Goal: Task Accomplishment & Management: Manage account settings

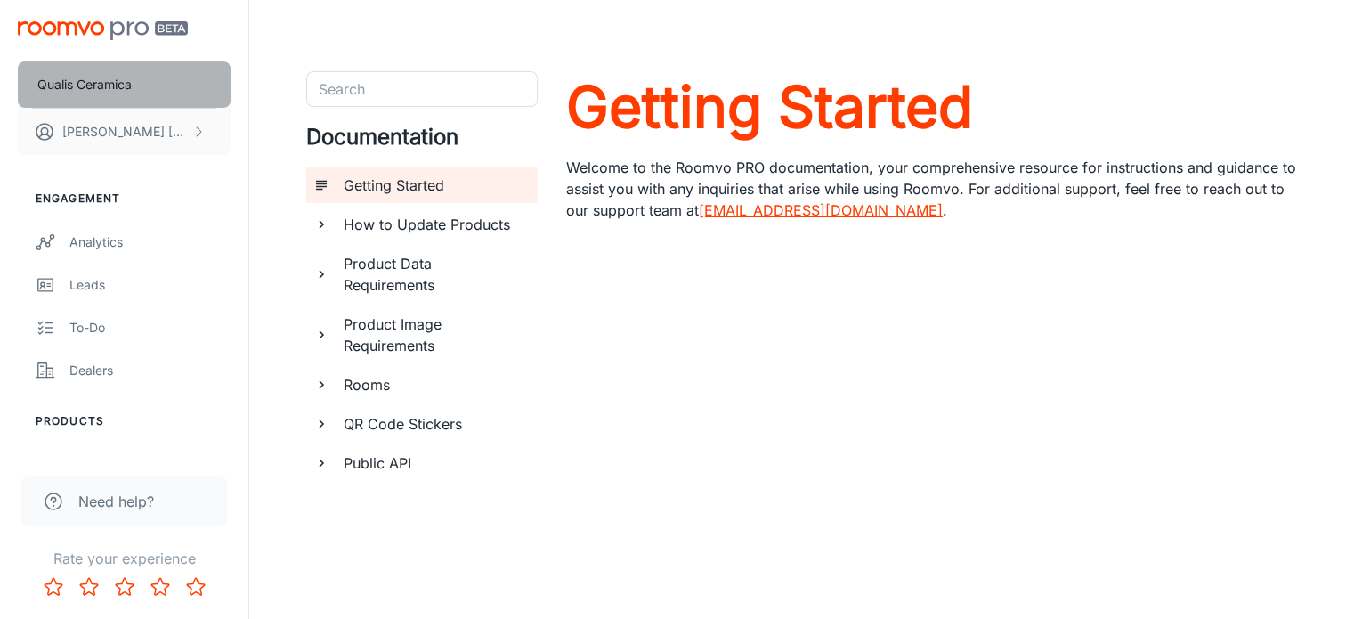
click at [118, 84] on p "Qualis Ceramica" at bounding box center [84, 85] width 94 height 20
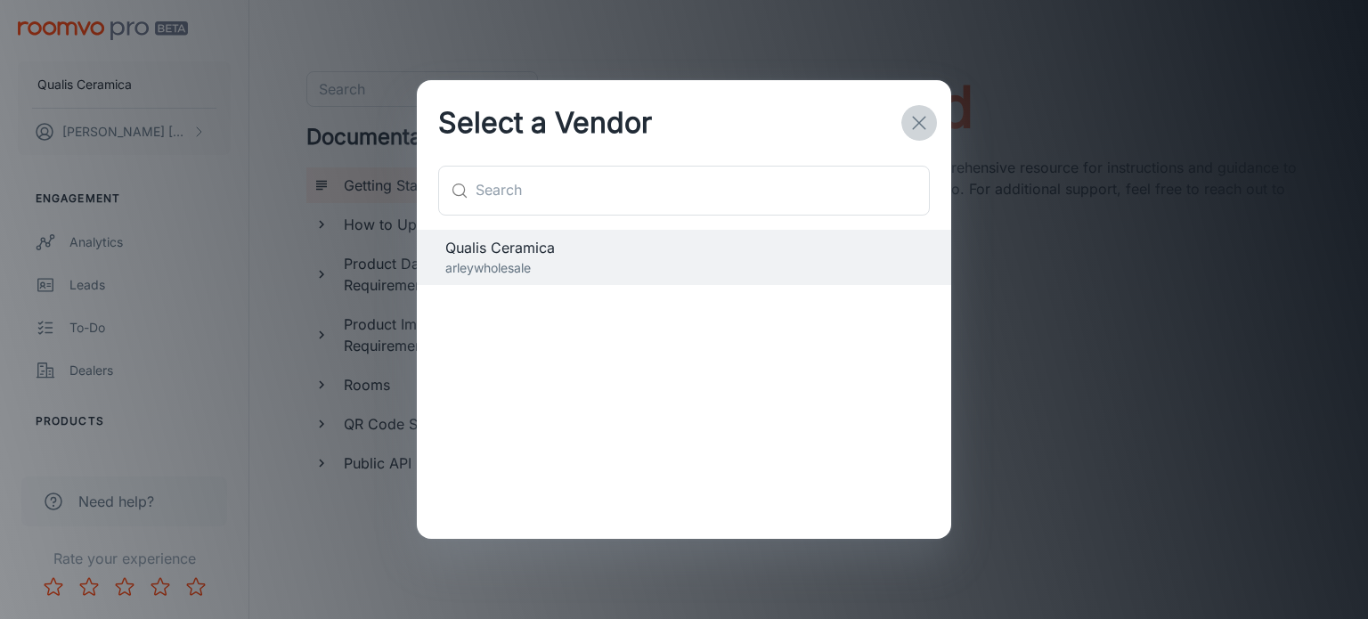
drag, startPoint x: 929, startPoint y: 117, endPoint x: 823, endPoint y: 142, distance: 108.9
click at [928, 117] on icon "button" at bounding box center [918, 122] width 21 height 21
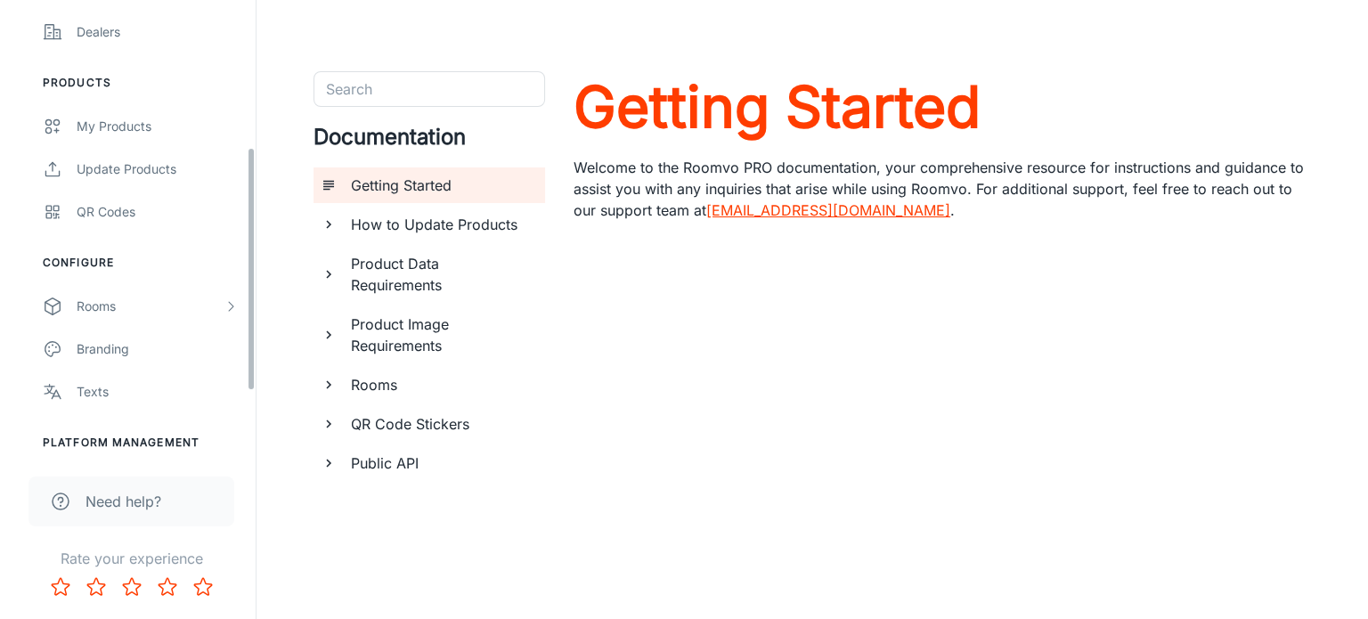
scroll to position [271, 0]
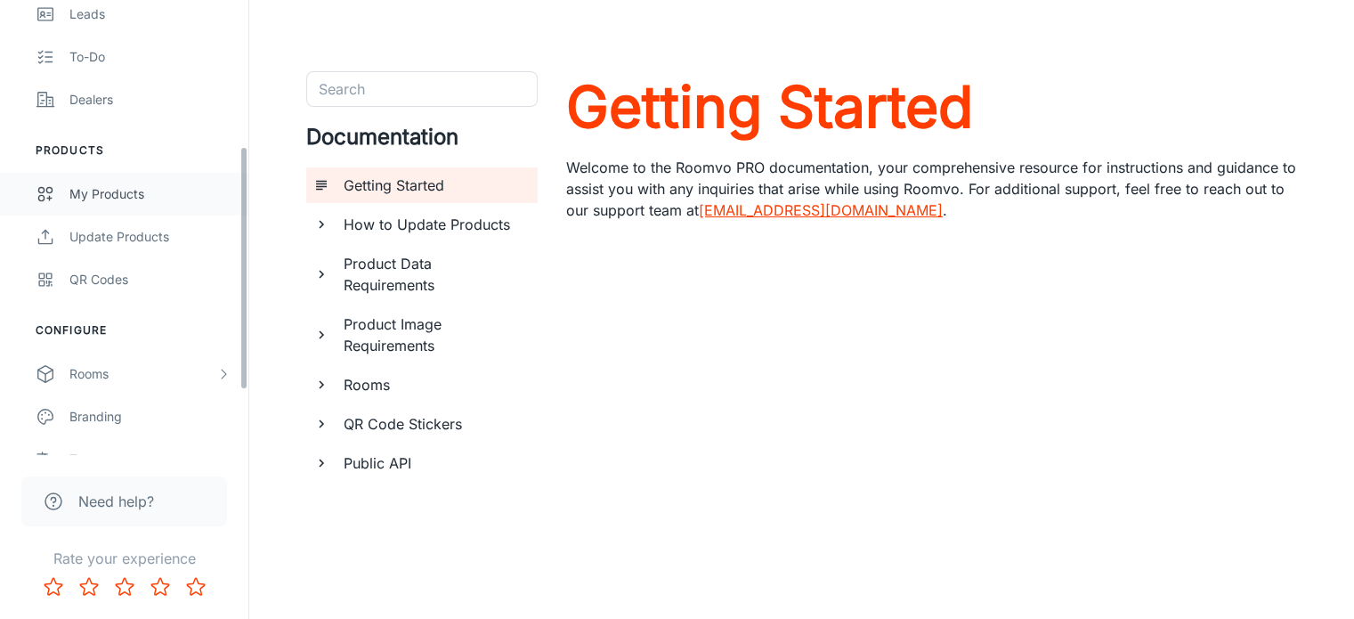
click at [114, 179] on link "My Products" at bounding box center [124, 194] width 248 height 43
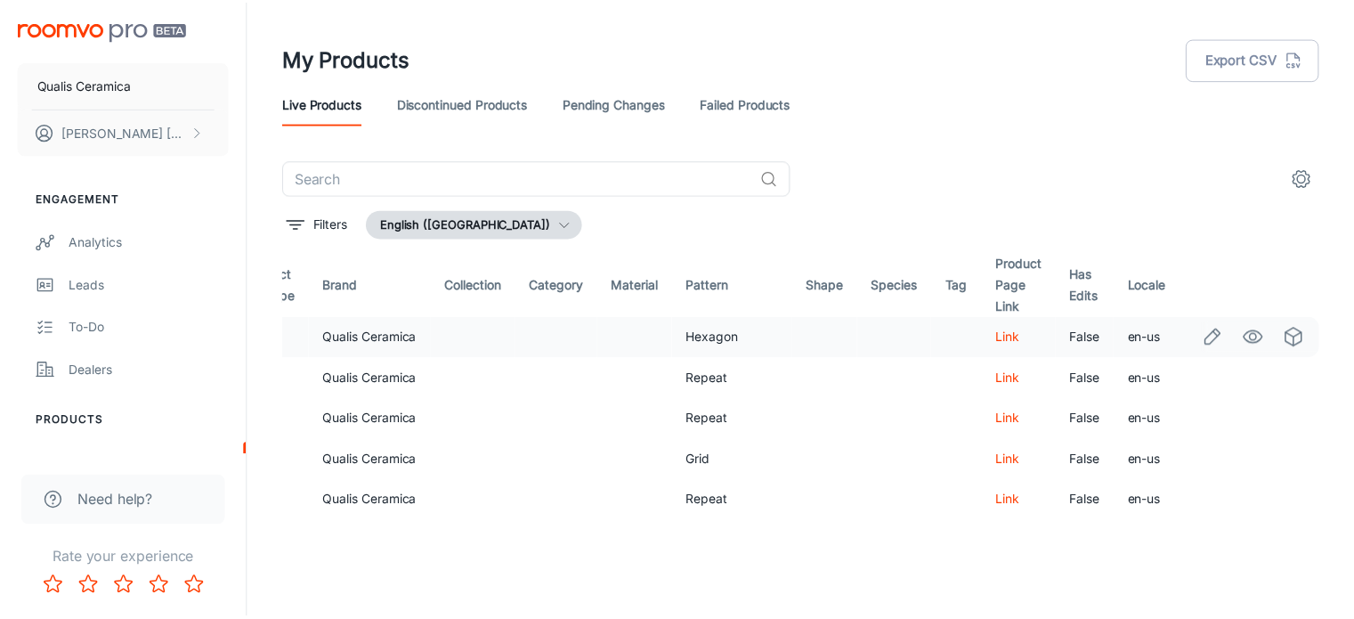
scroll to position [0, 748]
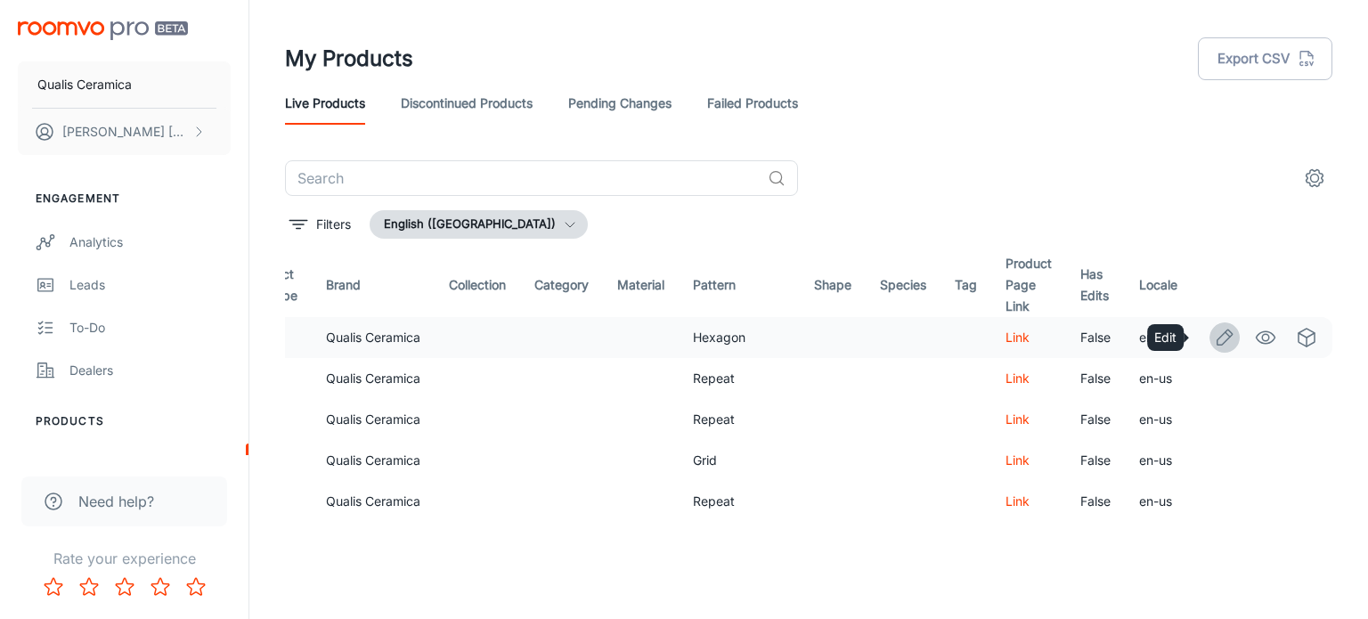
click at [1217, 337] on icon "Edit" at bounding box center [1224, 336] width 15 height 15
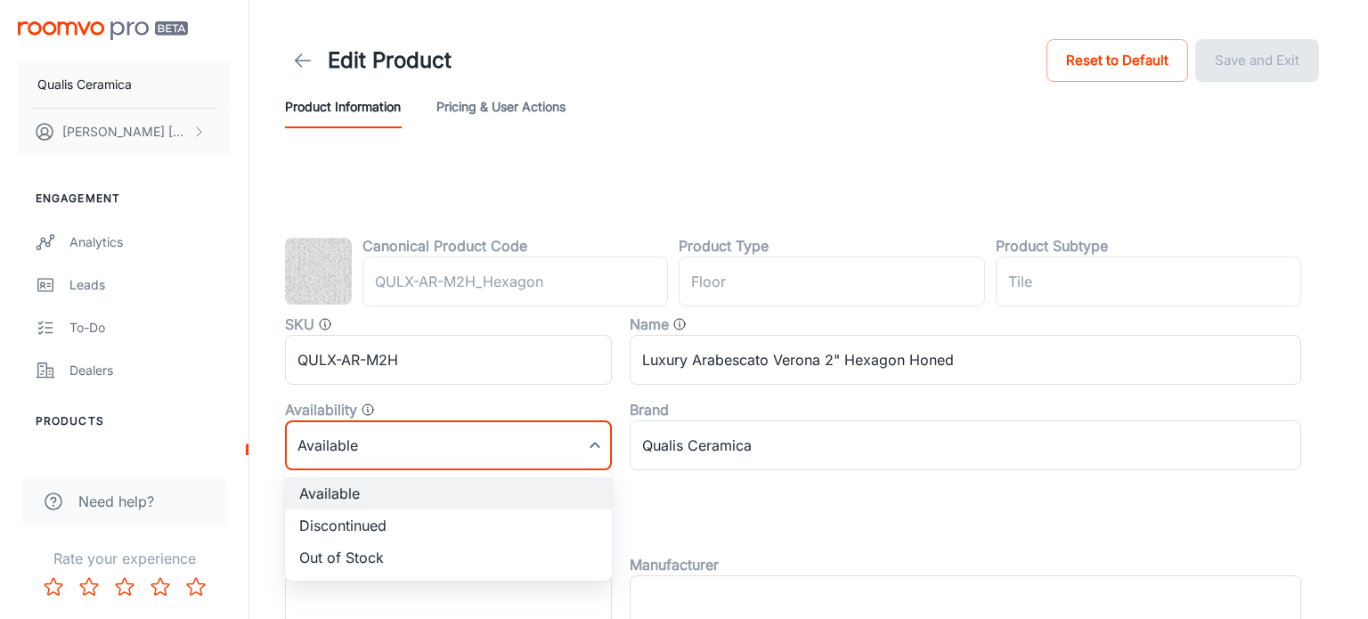
click at [582, 436] on body "Qualis Ceramica David Garcia Engagement Analytics Leads To-do Dealers Products …" at bounding box center [684, 309] width 1368 height 619
click at [626, 431] on div at bounding box center [684, 309] width 1368 height 619
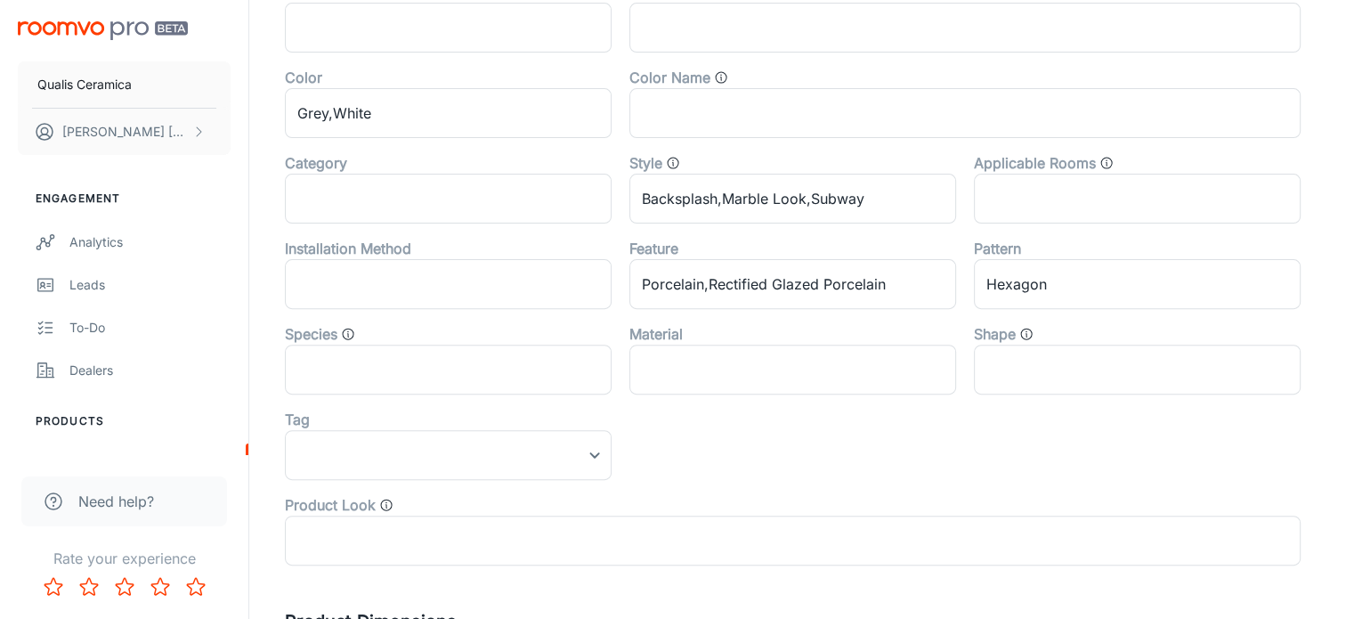
scroll to position [593, 0]
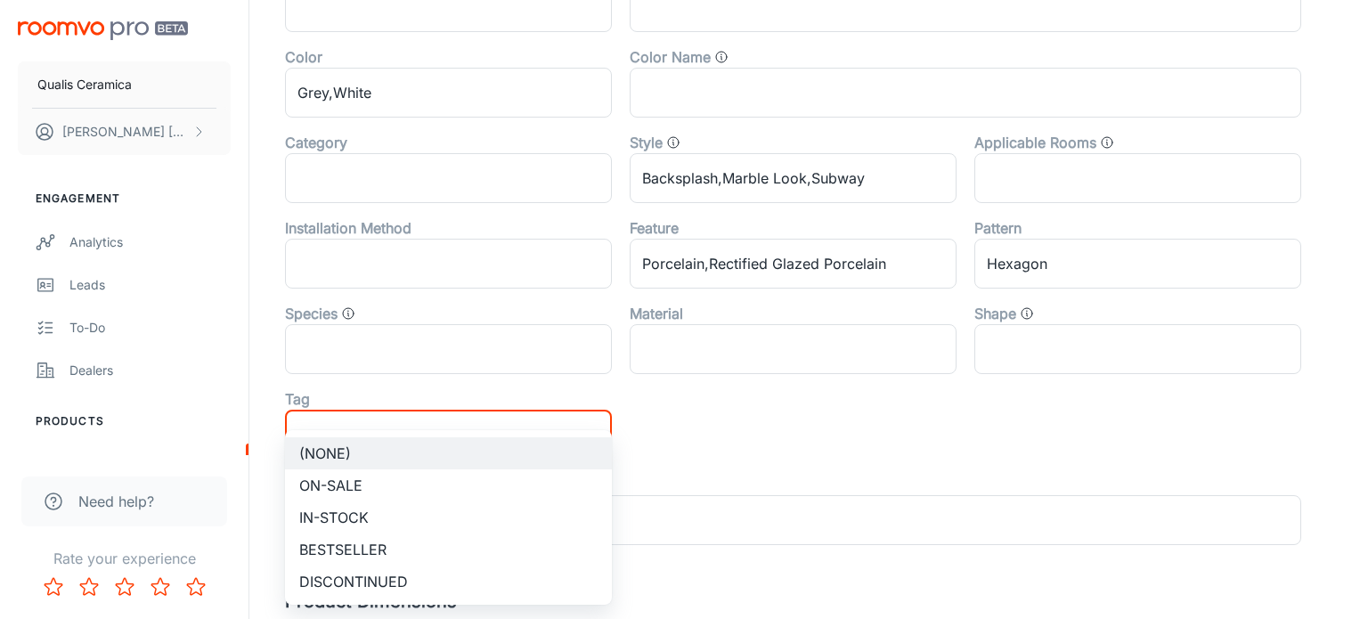
click at [764, 428] on div at bounding box center [684, 309] width 1368 height 619
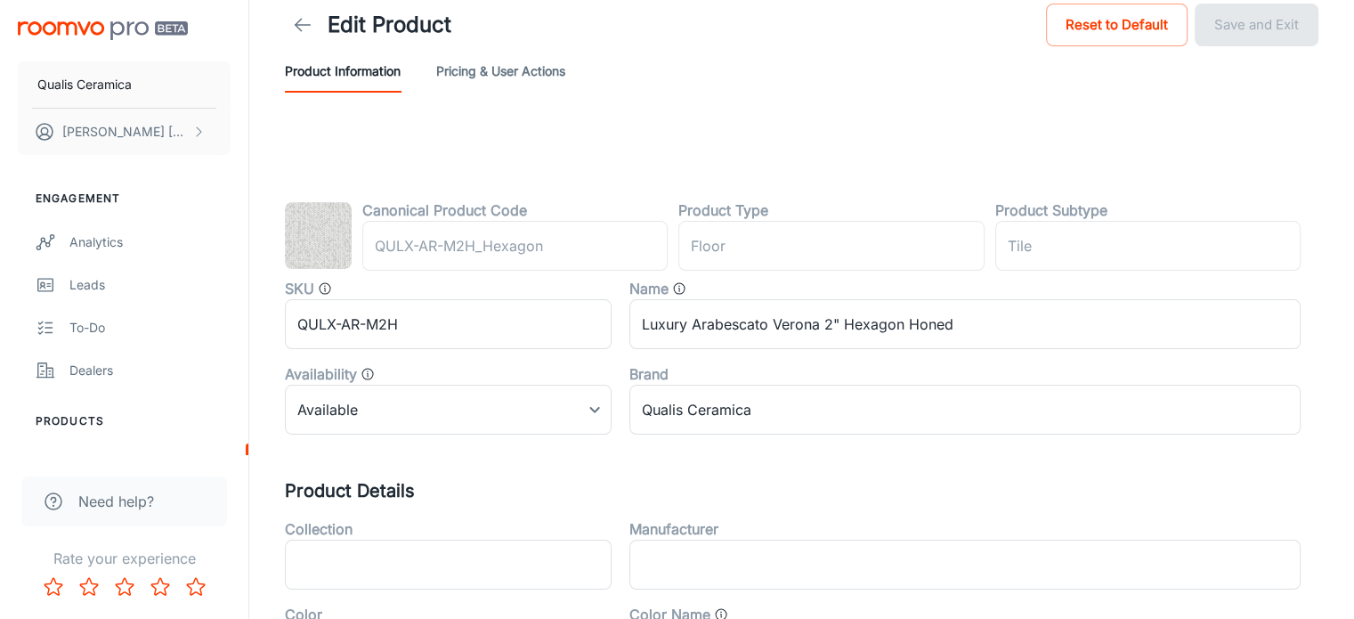
scroll to position [0, 0]
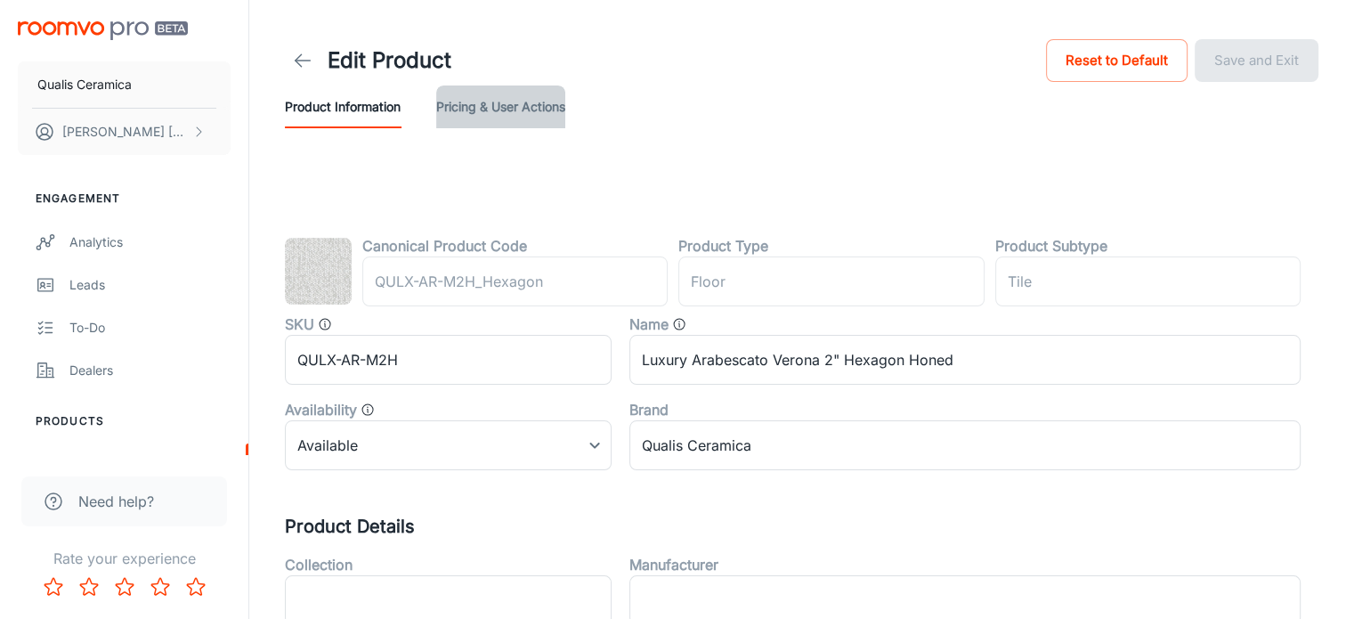
click at [545, 109] on button "Pricing & User Actions" at bounding box center [500, 106] width 129 height 43
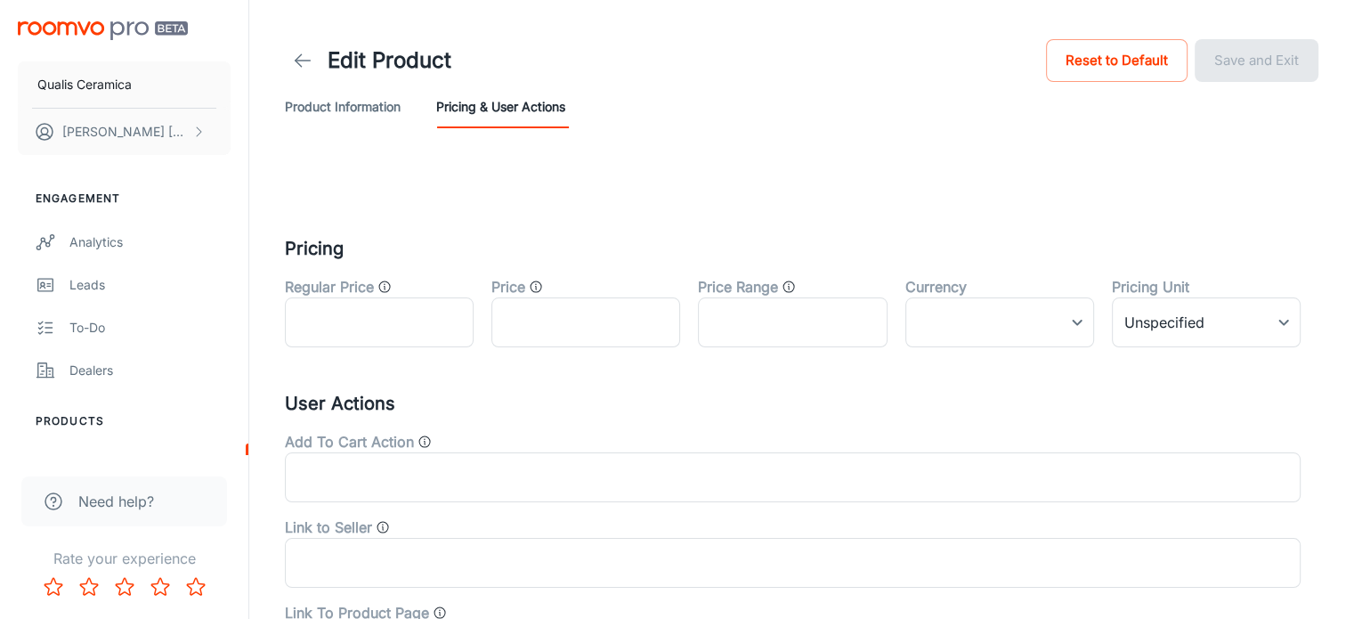
click at [379, 109] on button "Product Information" at bounding box center [343, 106] width 116 height 43
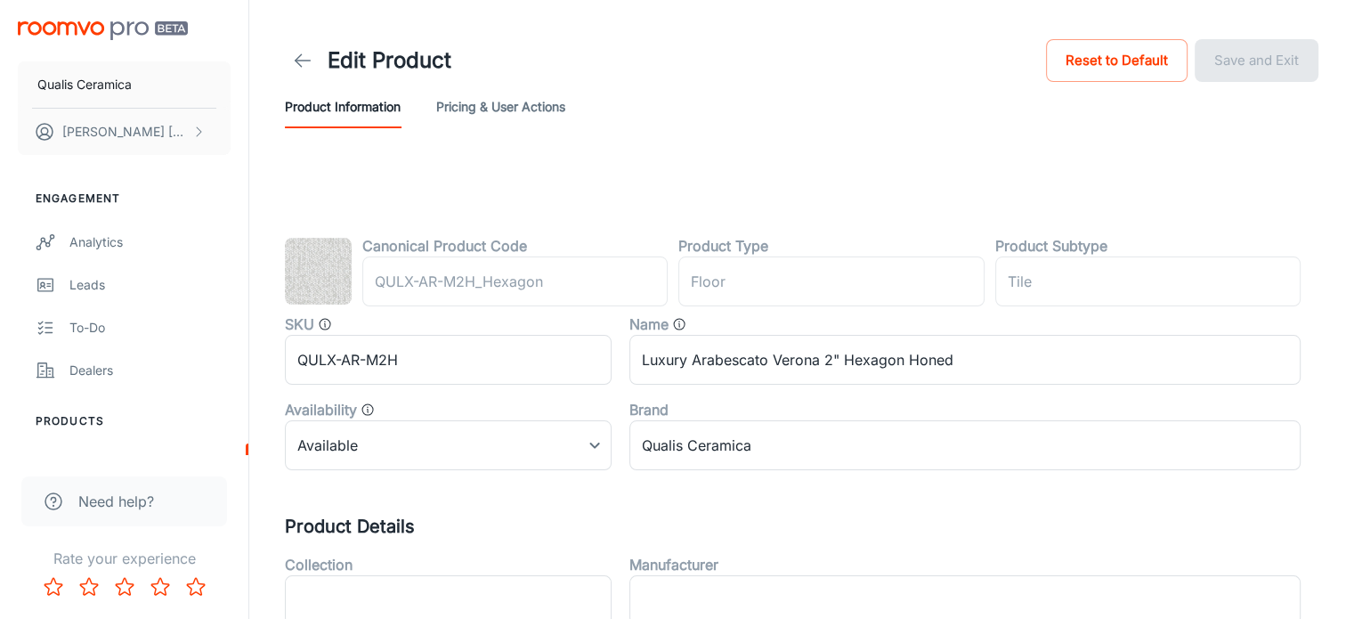
click at [310, 267] on img at bounding box center [318, 271] width 67 height 67
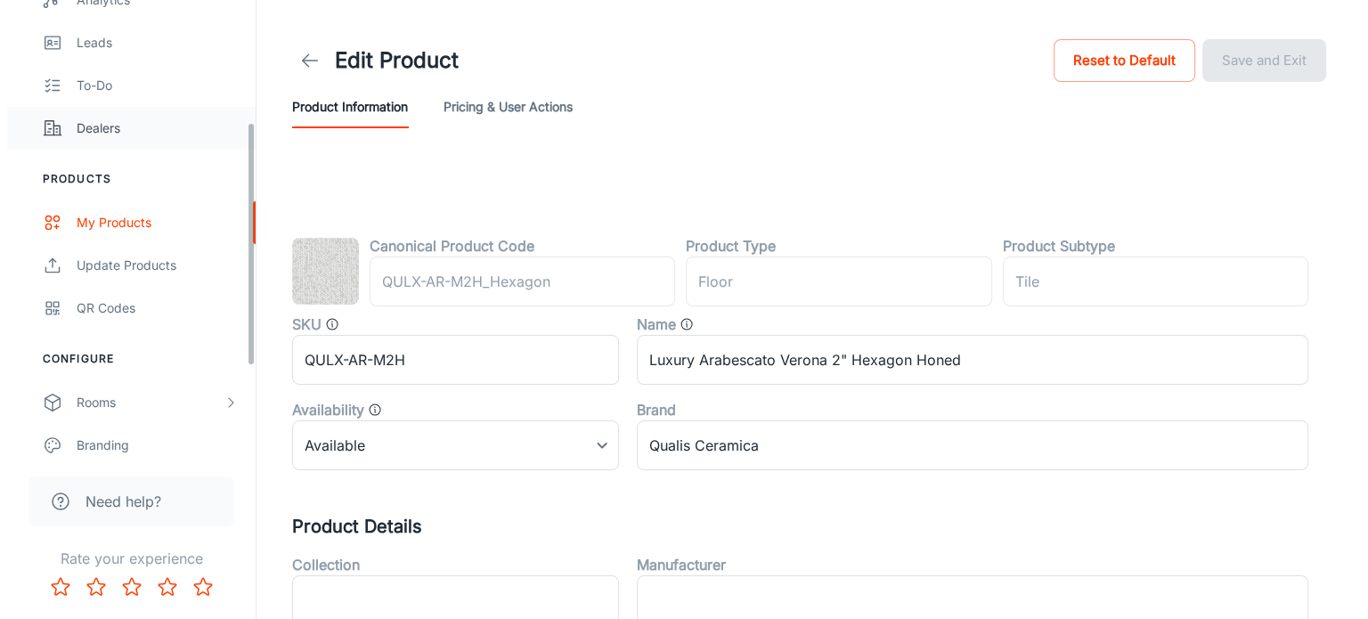
scroll to position [178, 0]
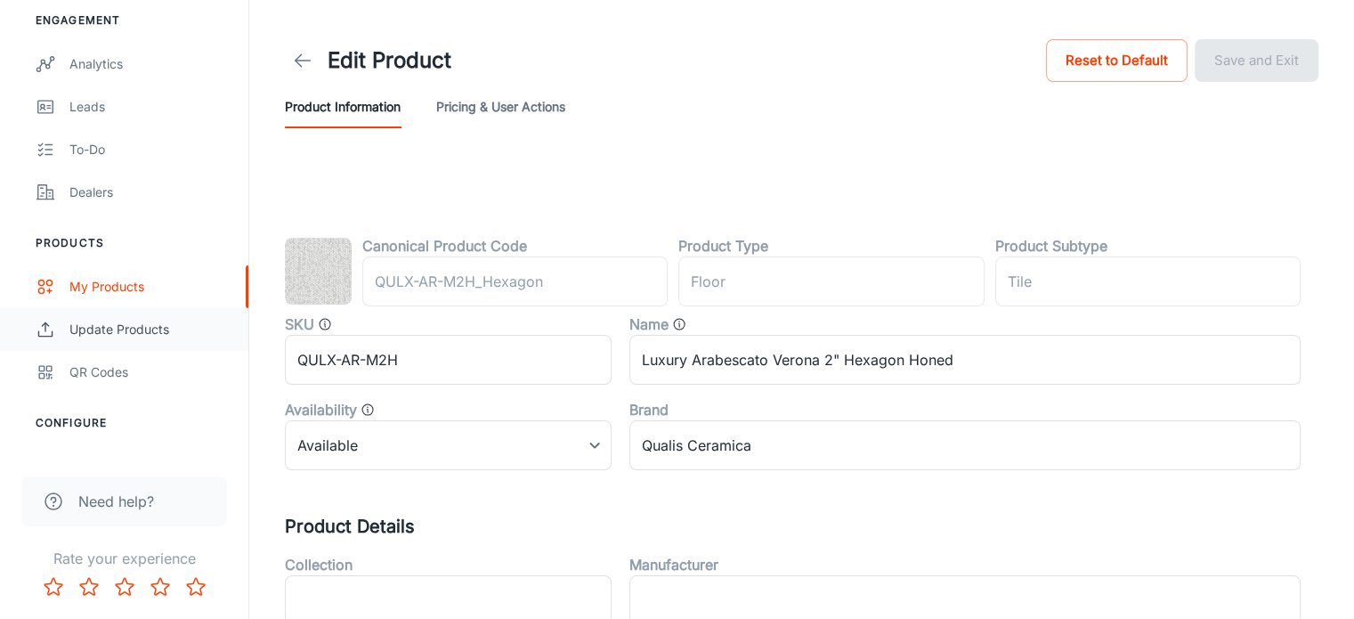
click at [150, 342] on link "Update Products" at bounding box center [124, 329] width 248 height 43
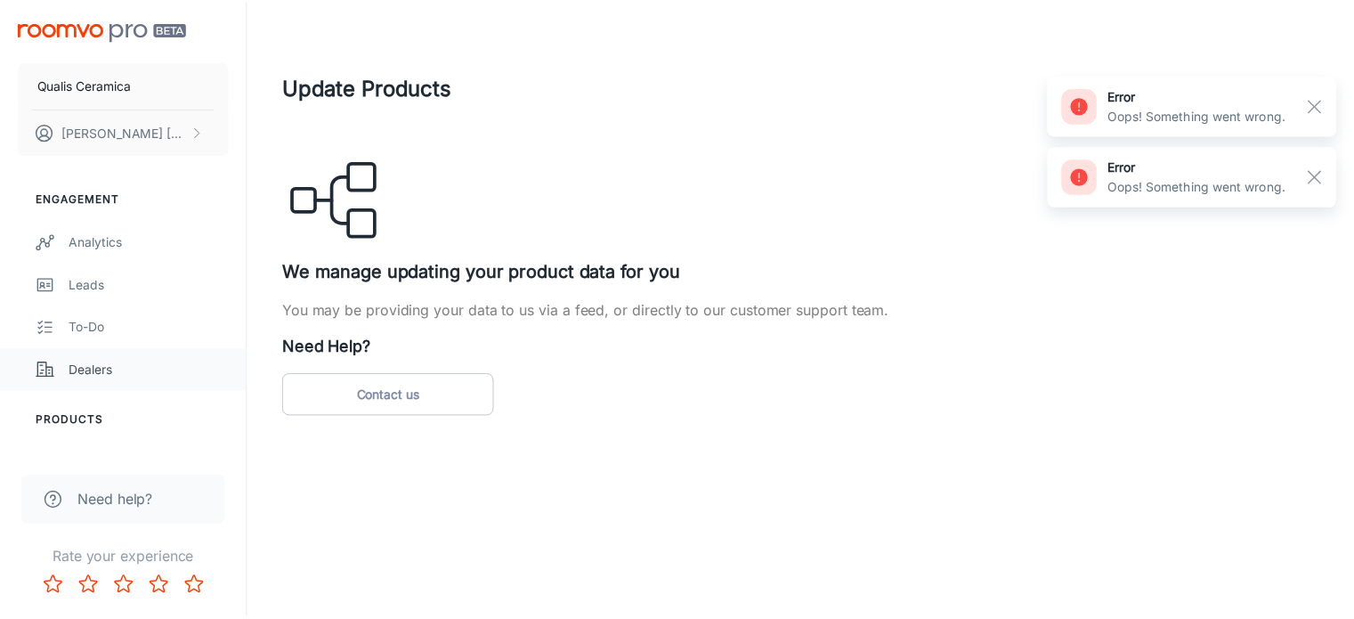
scroll to position [237, 0]
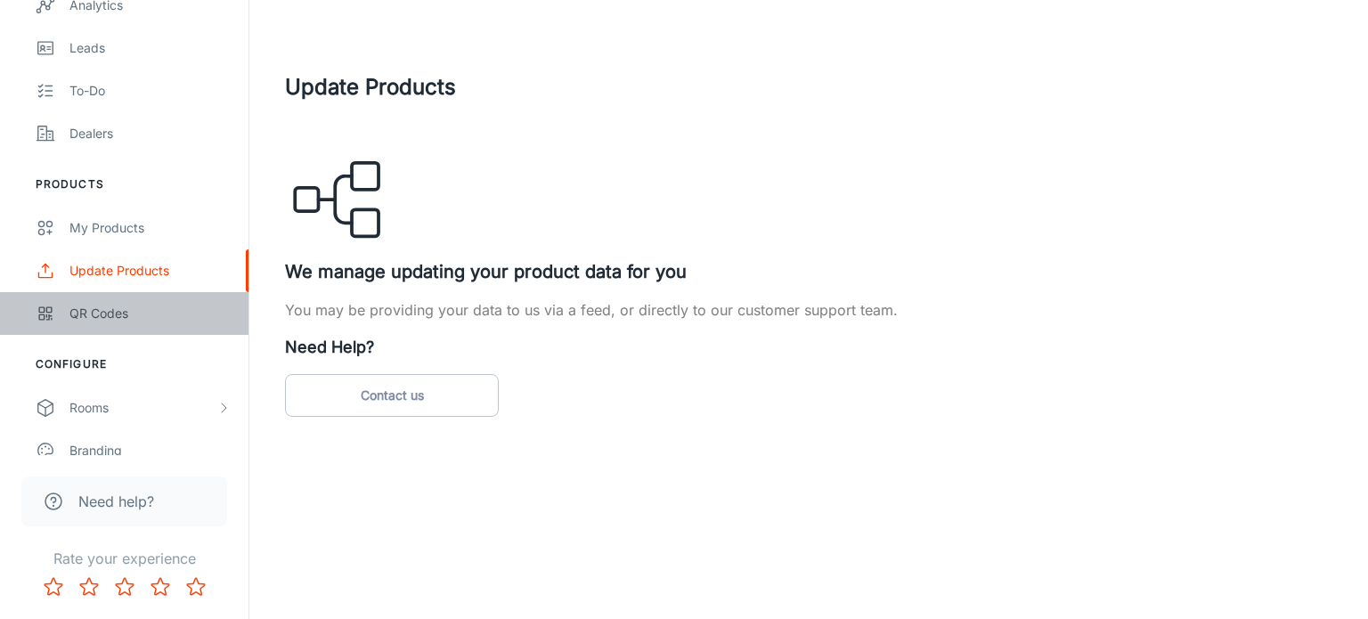
click at [119, 313] on div "QR Codes" at bounding box center [149, 314] width 161 height 20
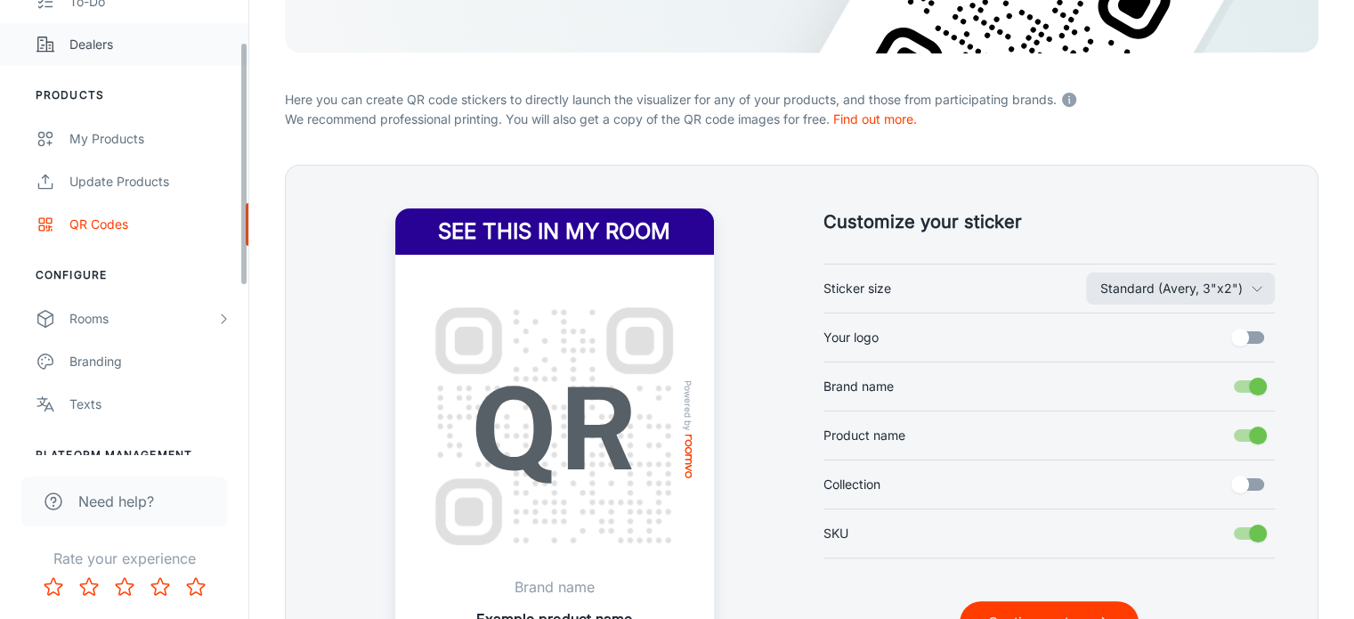
scroll to position [390, 0]
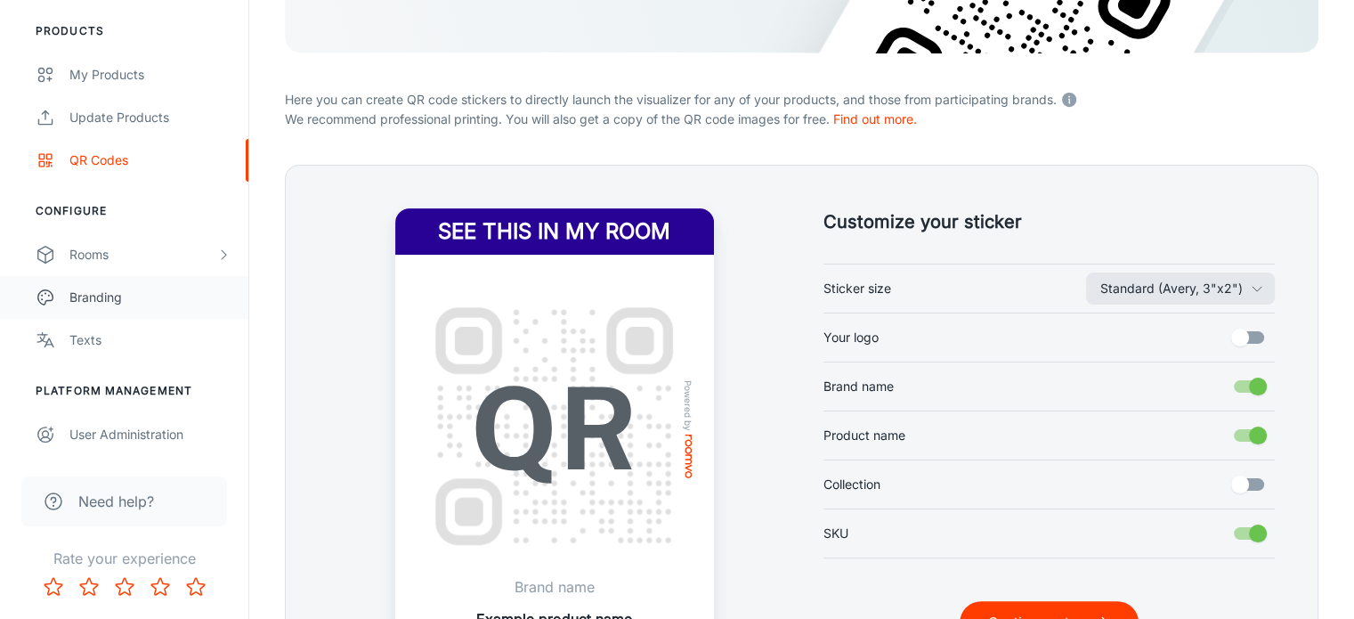
click at [107, 298] on div "Branding" at bounding box center [149, 298] width 161 height 20
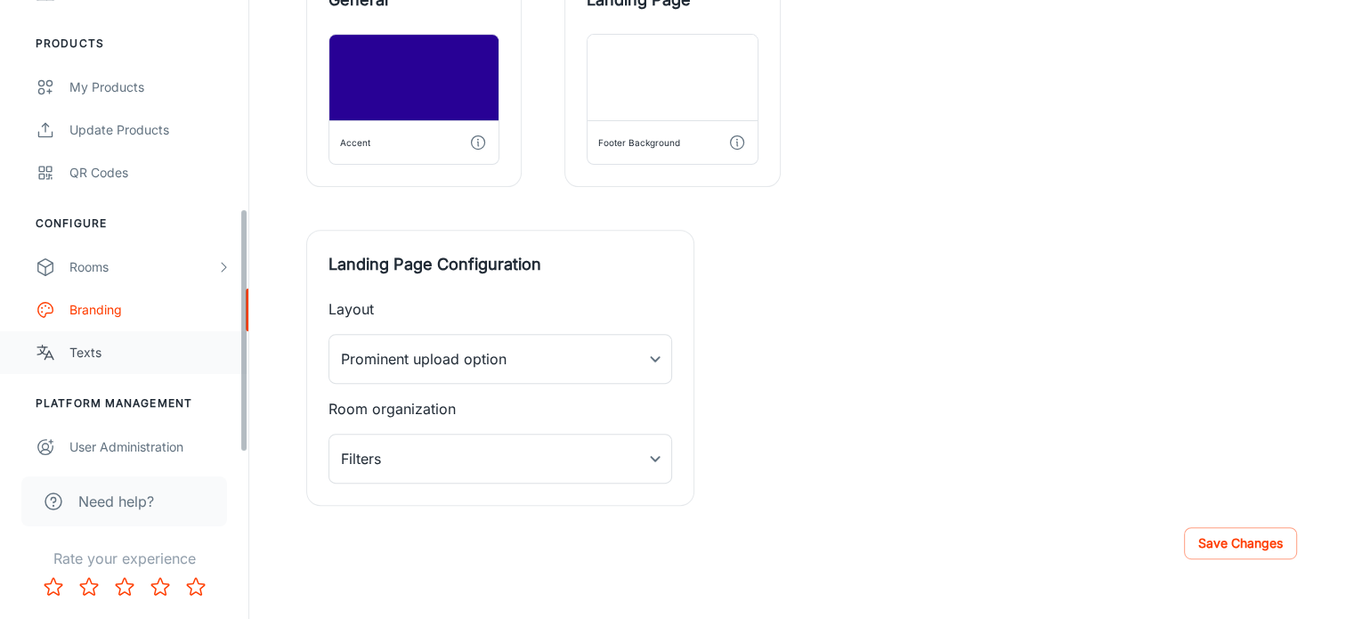
scroll to position [390, 0]
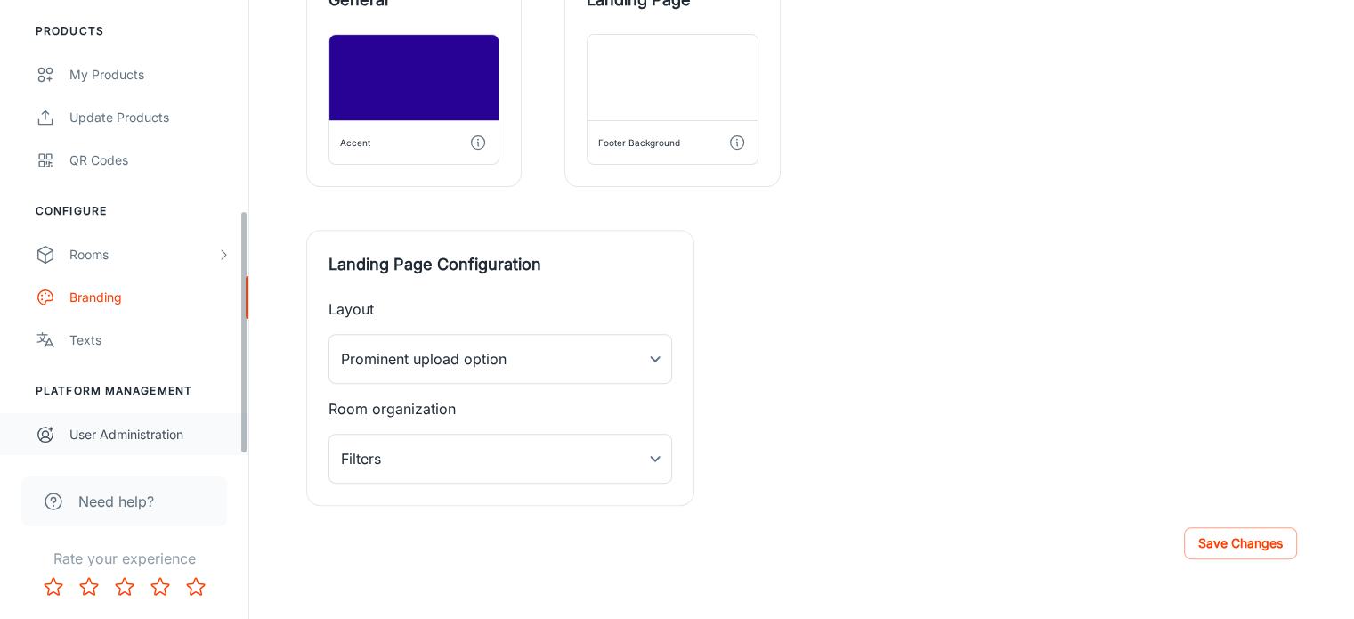
click at [141, 430] on div "User Administration" at bounding box center [149, 435] width 161 height 20
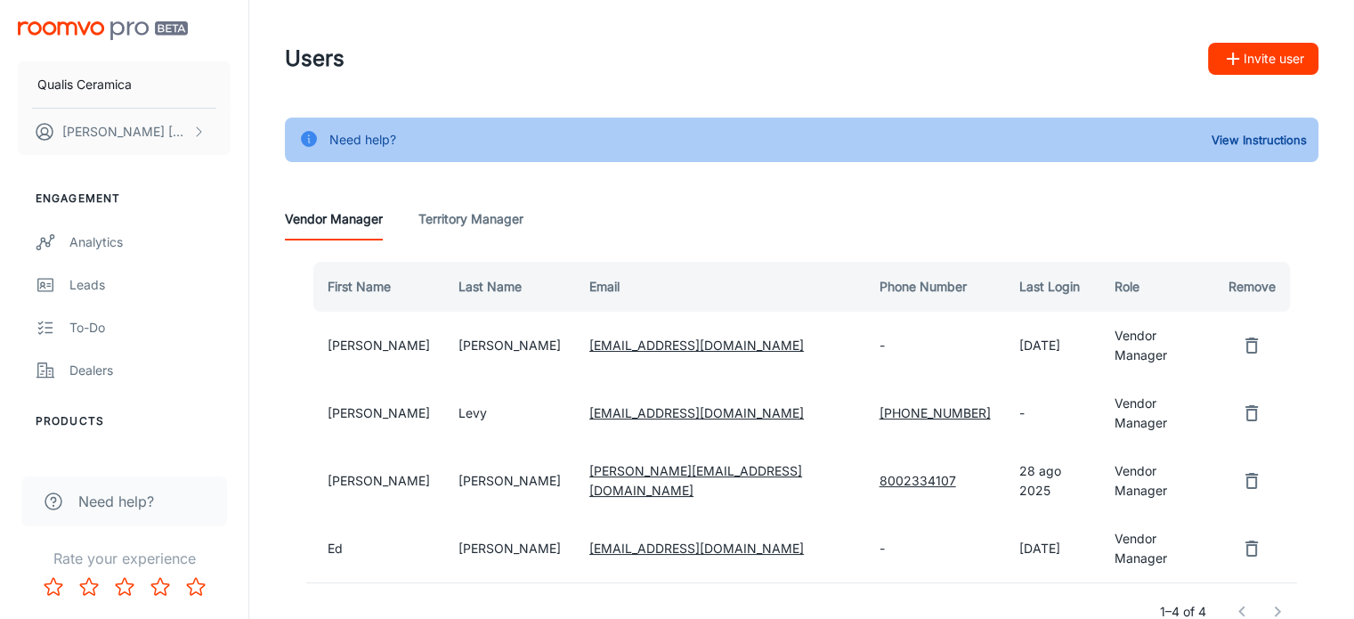
click at [484, 216] on Manager "Territory Manager" at bounding box center [471, 219] width 105 height 43
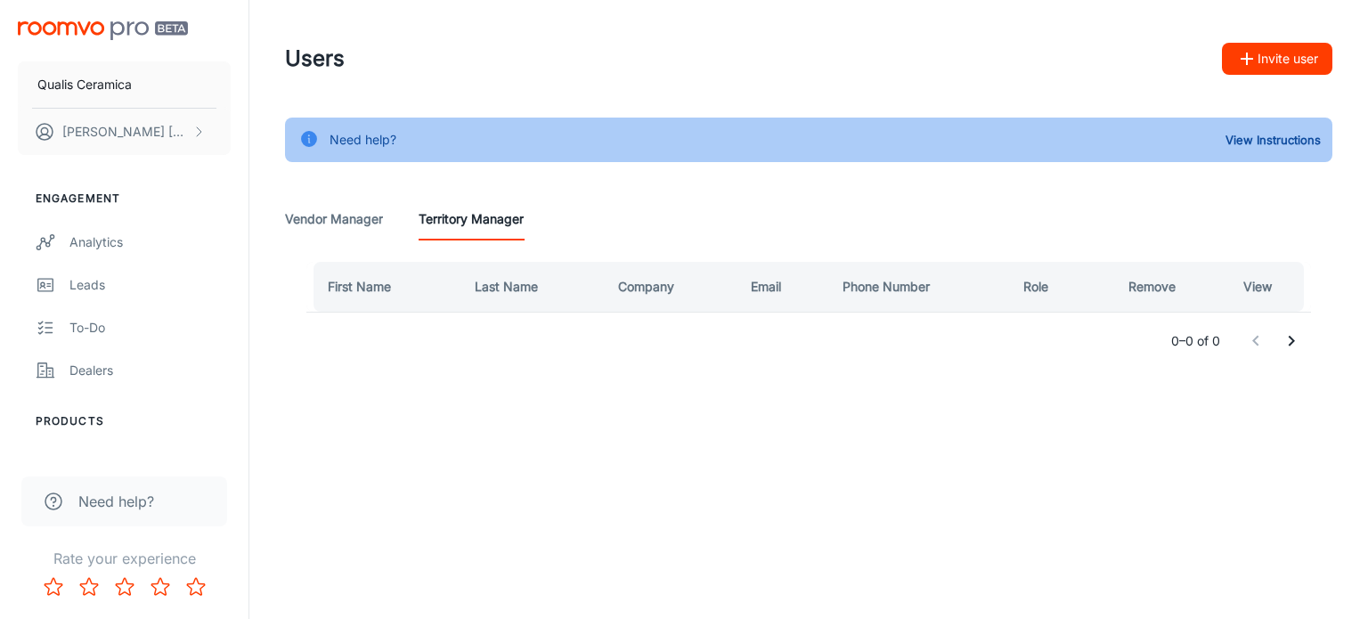
click at [370, 216] on Manager "Vendor Manager" at bounding box center [334, 219] width 98 height 43
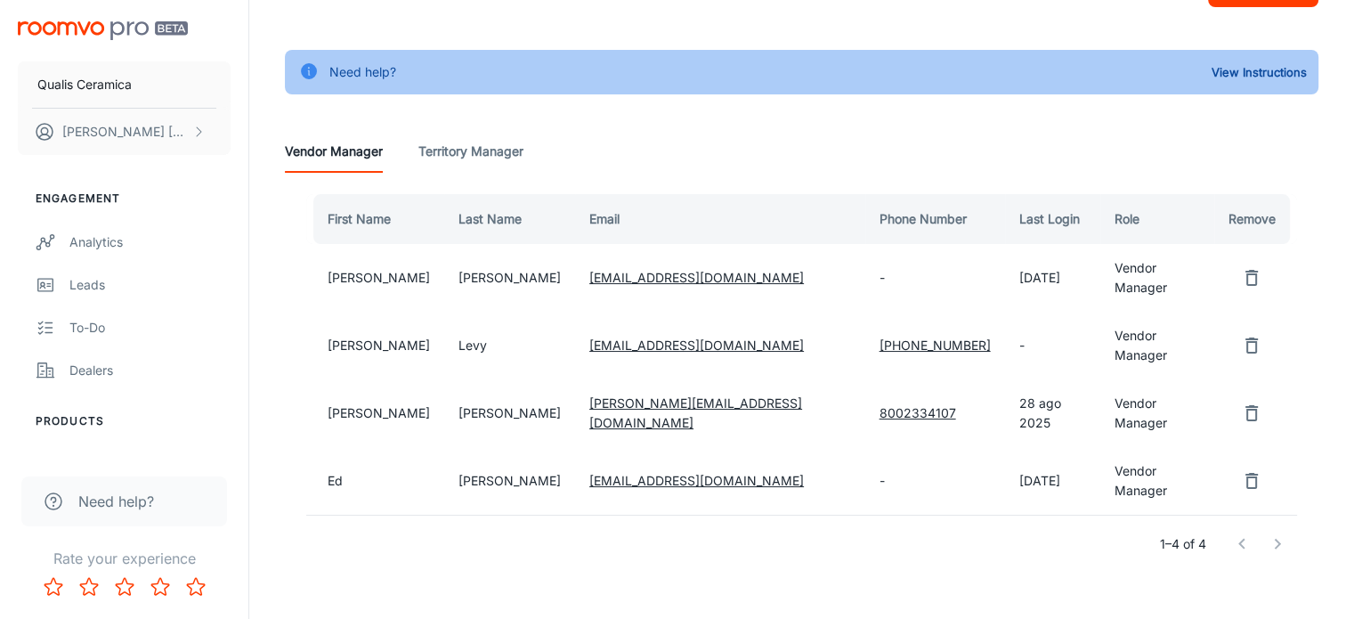
scroll to position [100, 0]
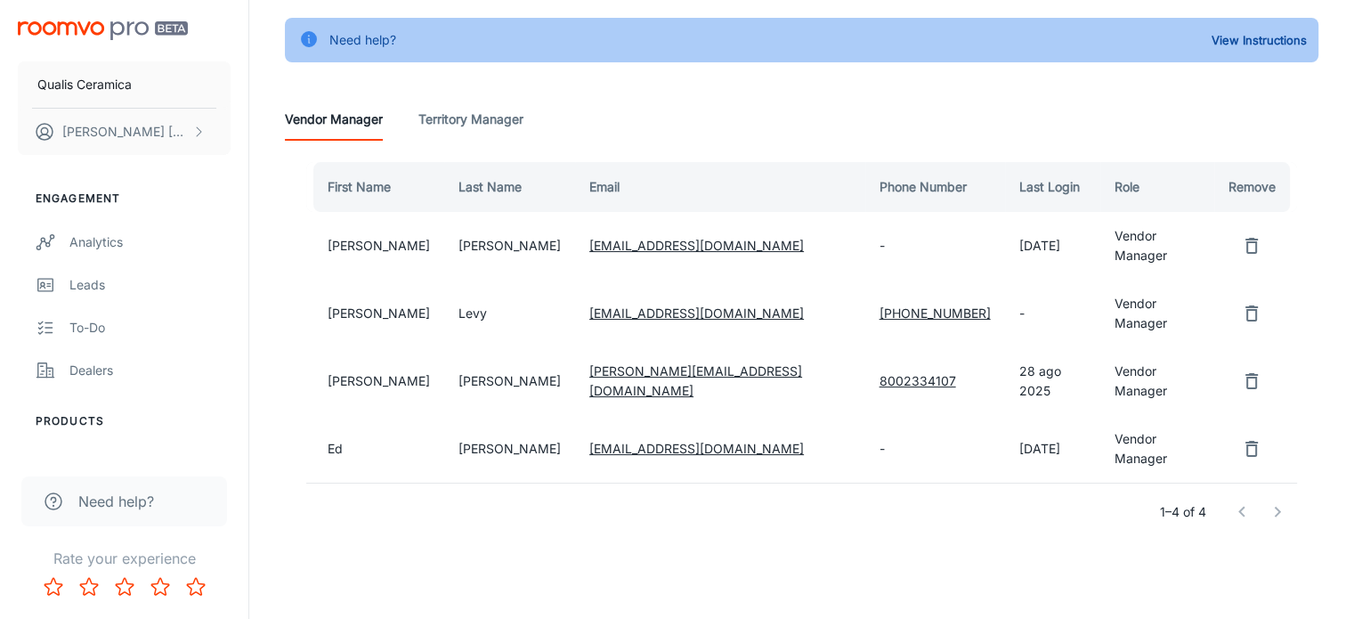
click at [96, 500] on span "Need help?" at bounding box center [116, 501] width 76 height 21
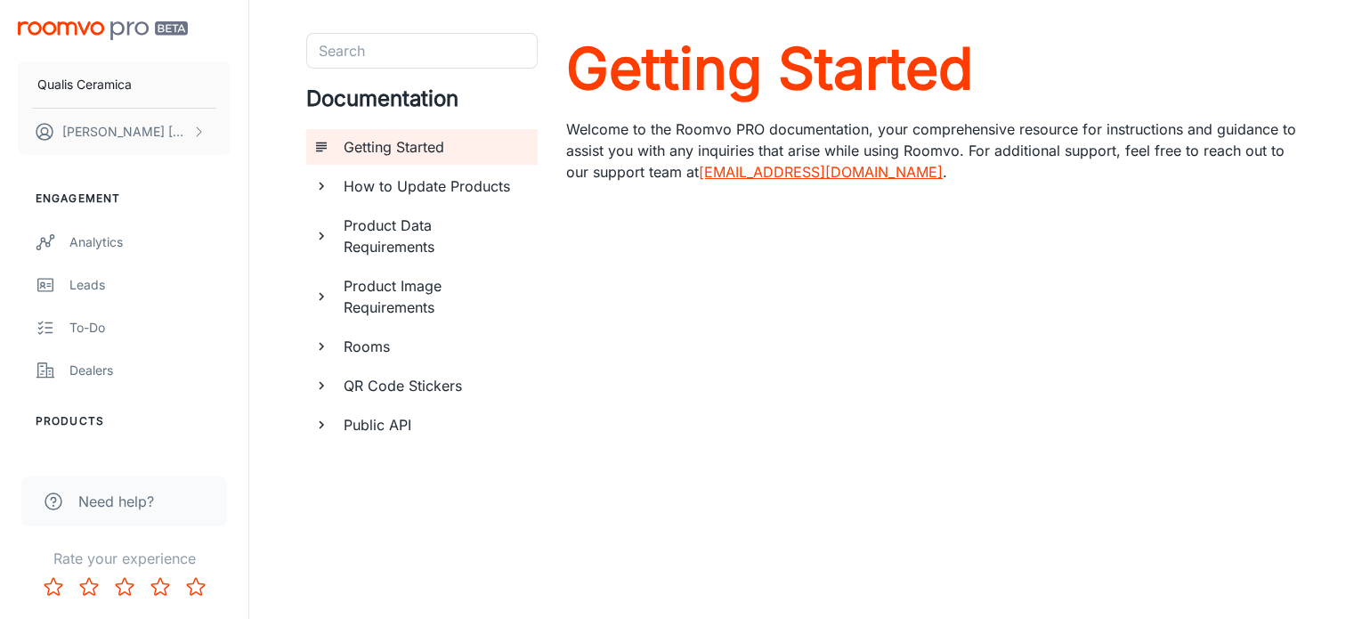
scroll to position [91, 0]
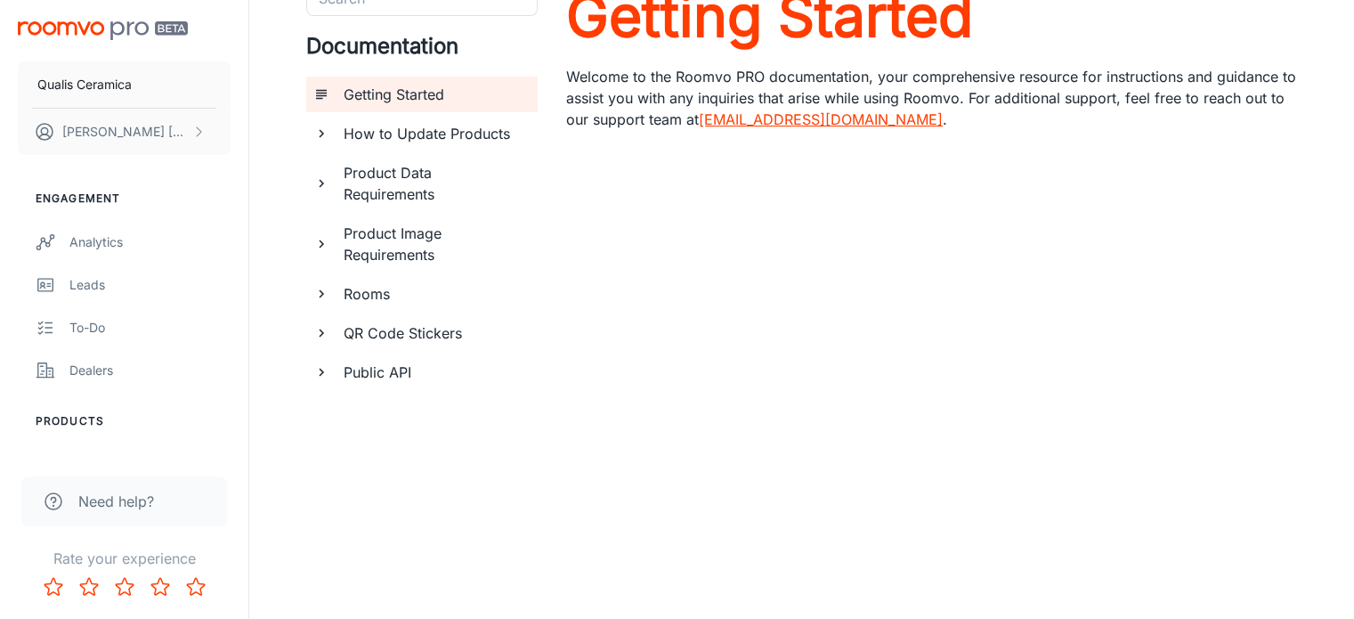
click at [400, 129] on h6 "How to Update Products" at bounding box center [434, 133] width 180 height 21
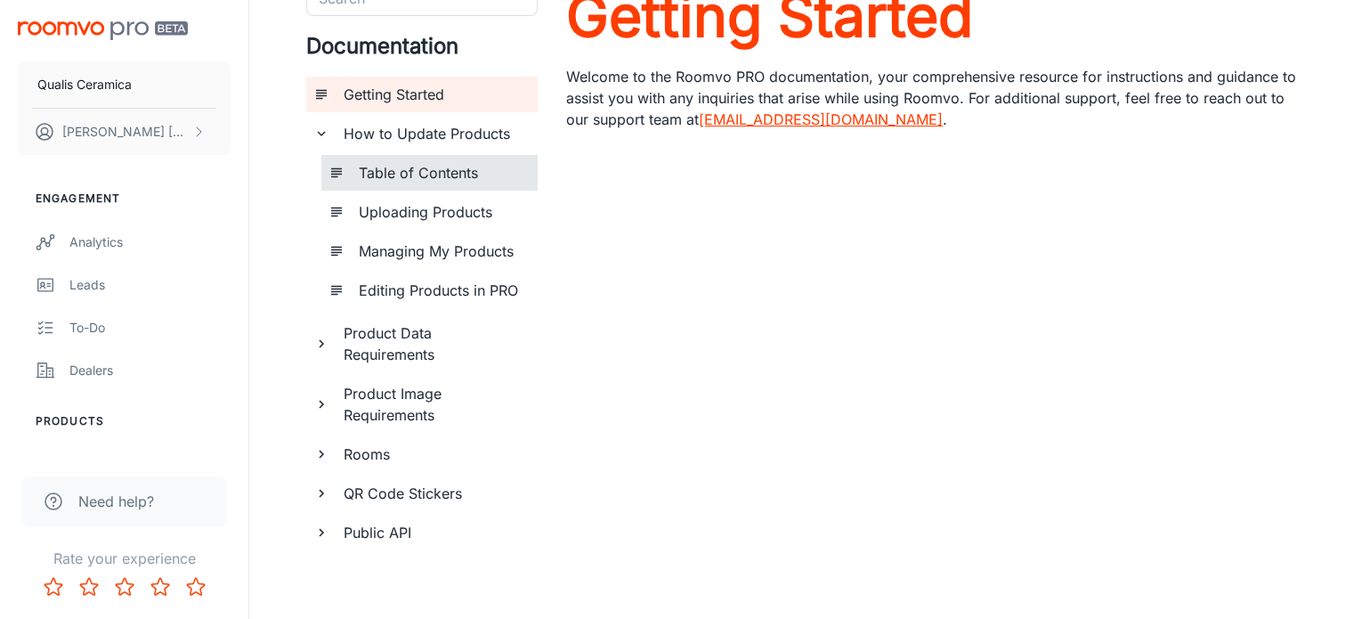
click at [449, 174] on h6 "Table of Contents" at bounding box center [441, 172] width 165 height 21
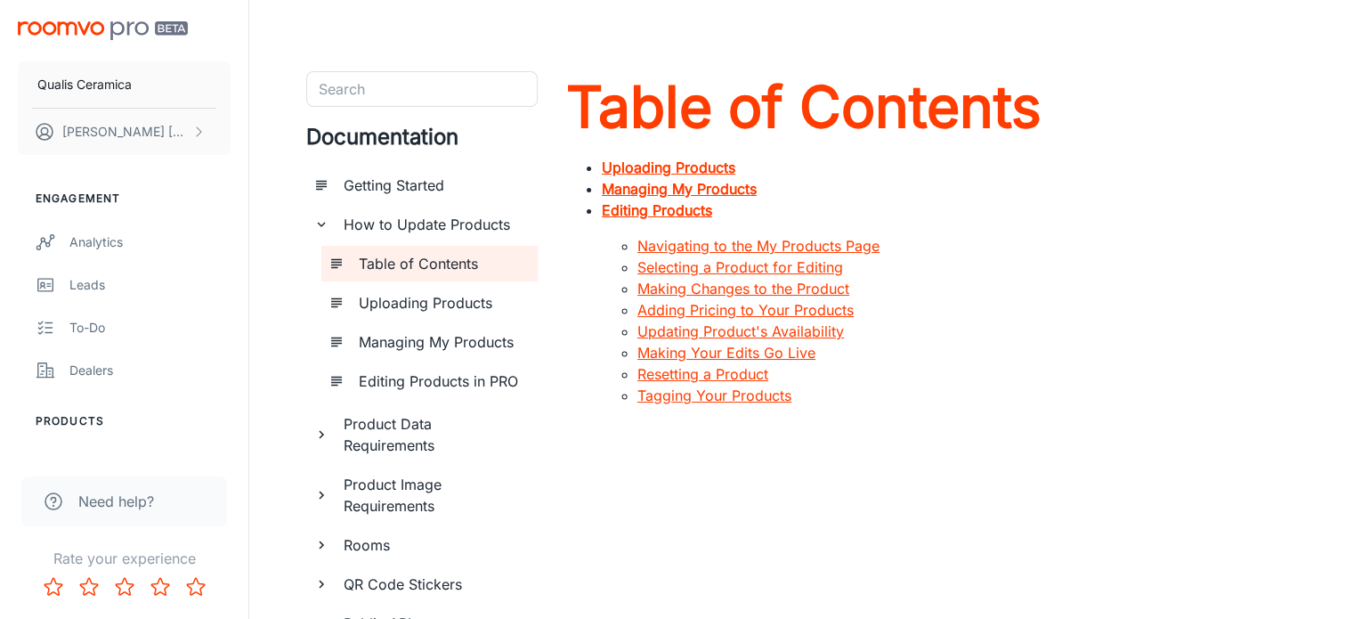
click at [744, 243] on link "Navigating to the My Products Page" at bounding box center [759, 246] width 242 height 18
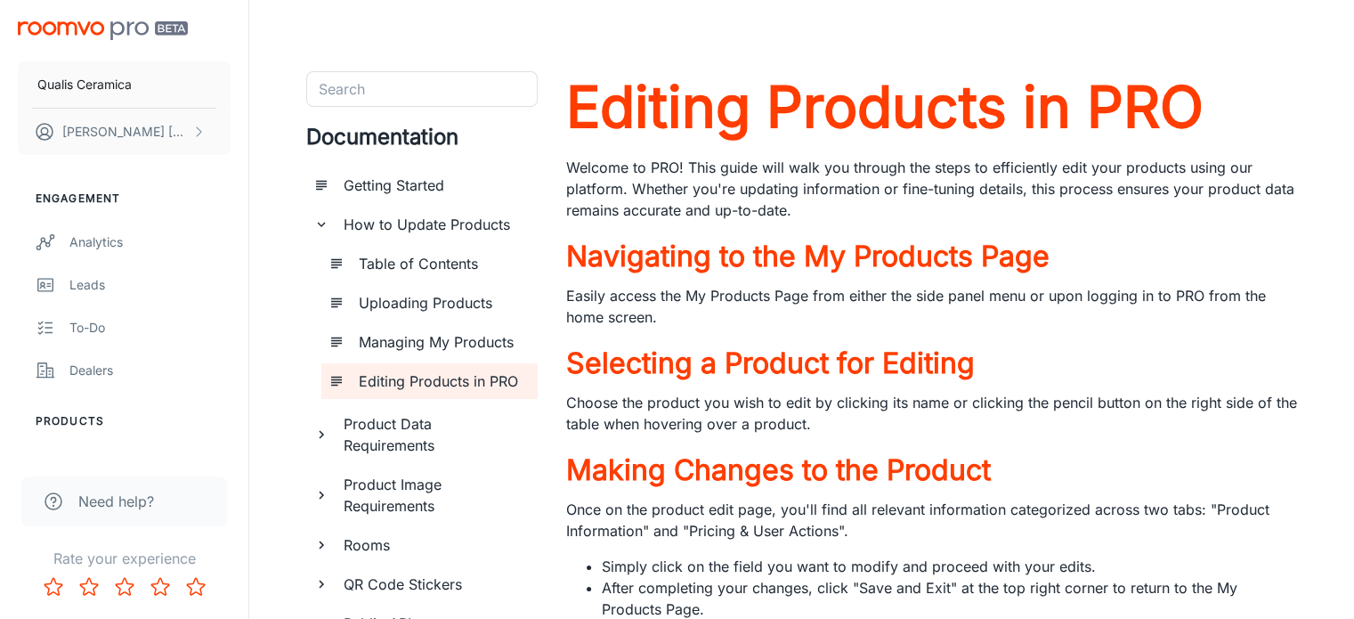
click at [328, 225] on icon "documentation page list" at bounding box center [321, 224] width 16 height 16
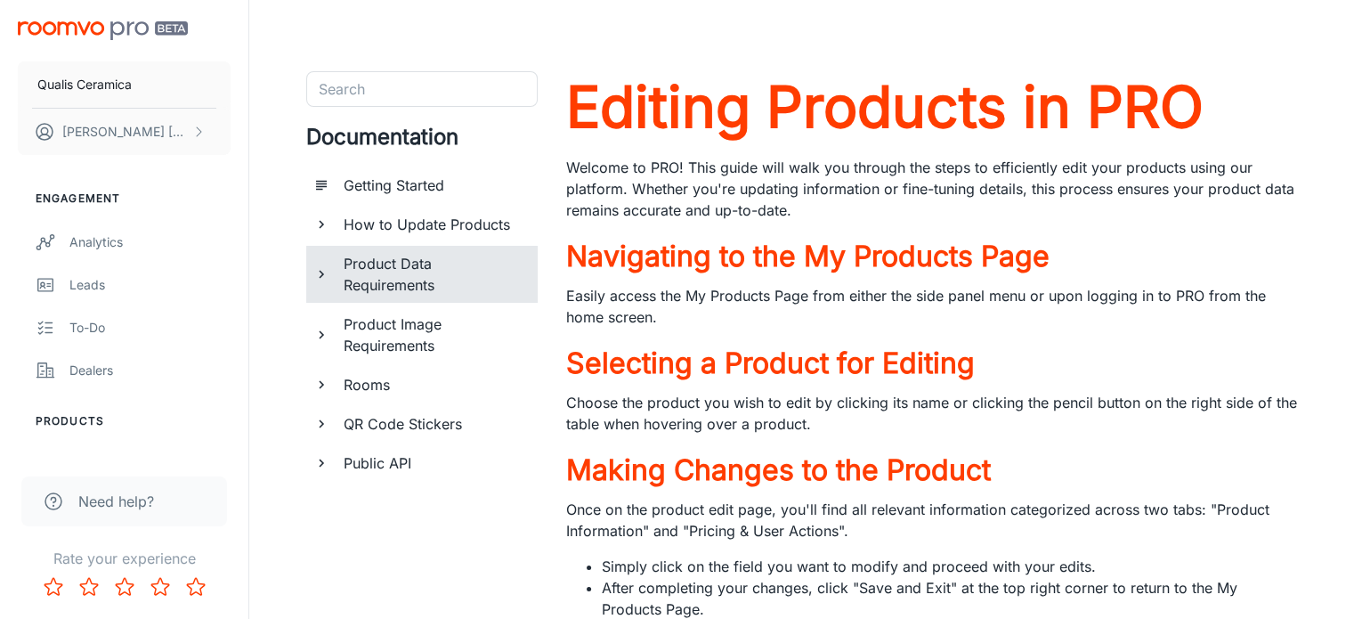
click at [319, 268] on icon "documentation page list" at bounding box center [321, 274] width 16 height 16
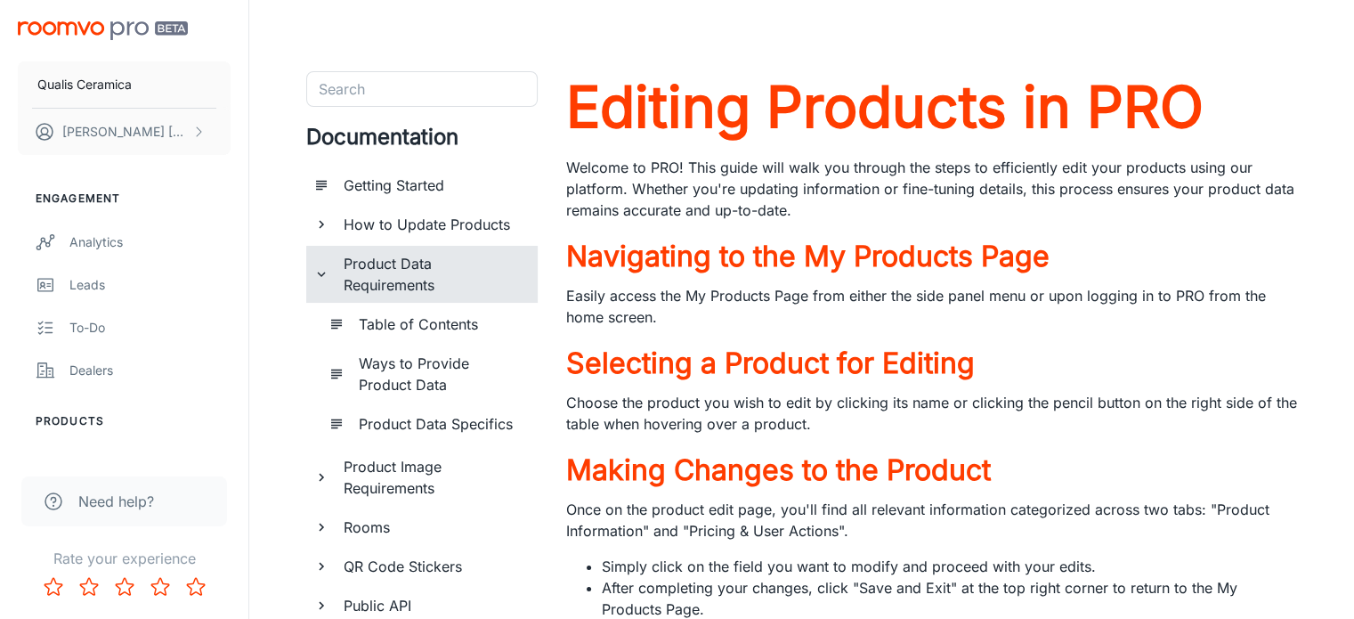
click at [316, 227] on icon "documentation page list" at bounding box center [321, 224] width 16 height 16
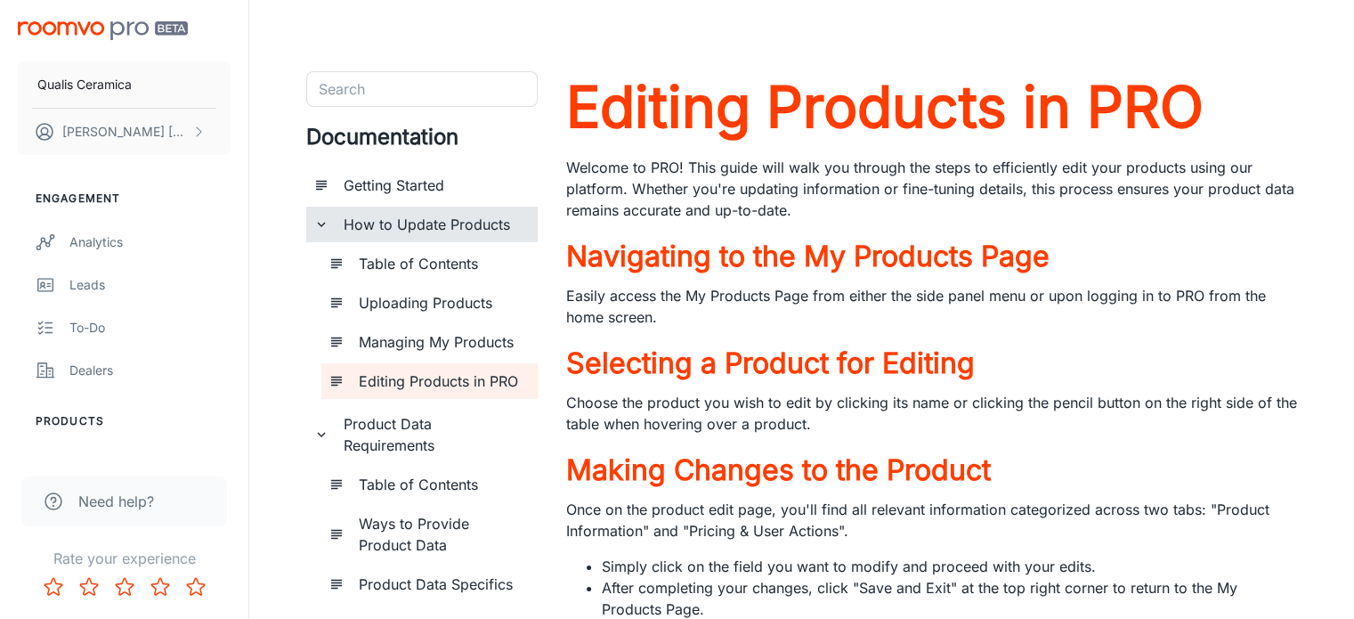
click at [314, 230] on icon "documentation page list" at bounding box center [321, 224] width 16 height 16
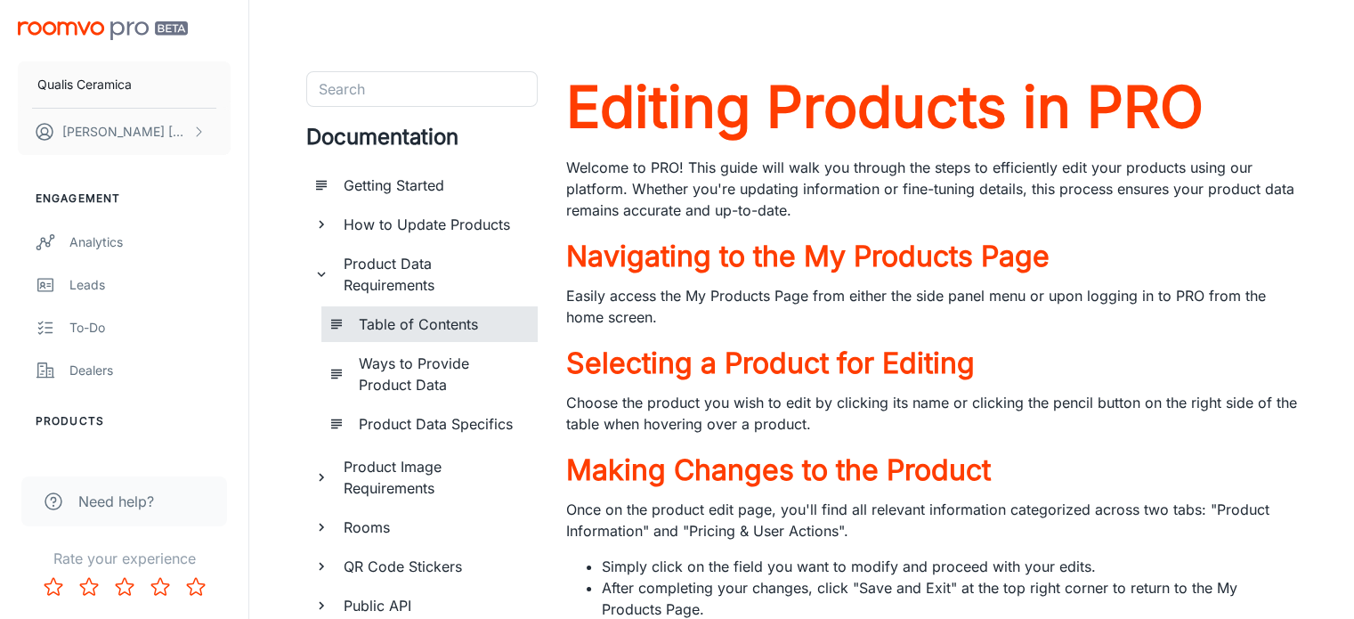
click at [402, 319] on h6 "Table of Contents" at bounding box center [441, 323] width 165 height 21
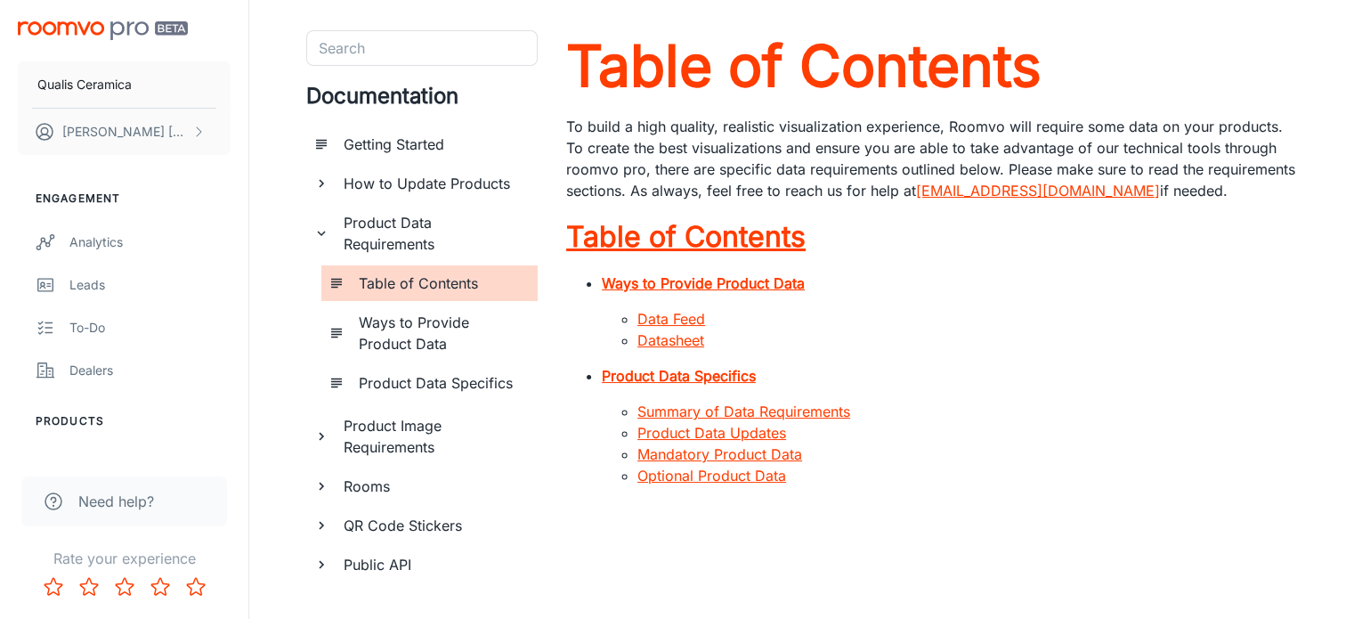
scroll to position [78, 0]
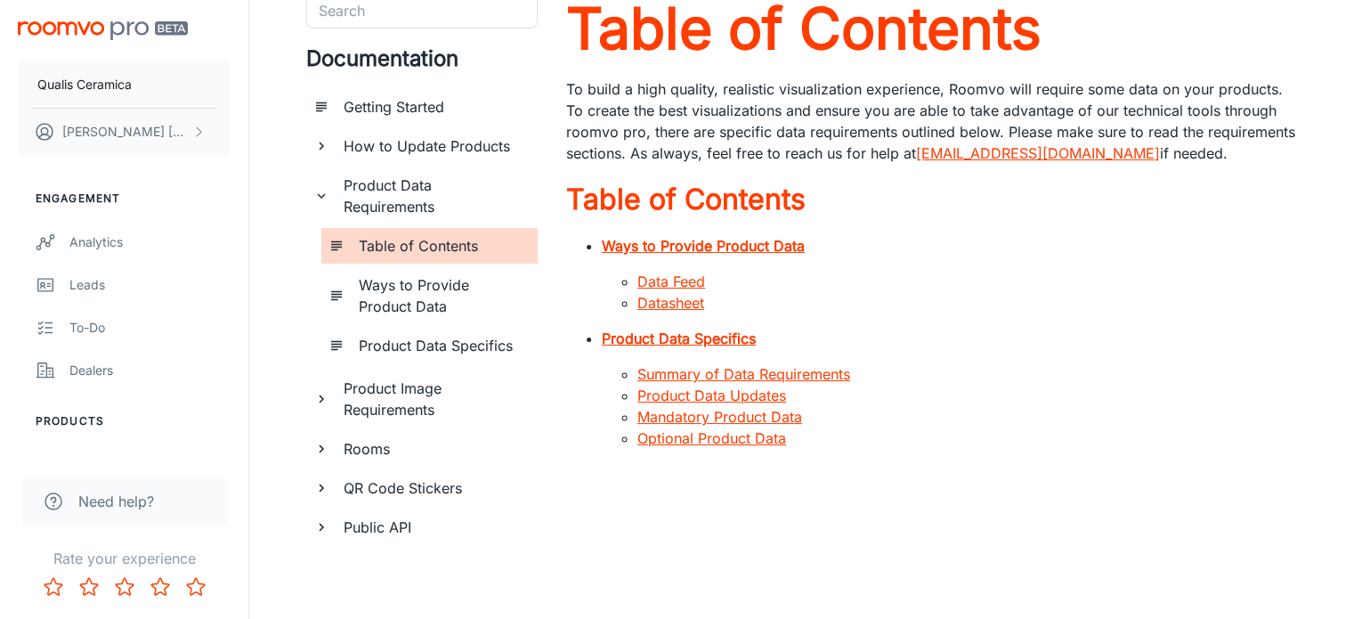
click at [680, 247] on strong "Ways to Provide Product Data" at bounding box center [703, 246] width 203 height 18
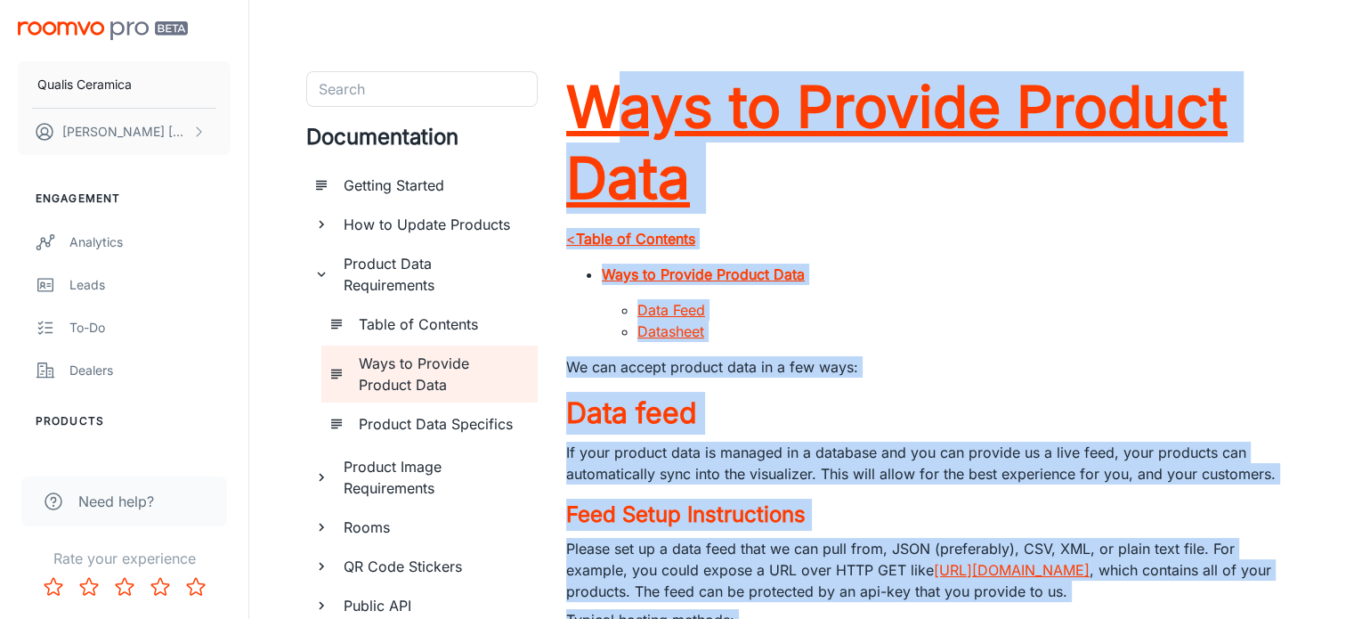
drag, startPoint x: 1056, startPoint y: 329, endPoint x: 600, endPoint y: 99, distance: 511.0
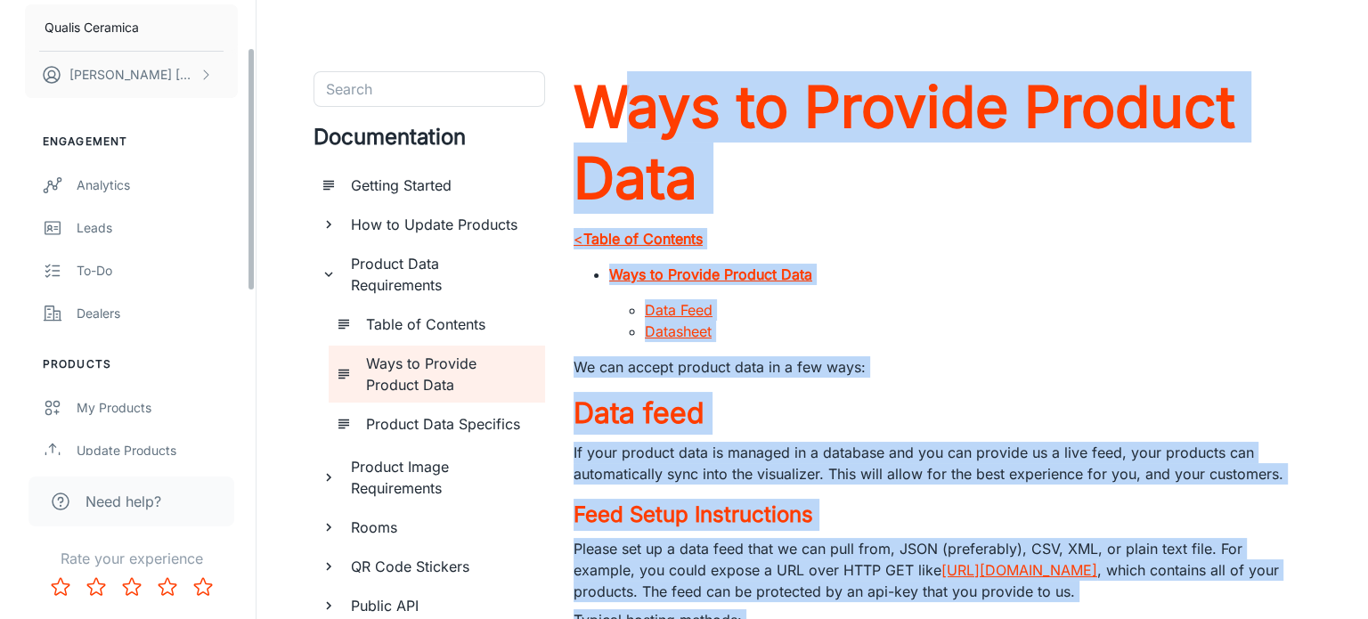
scroll to position [118, 0]
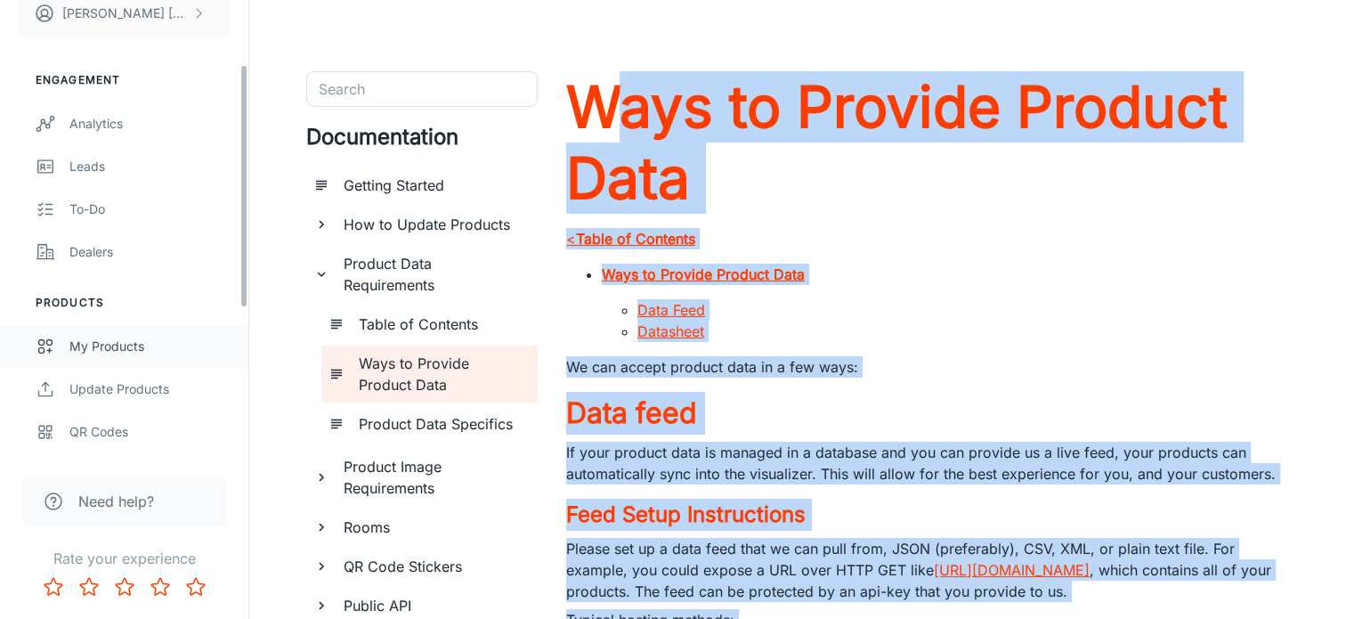
click at [105, 337] on div "My Products" at bounding box center [149, 347] width 161 height 20
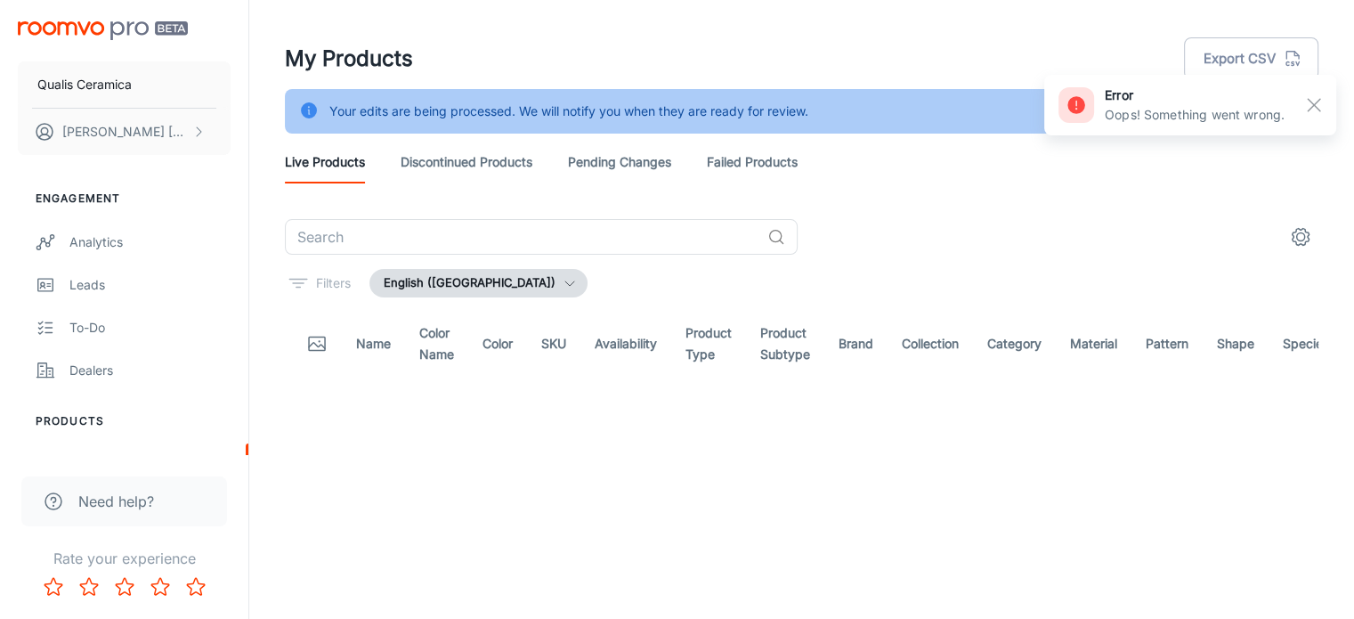
click at [403, 269] on button "English (United States)" at bounding box center [479, 283] width 218 height 28
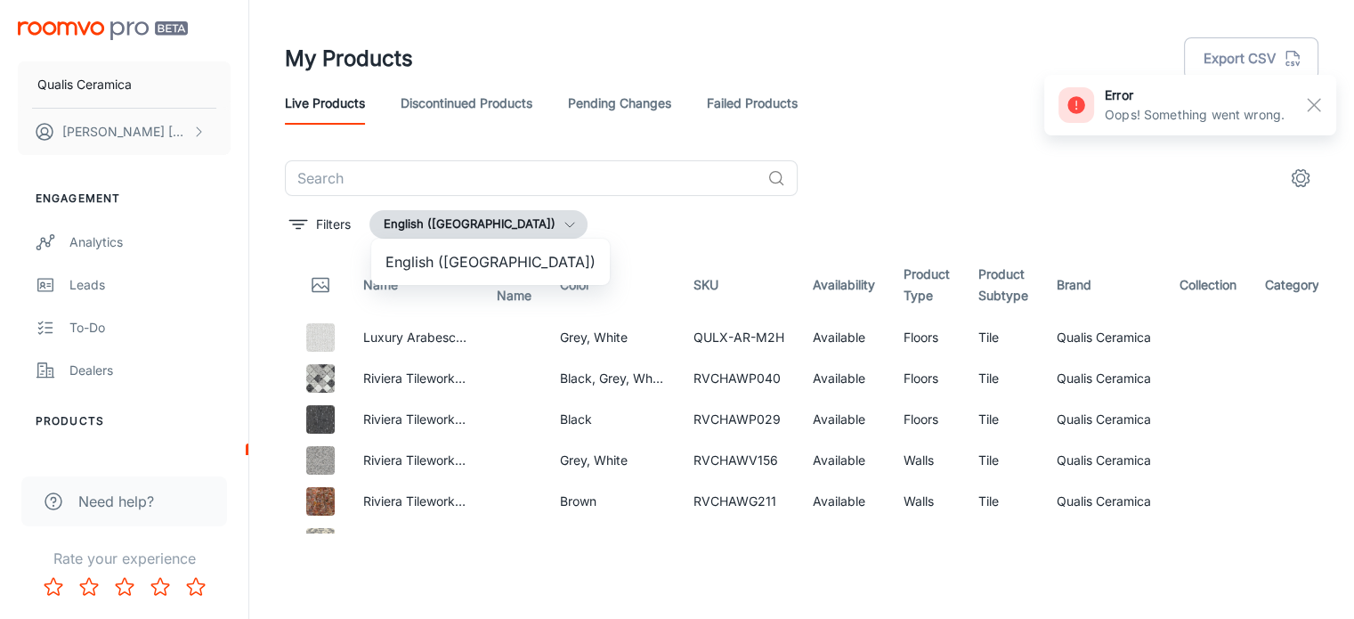
click at [367, 184] on div at bounding box center [677, 309] width 1354 height 619
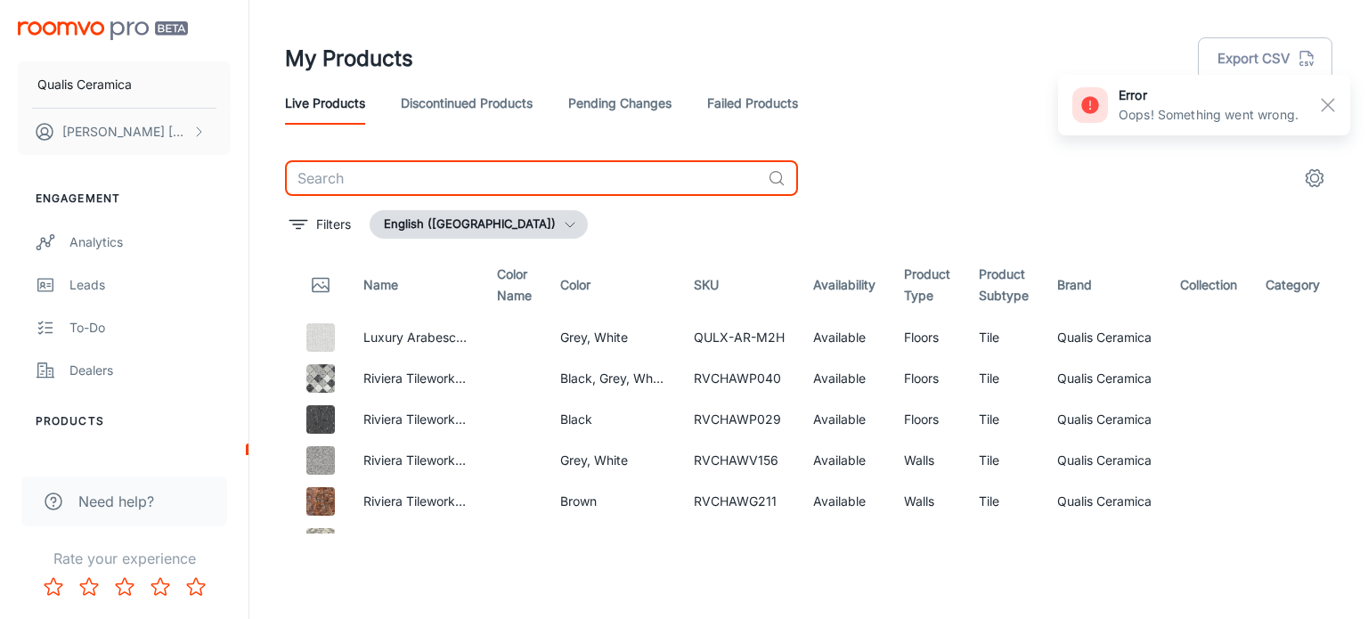
click at [369, 177] on input "text" at bounding box center [523, 178] width 476 height 36
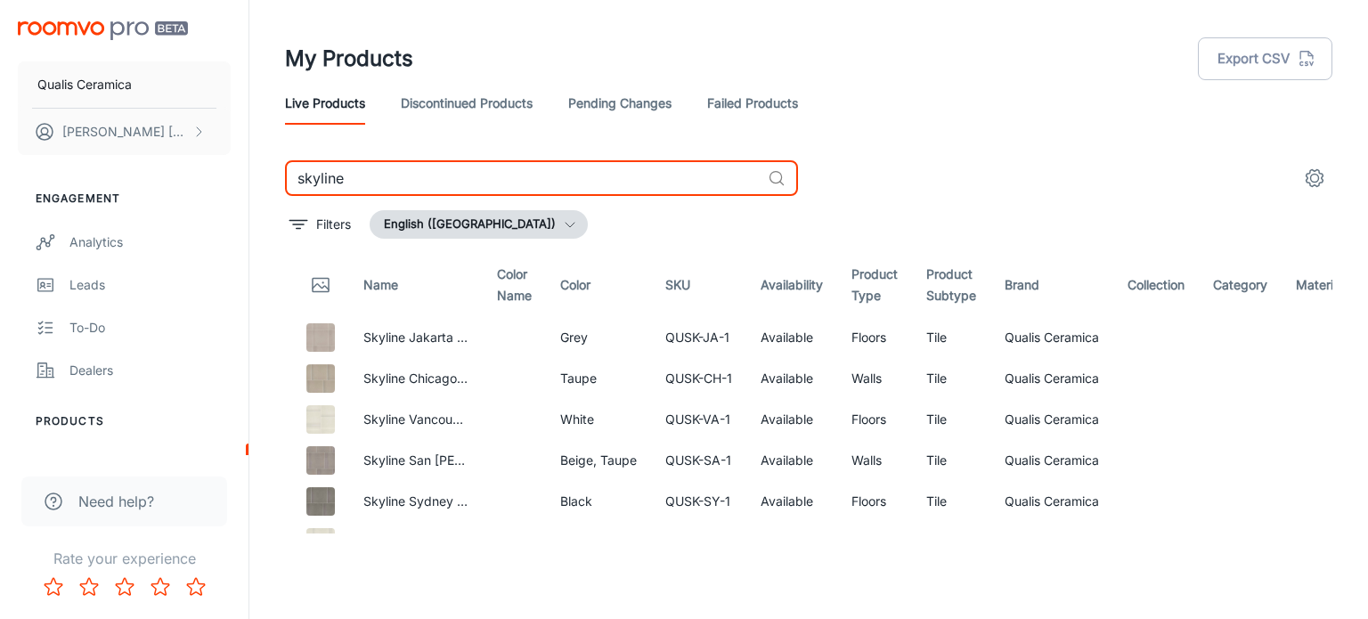
type input "skyline"
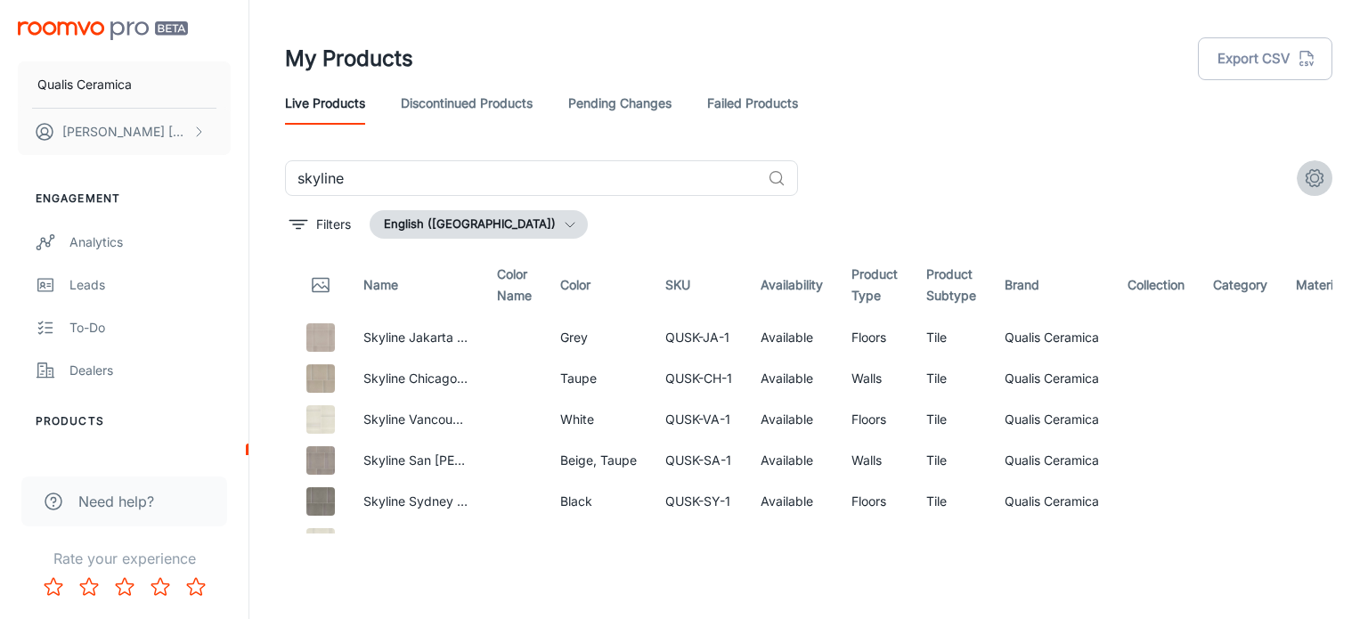
click at [1318, 180] on circle "settings" at bounding box center [1315, 179] width 8 height 8
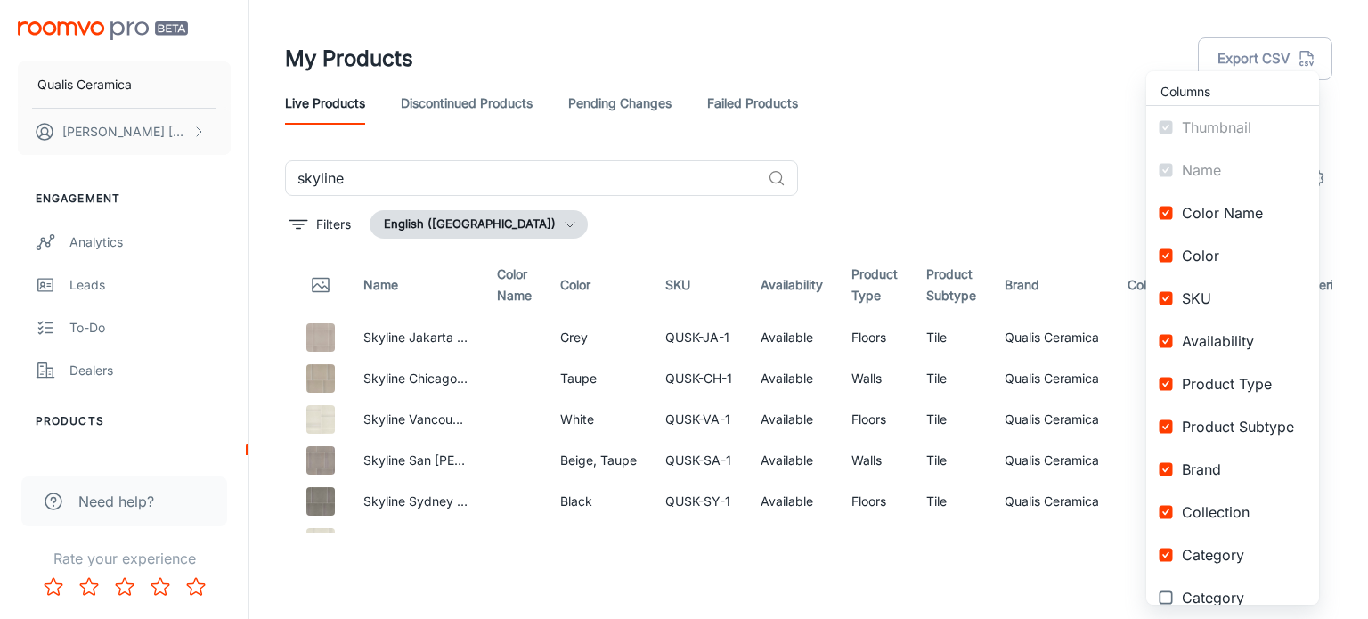
click at [1357, 168] on div at bounding box center [684, 309] width 1368 height 619
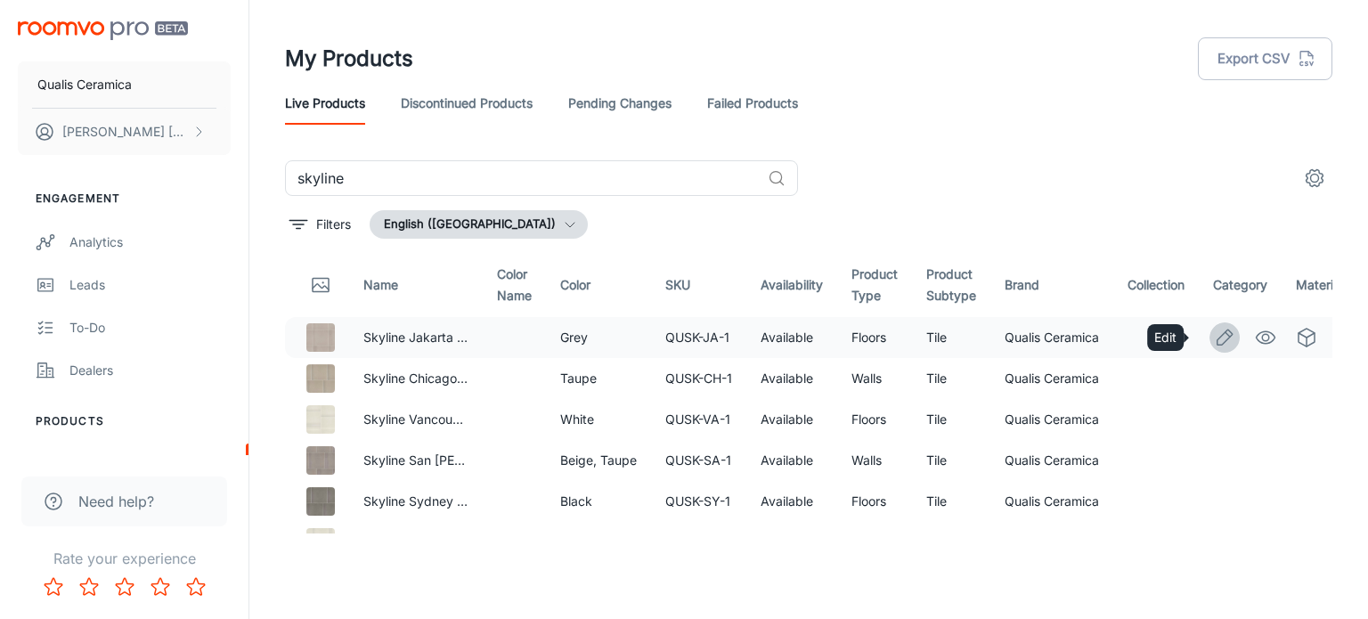
click at [1217, 334] on icon "Edit" at bounding box center [1224, 336] width 15 height 15
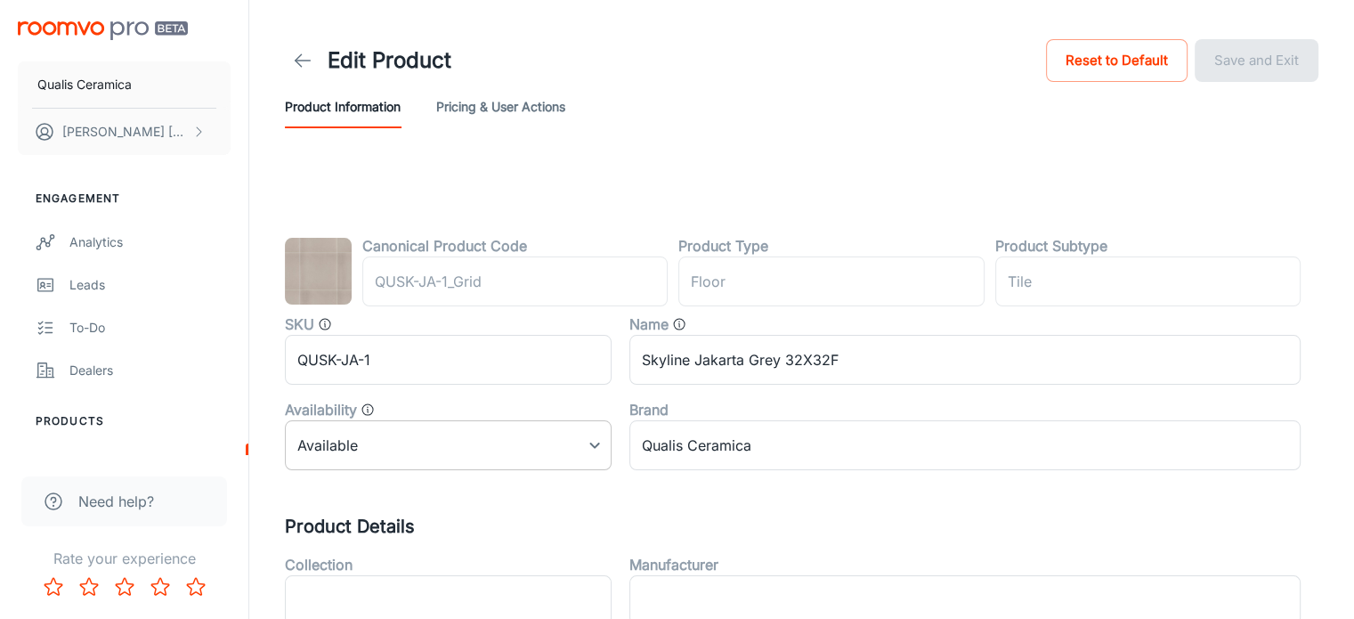
click at [588, 451] on body "Qualis Ceramica David Garcia Engagement Analytics Leads To-do Dealers Products …" at bounding box center [677, 309] width 1354 height 619
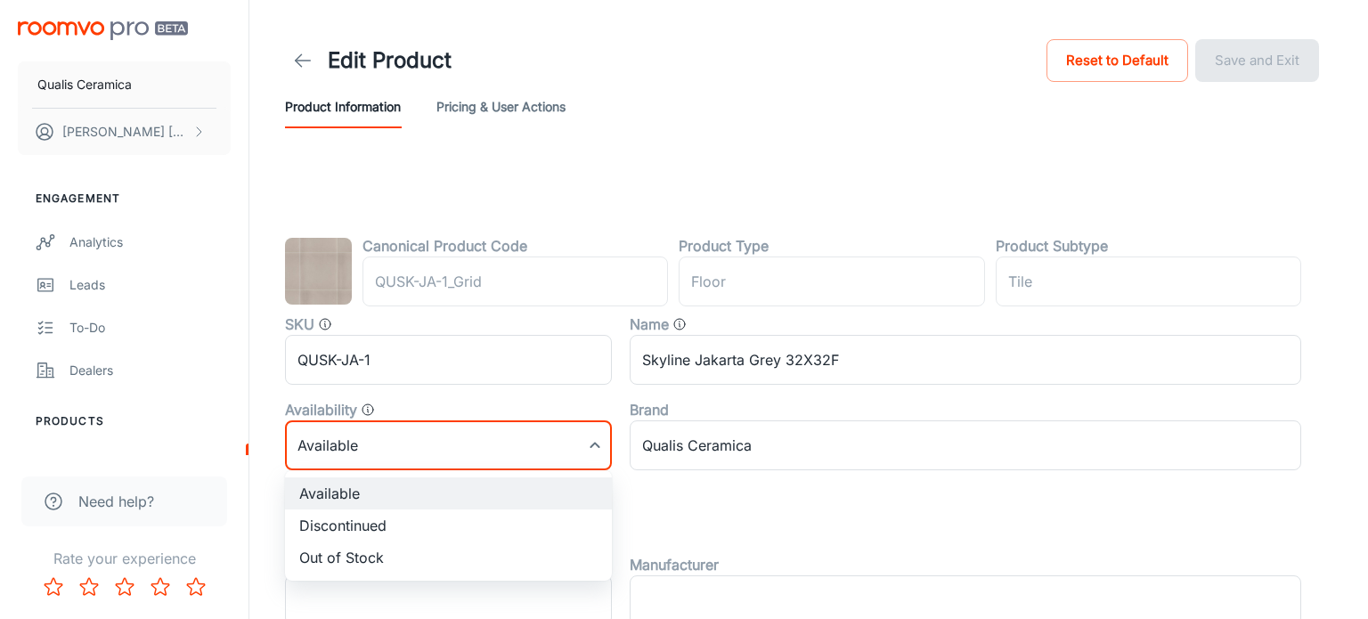
click at [431, 525] on li "Discontinued" at bounding box center [448, 525] width 327 height 32
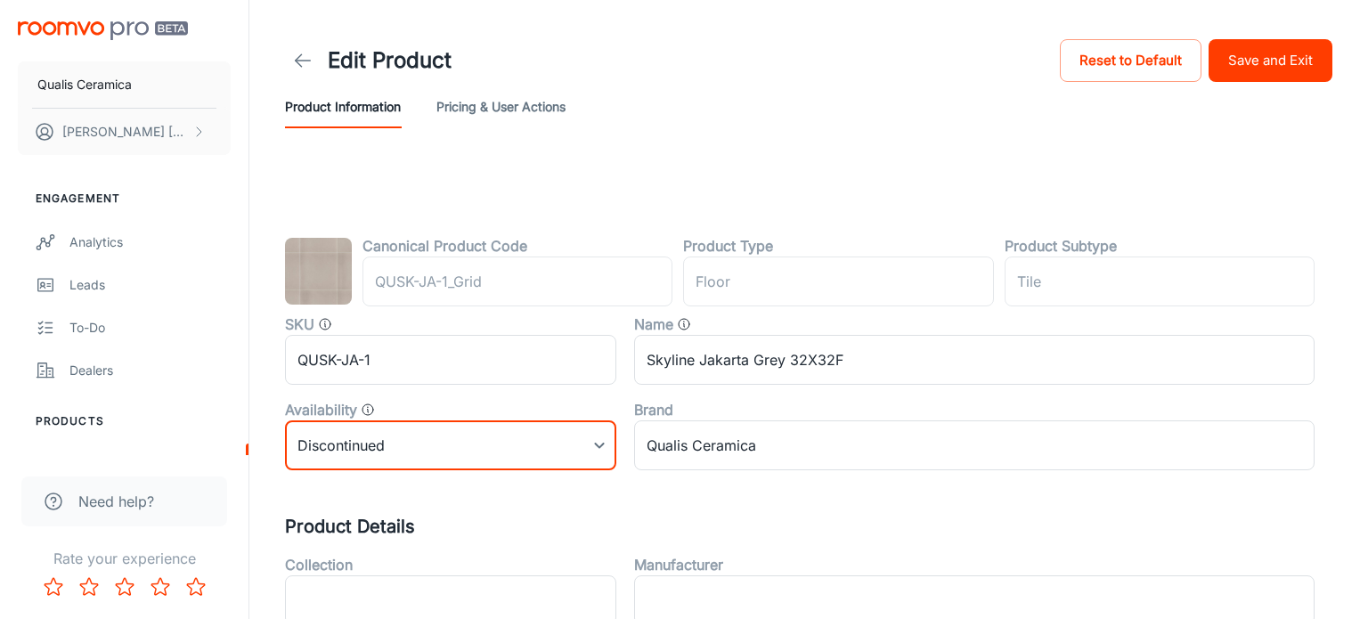
type input "1"
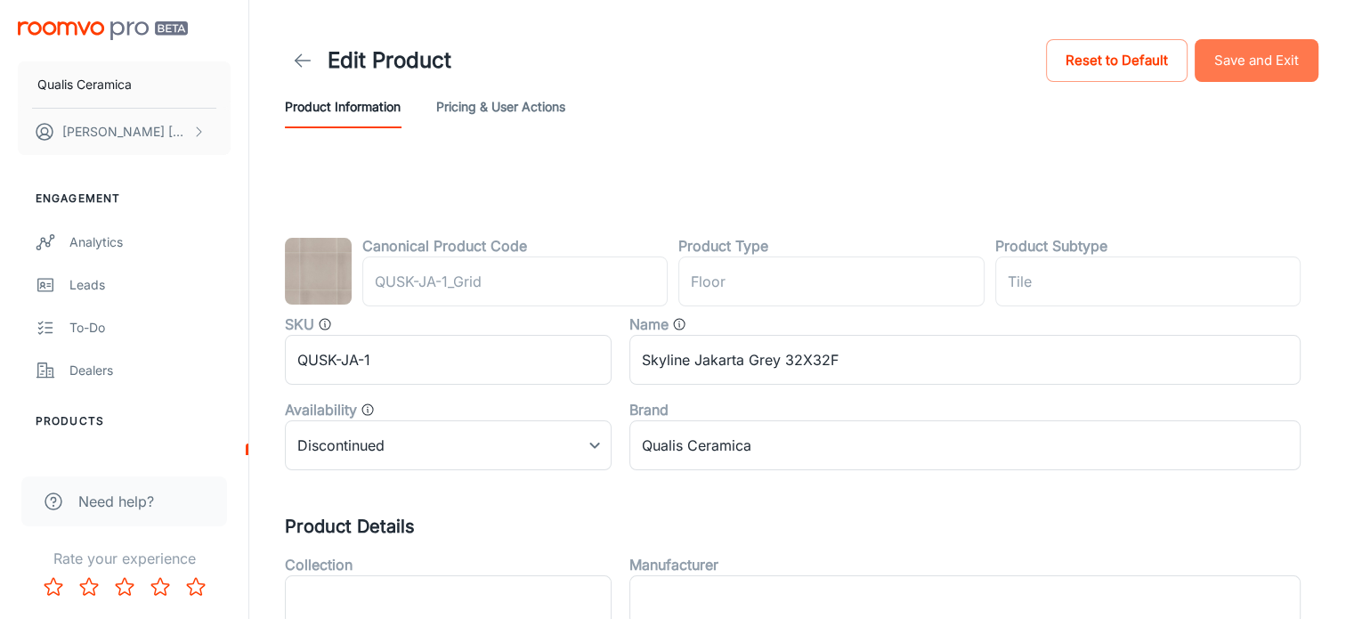
click at [1277, 62] on button "Save and Exit" at bounding box center [1257, 60] width 124 height 43
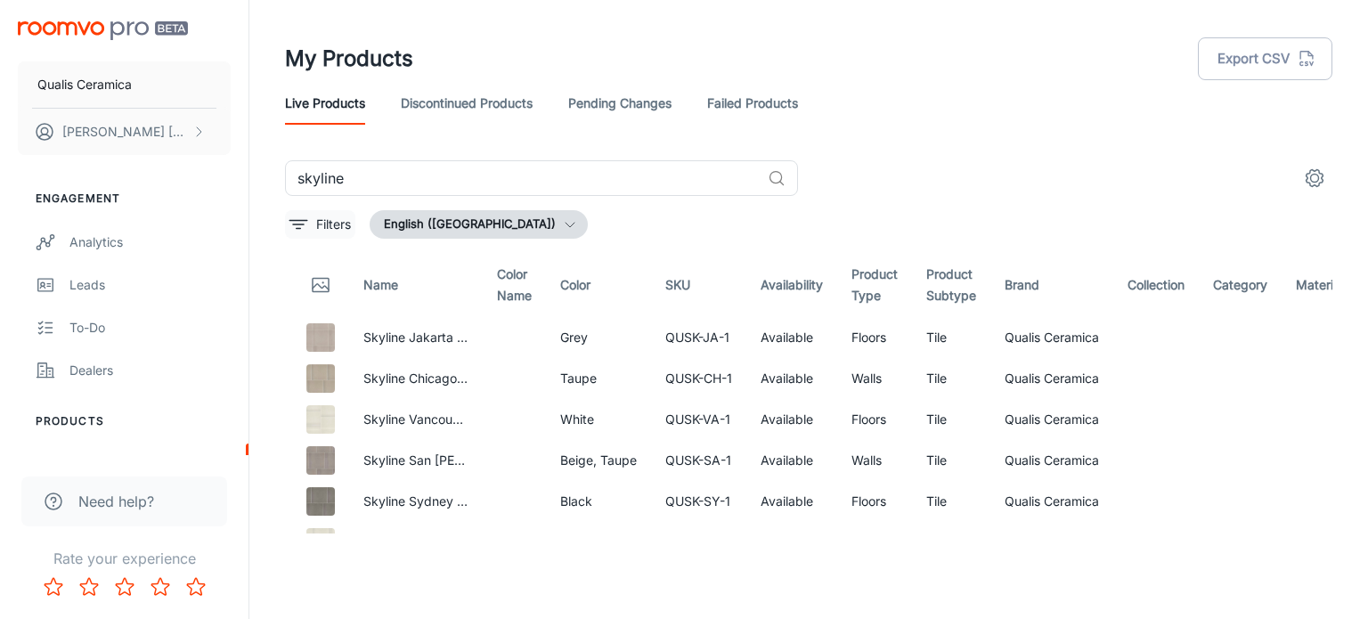
click at [324, 223] on p "Filters" at bounding box center [333, 225] width 35 height 20
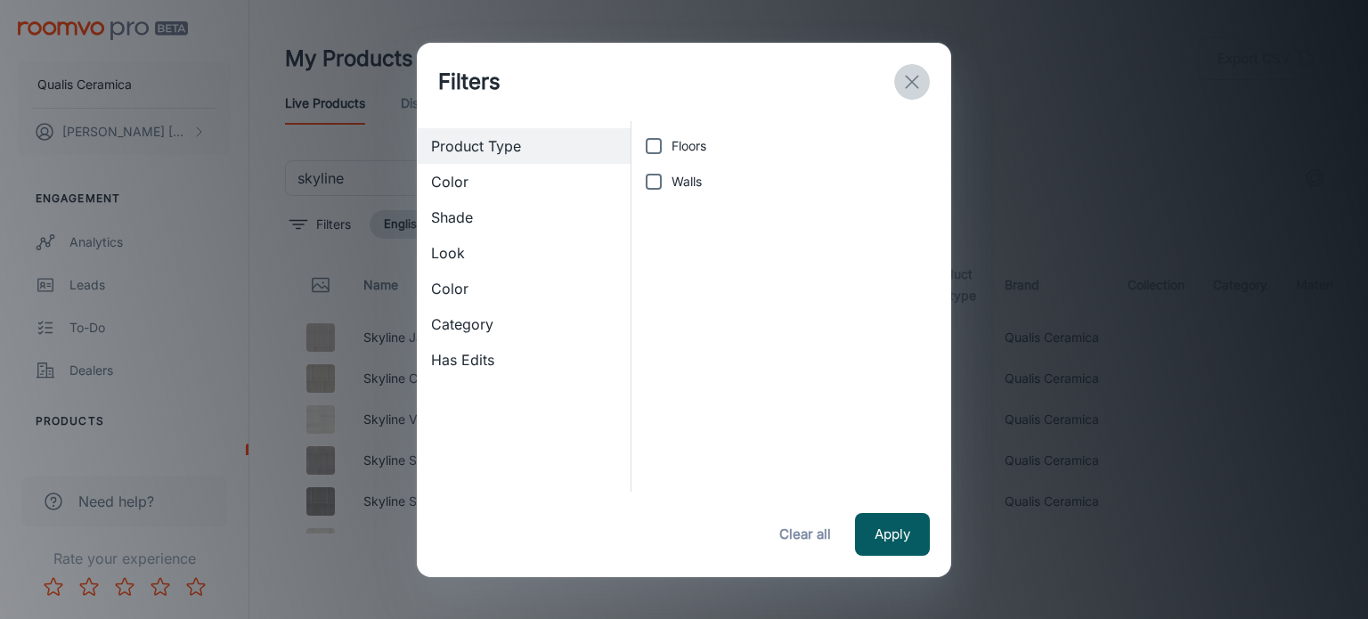
click at [924, 79] on button "exit" at bounding box center [912, 82] width 36 height 36
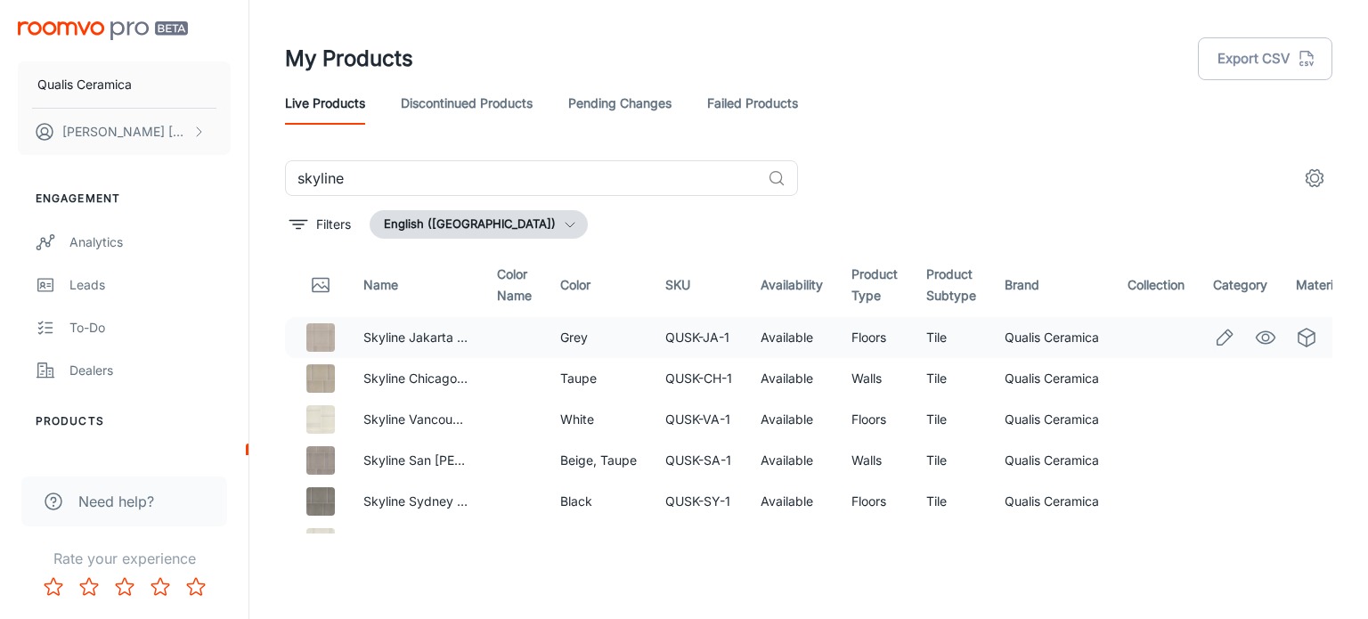
click at [329, 338] on img at bounding box center [320, 337] width 28 height 28
click at [427, 338] on link "Skyline Jakarta Grey 32X32F" at bounding box center [449, 336] width 173 height 15
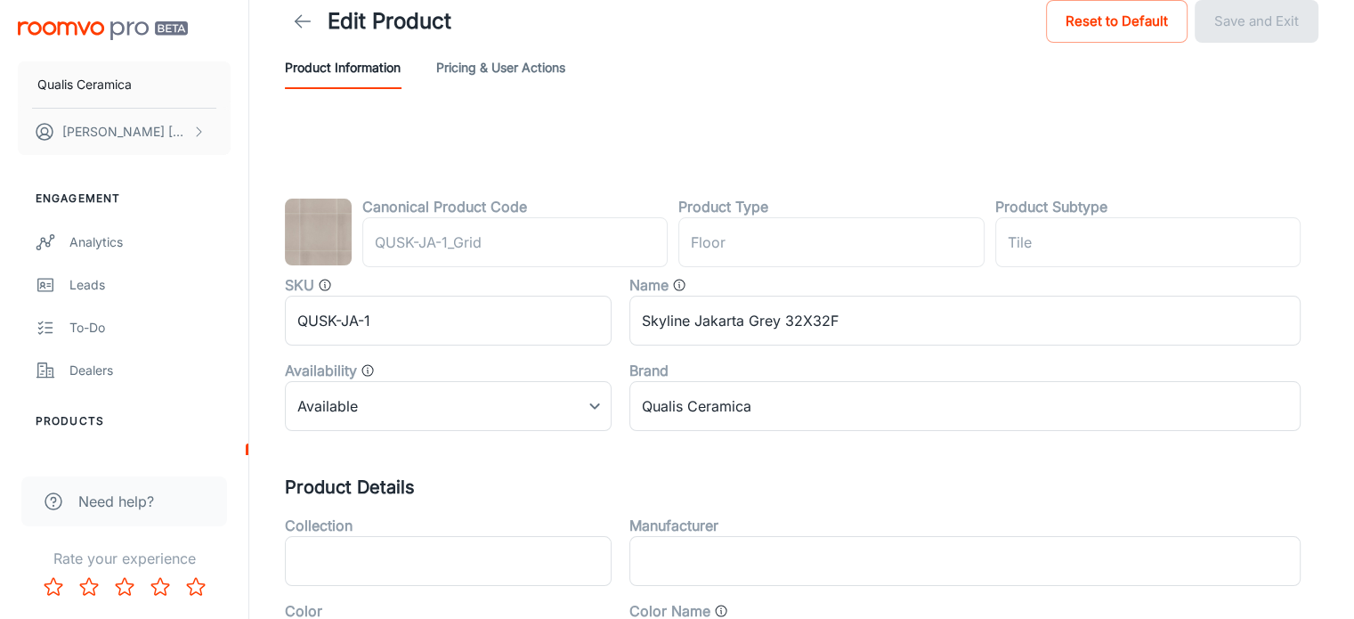
scroll to position [59, 0]
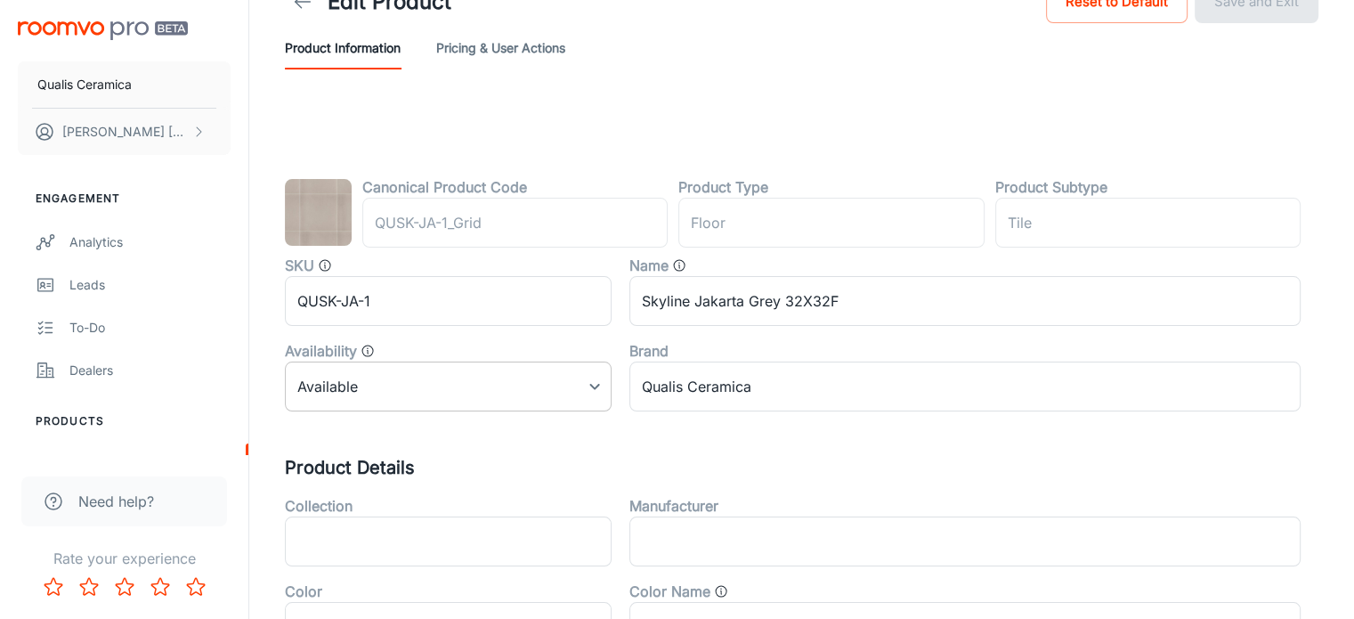
click at [563, 380] on body "Qualis Ceramica David Garcia Engagement Analytics Leads To-do Dealers Products …" at bounding box center [677, 250] width 1354 height 619
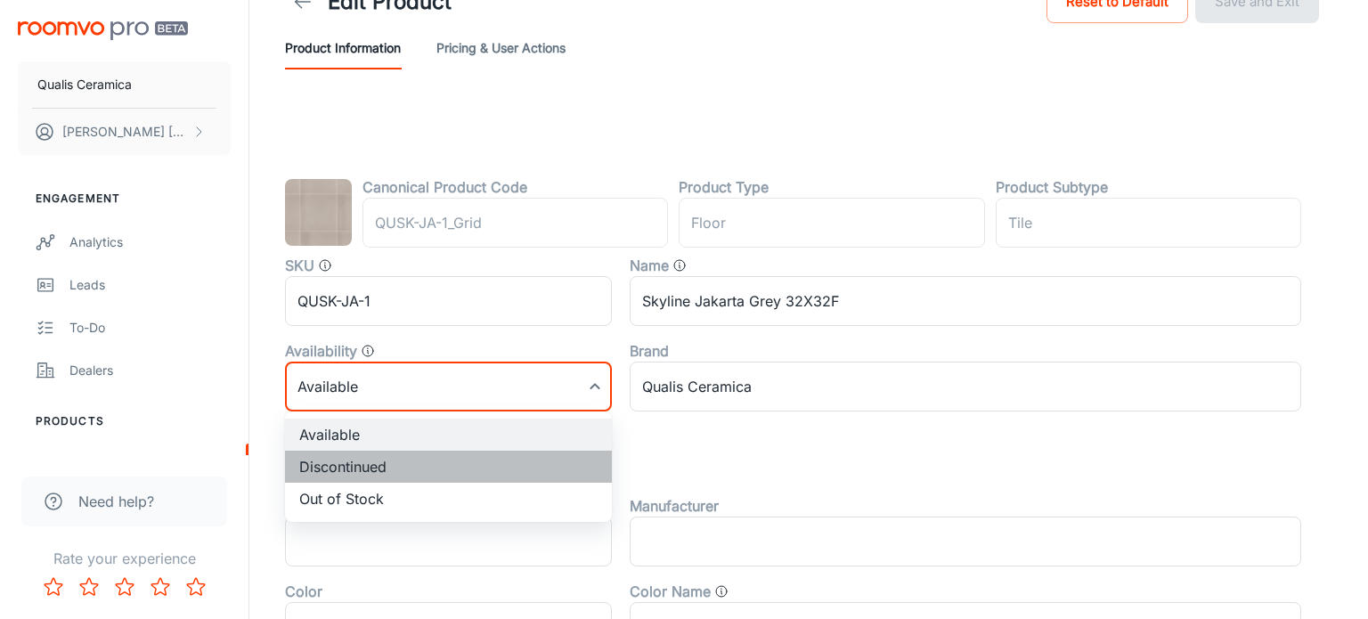
click at [388, 473] on li "Discontinued" at bounding box center [448, 467] width 327 height 32
type input "1"
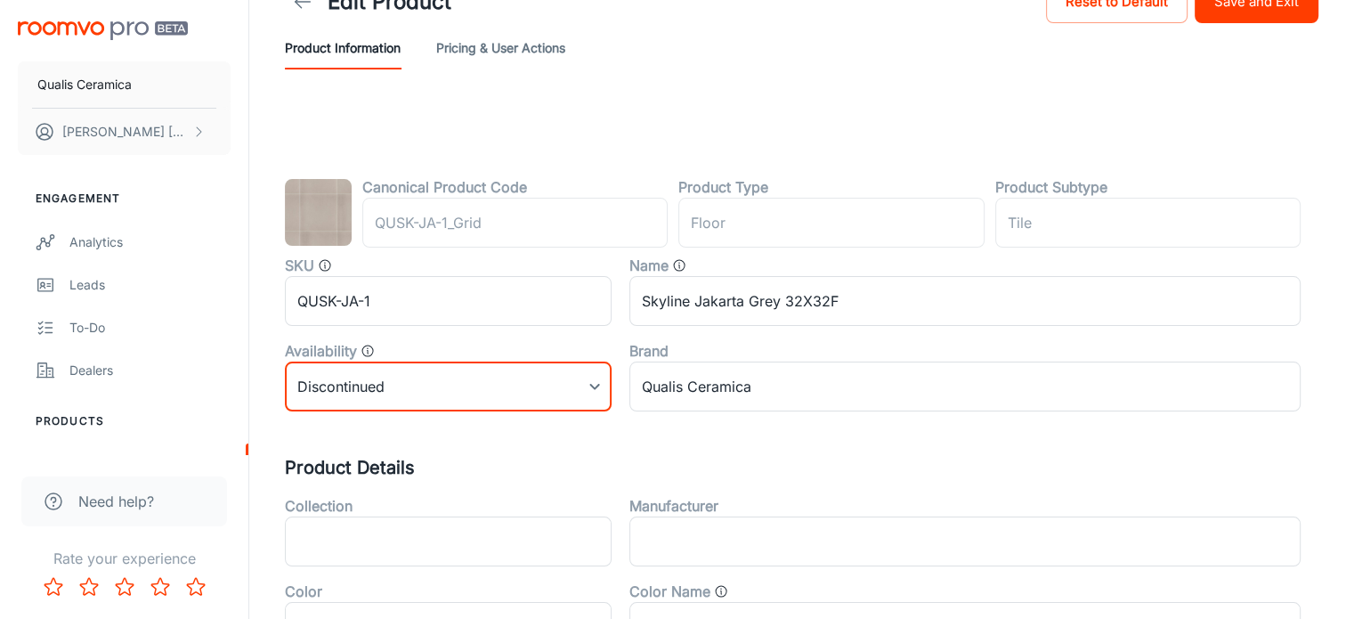
click at [1257, 13] on button "Save and Exit" at bounding box center [1257, 1] width 124 height 43
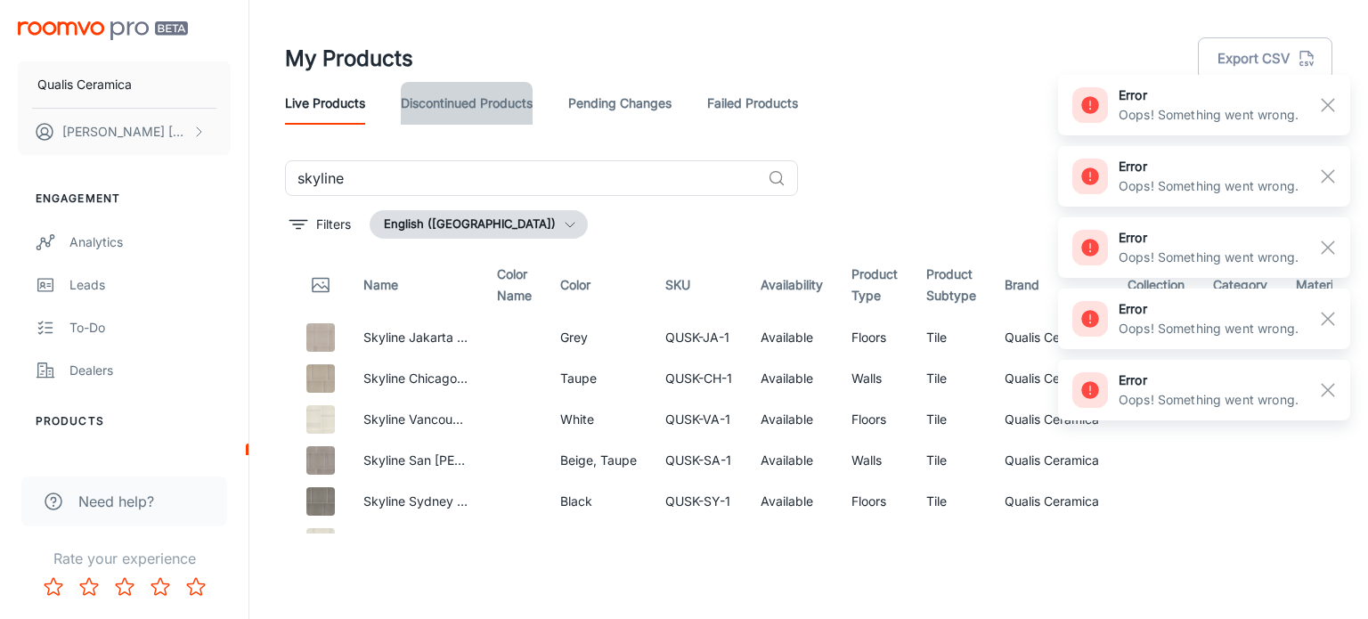
click at [470, 95] on link "Discontinued Products" at bounding box center [467, 103] width 132 height 43
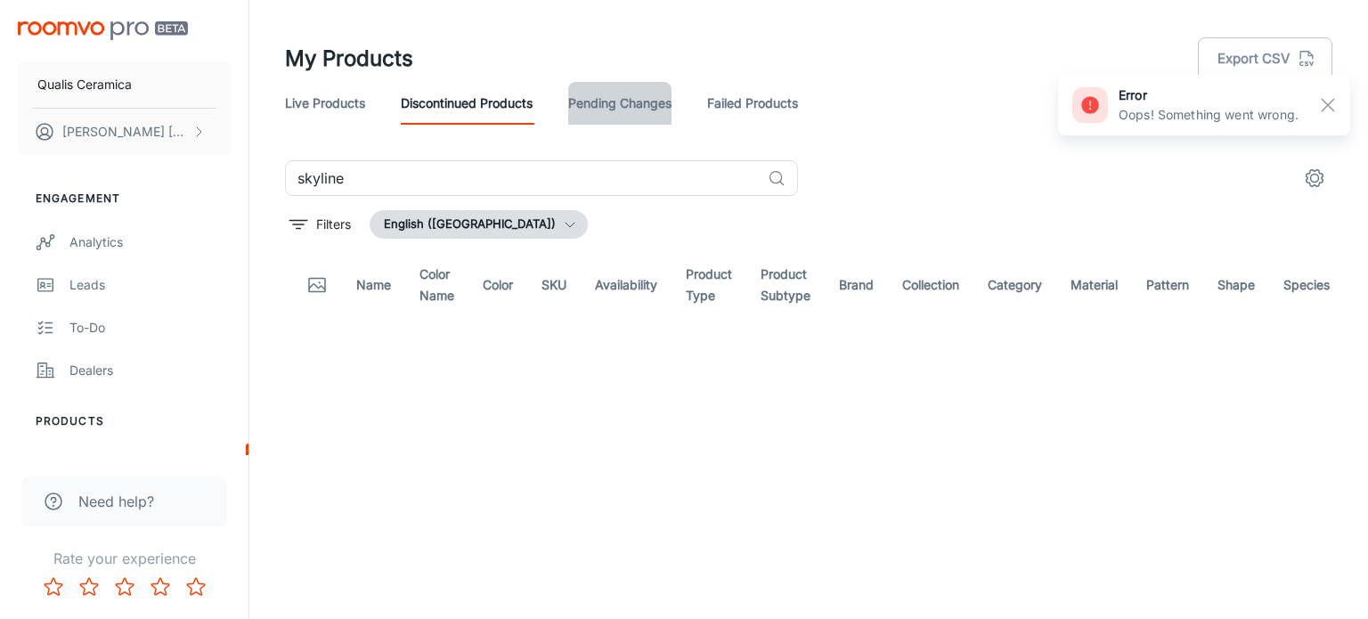
click at [602, 103] on link "Pending Changes" at bounding box center [619, 103] width 103 height 43
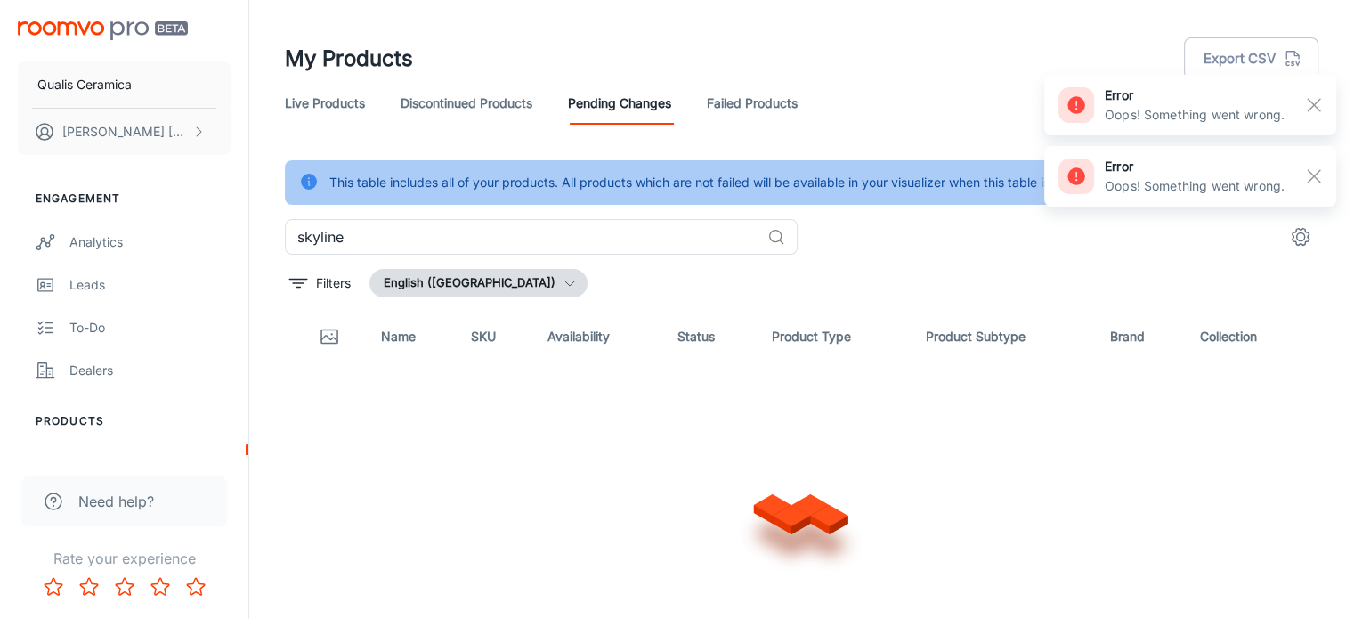
click at [746, 110] on link "Failed Products" at bounding box center [752, 103] width 91 height 43
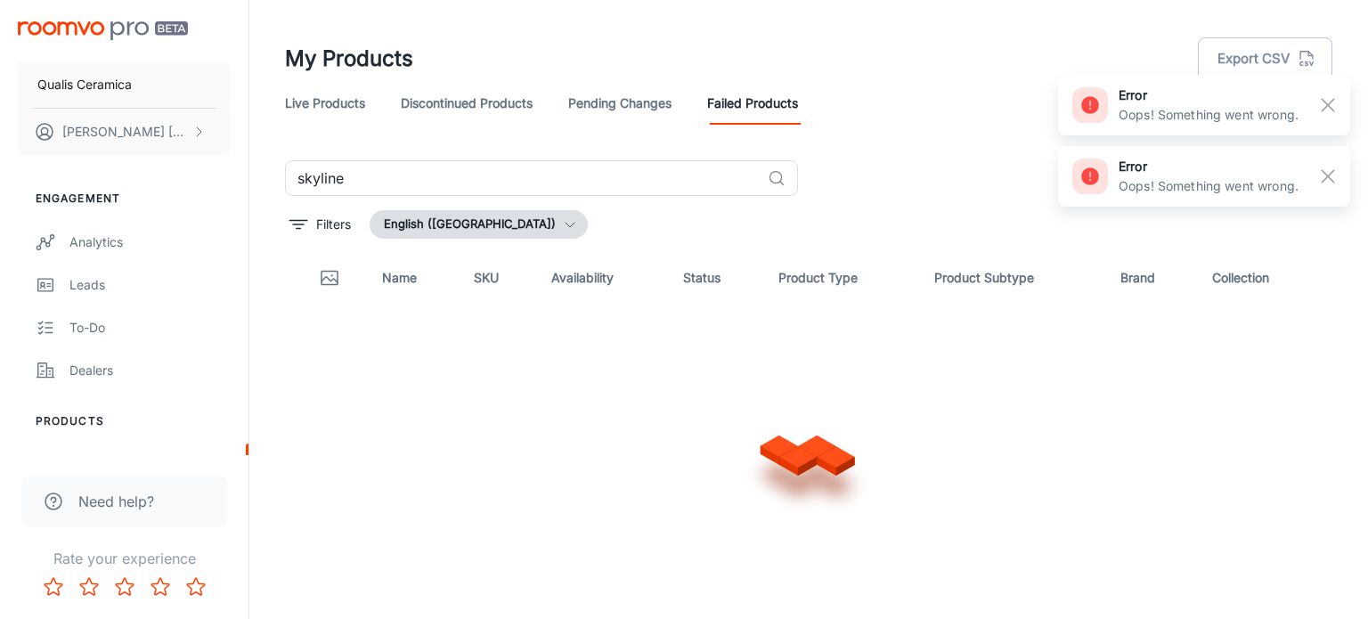
click at [289, 92] on link "Live Products" at bounding box center [325, 103] width 80 height 43
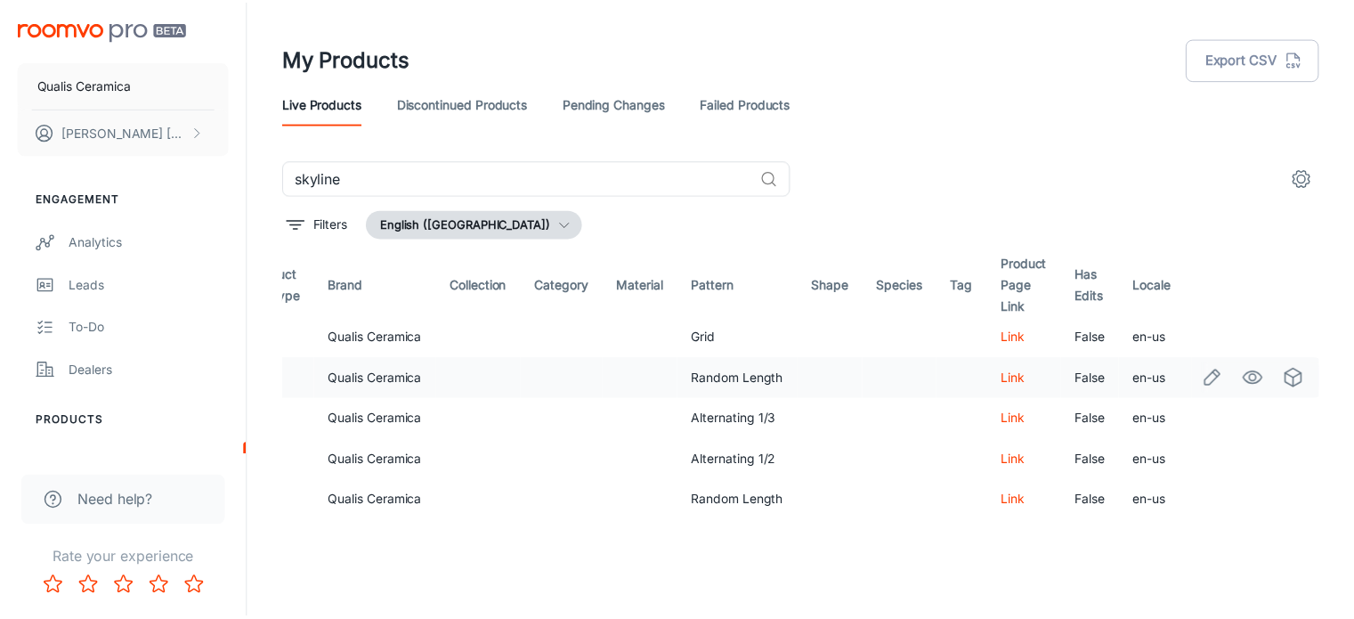
scroll to position [0, 698]
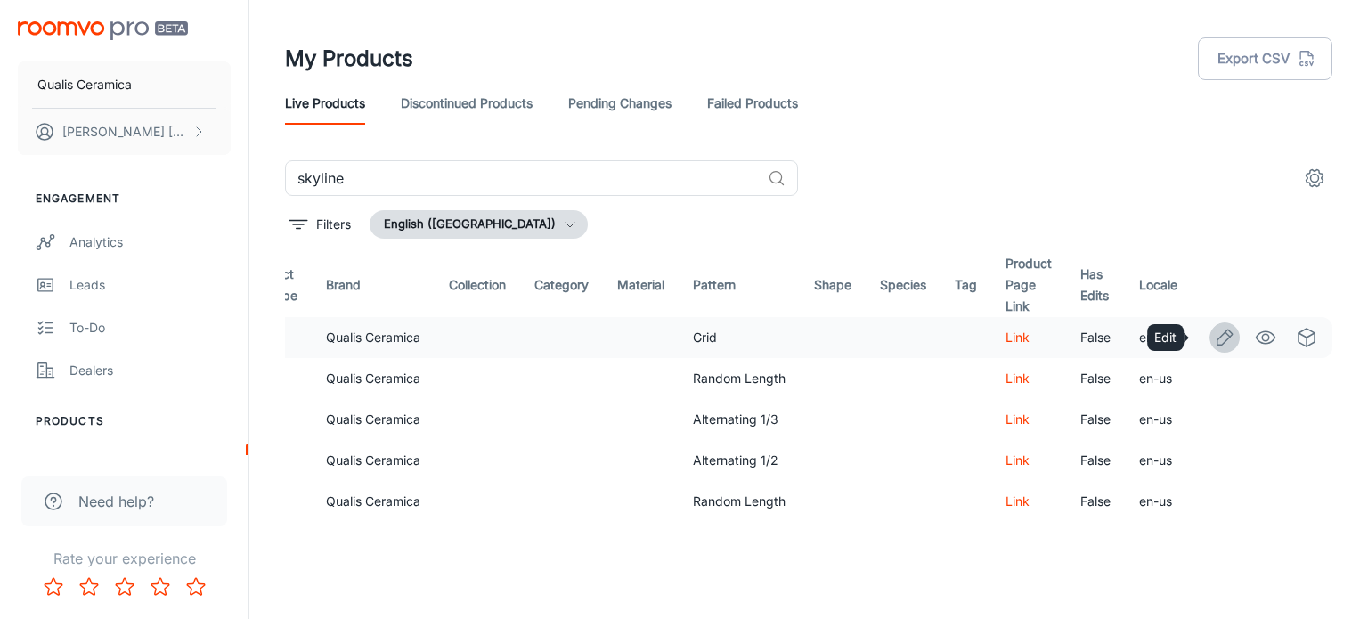
click at [1214, 337] on icon "Edit" at bounding box center [1224, 337] width 21 height 21
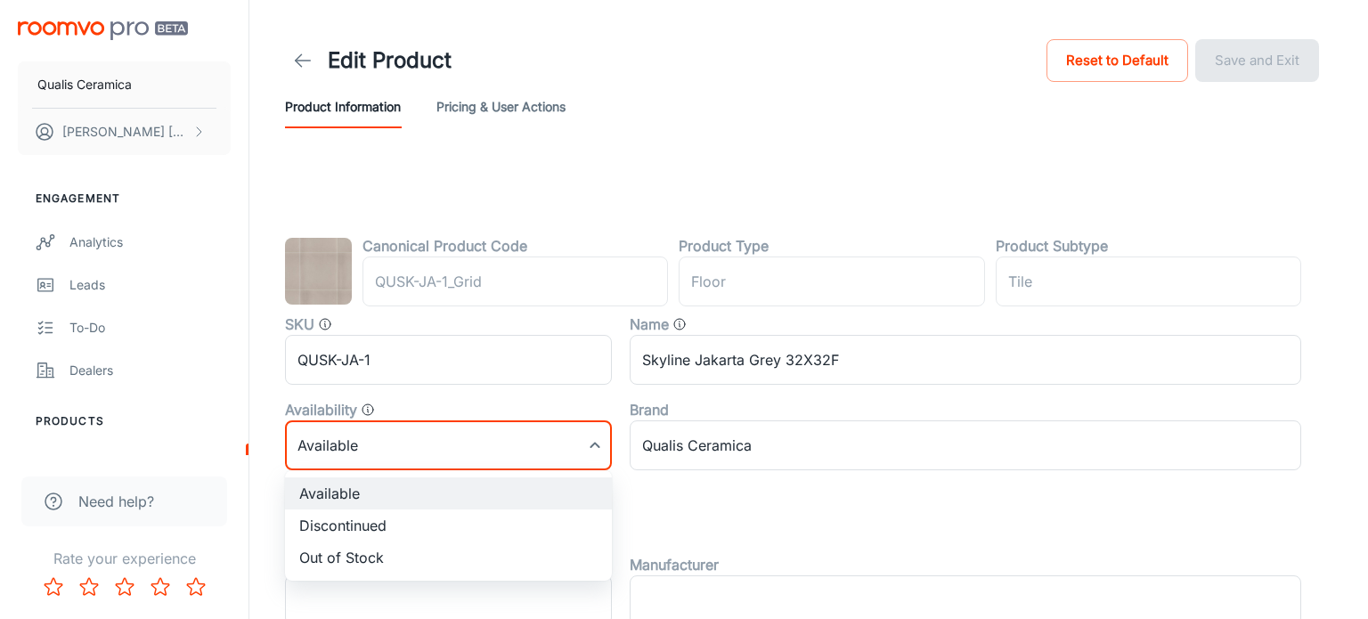
click at [575, 443] on body "Qualis Ceramica David Garcia Engagement Analytics Leads To-do Dealers Products …" at bounding box center [684, 309] width 1368 height 619
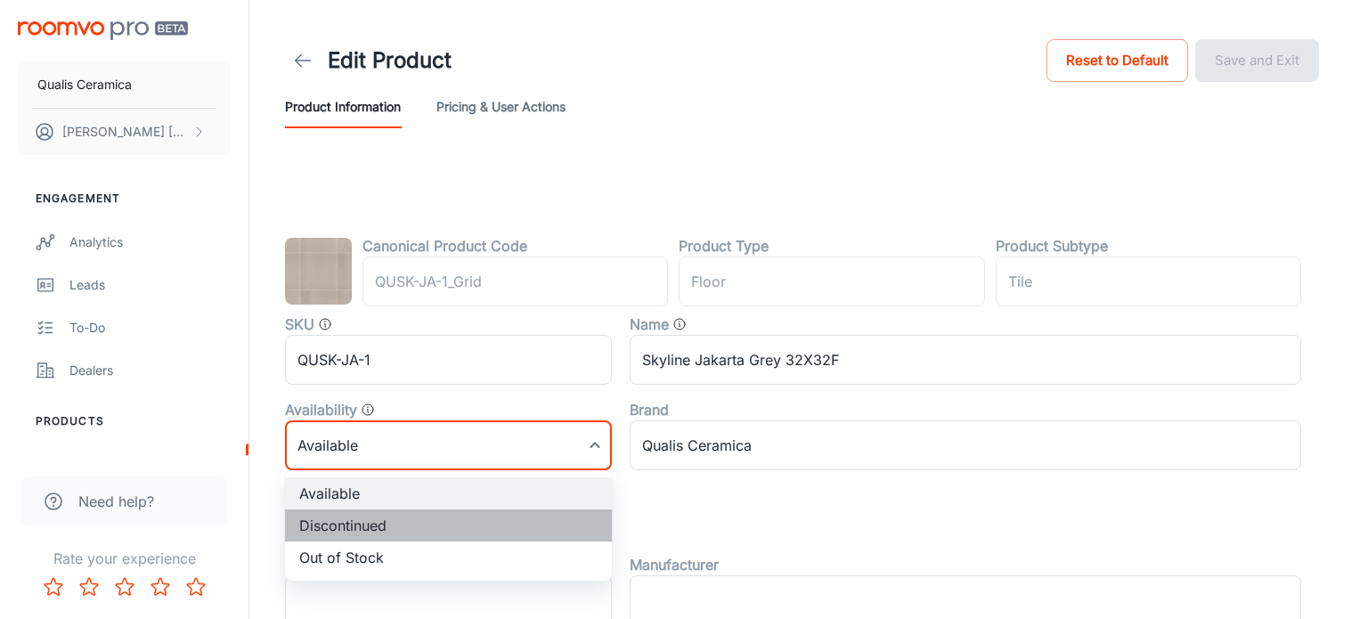
click at [402, 529] on li "Discontinued" at bounding box center [448, 525] width 327 height 32
type input "1"
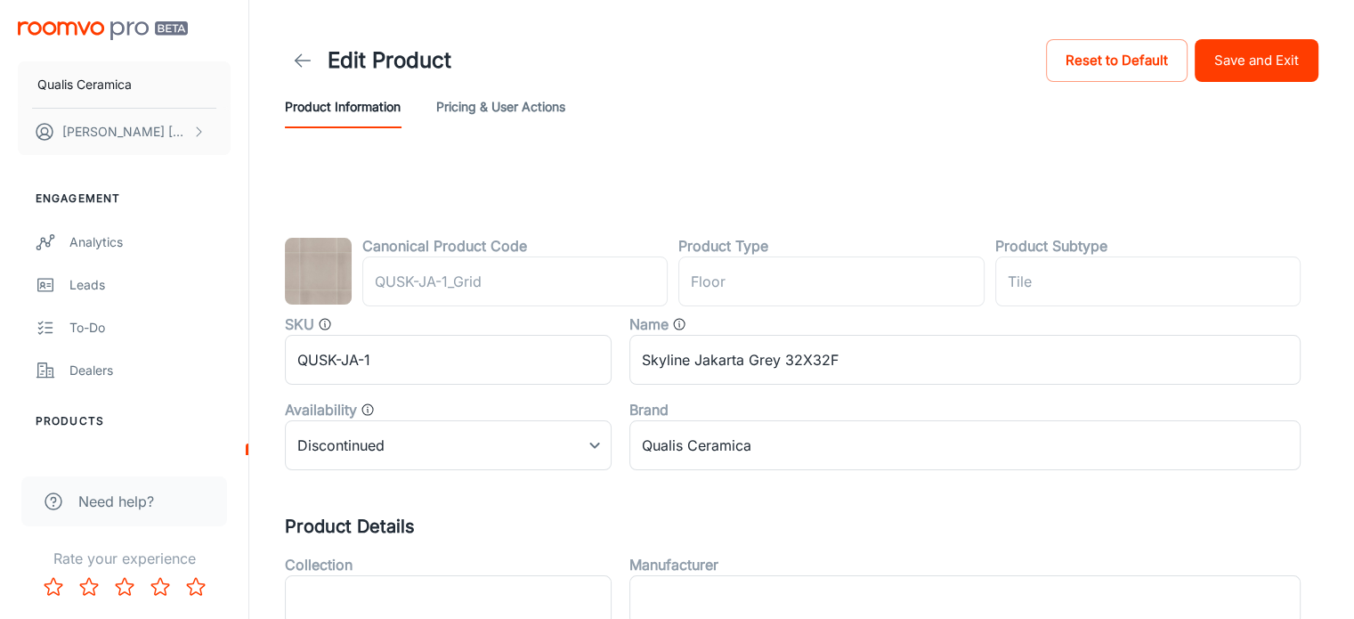
click at [1240, 74] on button "Save and Exit" at bounding box center [1257, 60] width 124 height 43
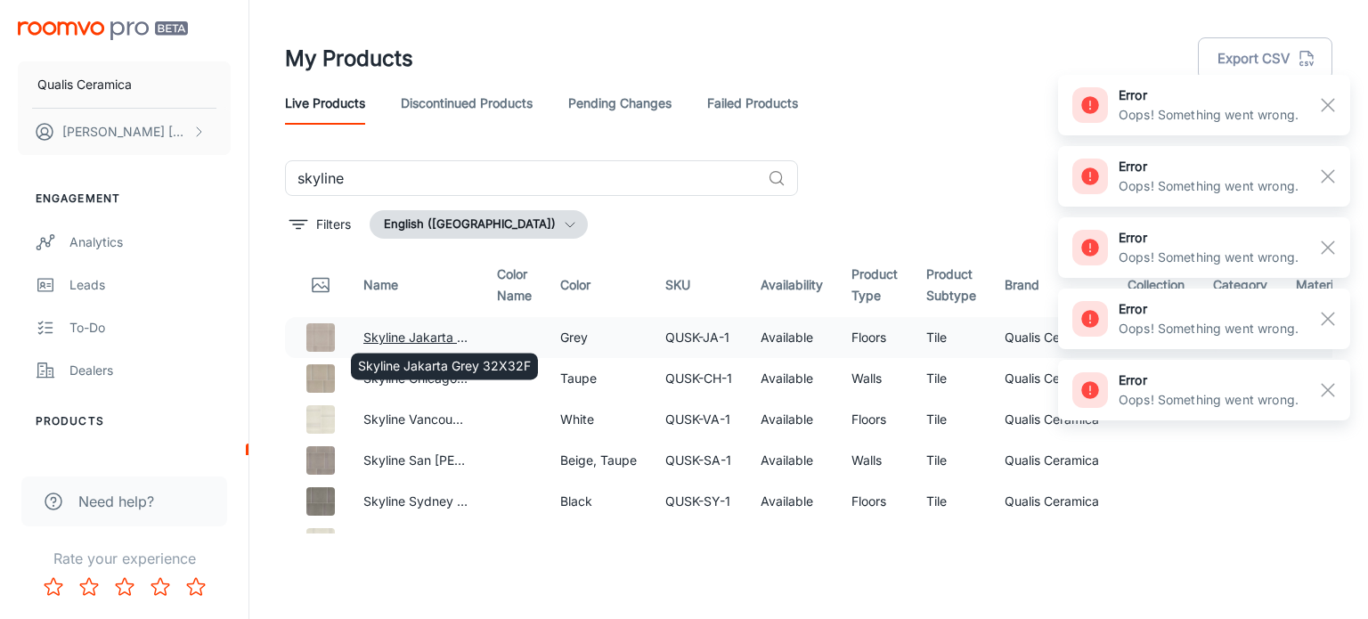
click at [417, 337] on link "Skyline Jakarta Grey 32X32F" at bounding box center [449, 336] width 173 height 15
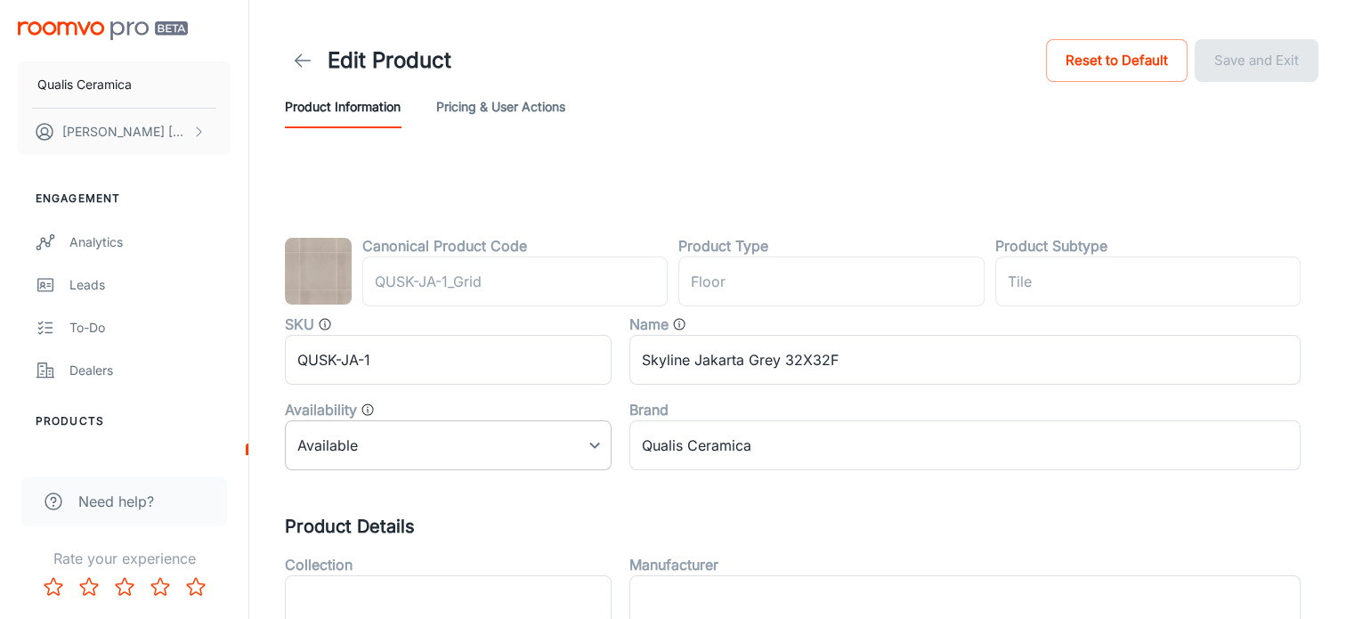
click at [499, 452] on body "Qualis Ceramica David Garcia Engagement Analytics Leads To-do Dealers Products …" at bounding box center [677, 309] width 1354 height 619
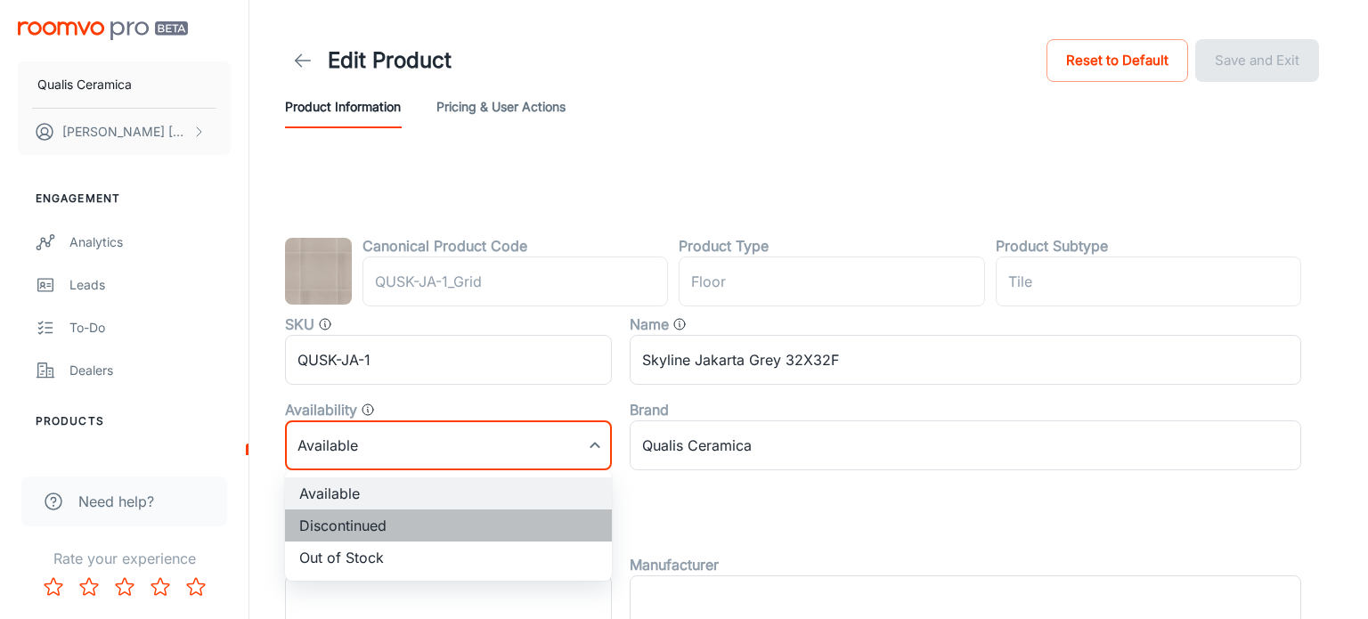
click at [390, 531] on li "Discontinued" at bounding box center [448, 525] width 327 height 32
type input "1"
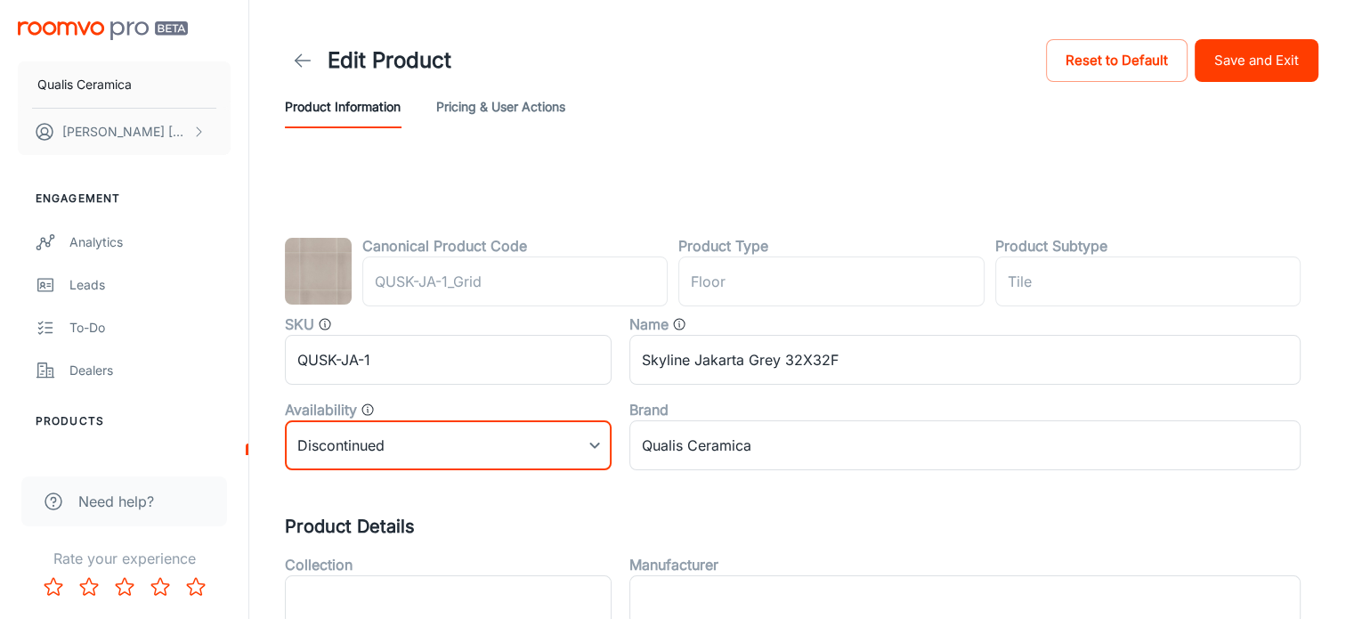
click at [1230, 66] on button "Save and Exit" at bounding box center [1257, 60] width 124 height 43
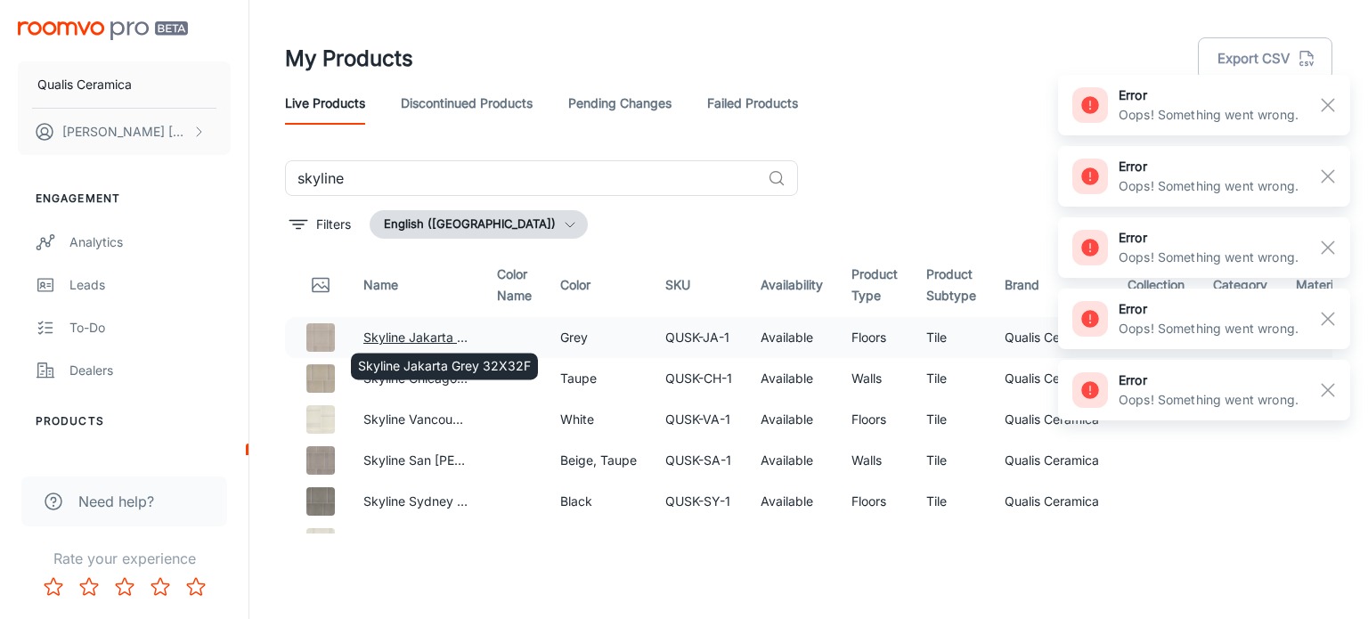
click at [430, 338] on link "Skyline Jakarta Grey 32X32F" at bounding box center [449, 336] width 173 height 15
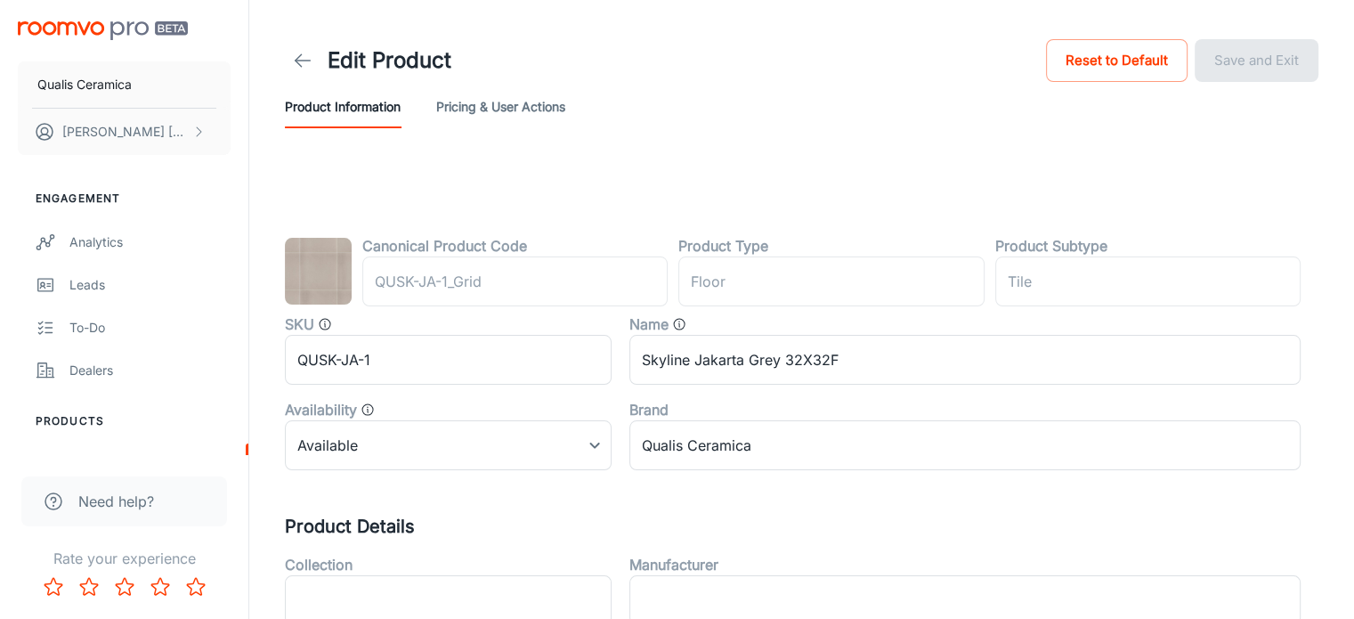
click at [505, 124] on button "Pricing & User Actions" at bounding box center [500, 106] width 129 height 43
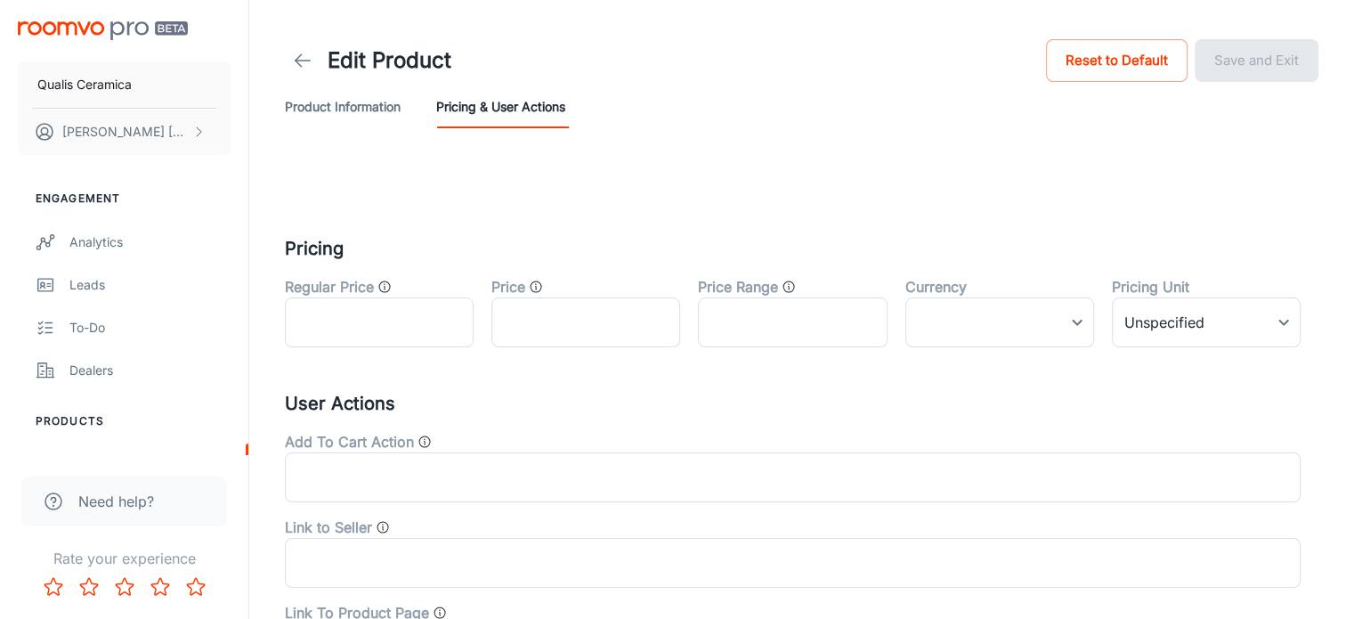
click at [303, 65] on icon at bounding box center [302, 60] width 21 height 21
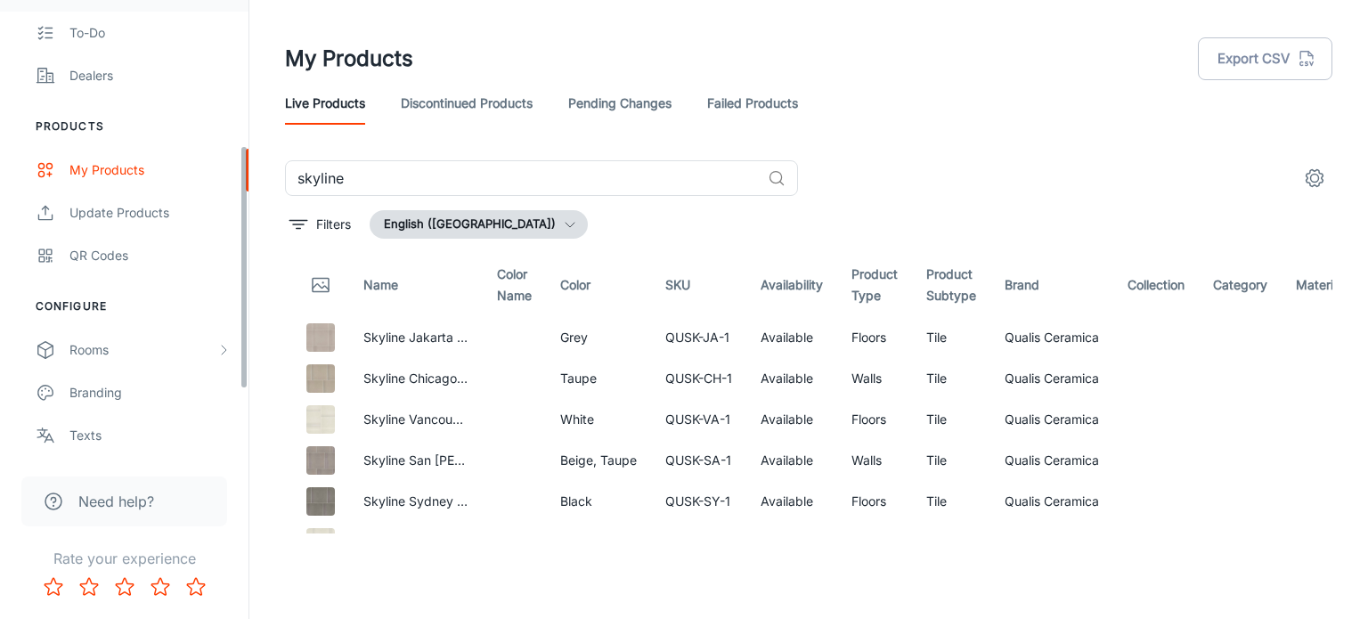
scroll to position [297, 0]
click at [318, 284] on icon "Thumbnail" at bounding box center [321, 286] width 16 height 5
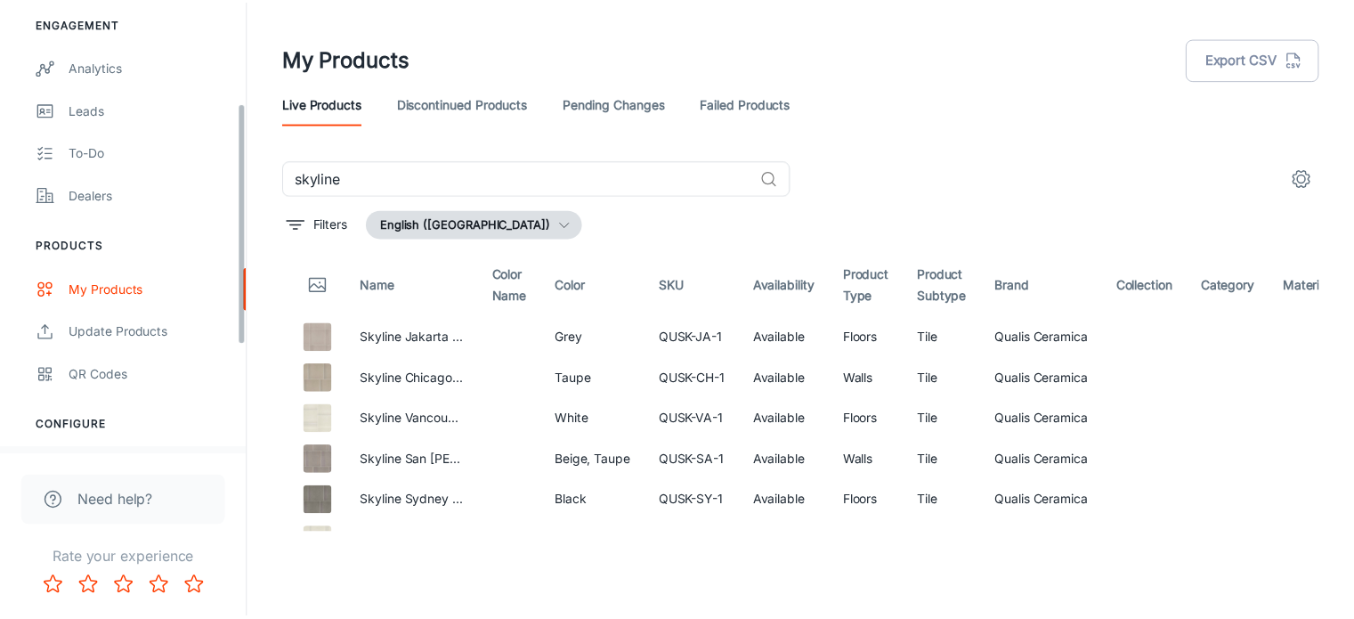
scroll to position [390, 0]
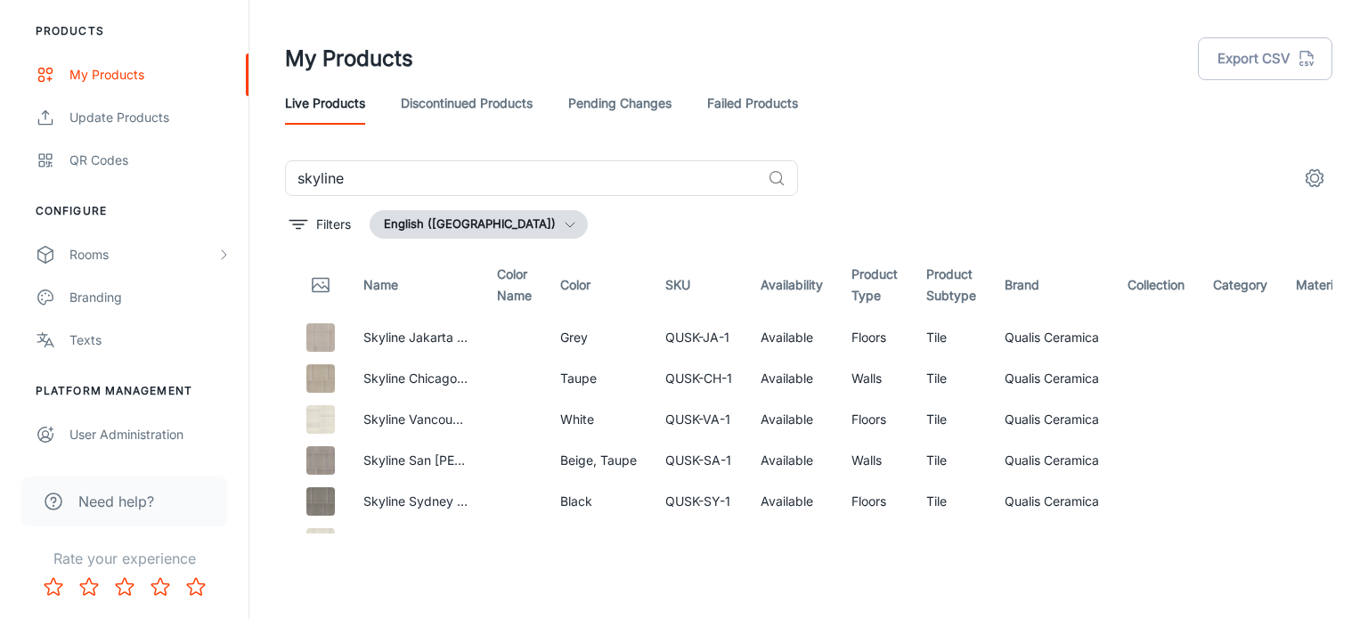
click at [139, 509] on span "Need help?" at bounding box center [116, 501] width 76 height 21
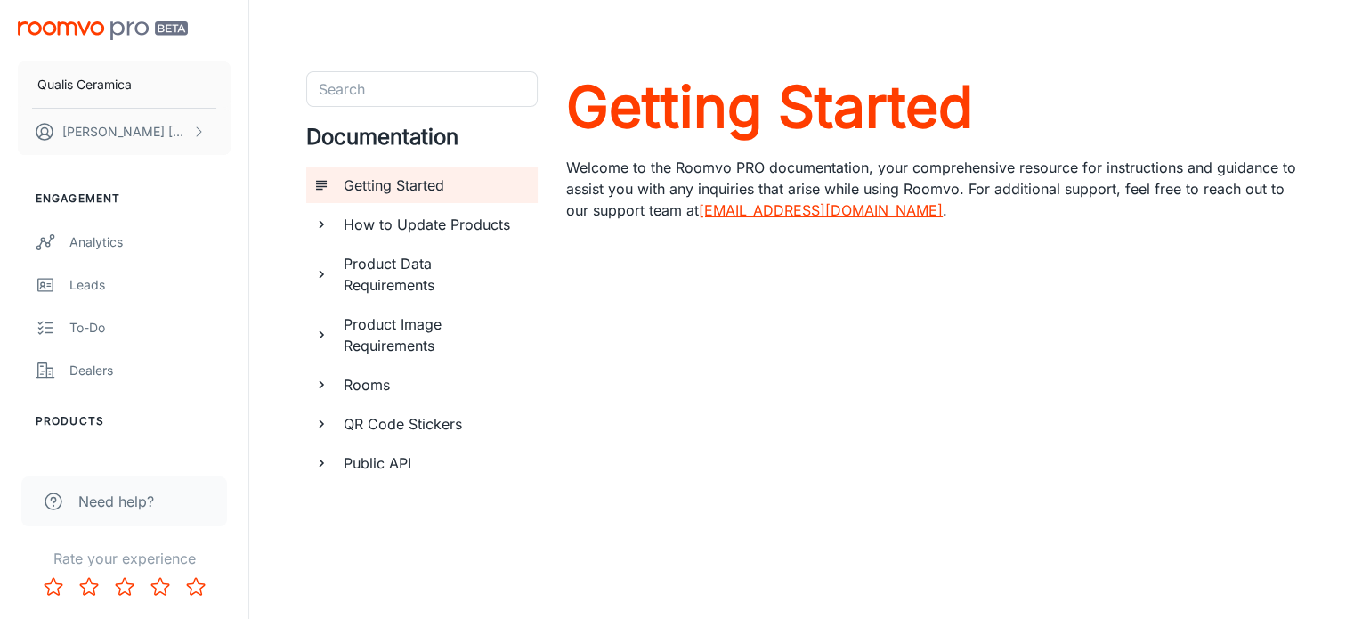
click at [417, 256] on h6 "Product Data Requirements" at bounding box center [434, 274] width 180 height 43
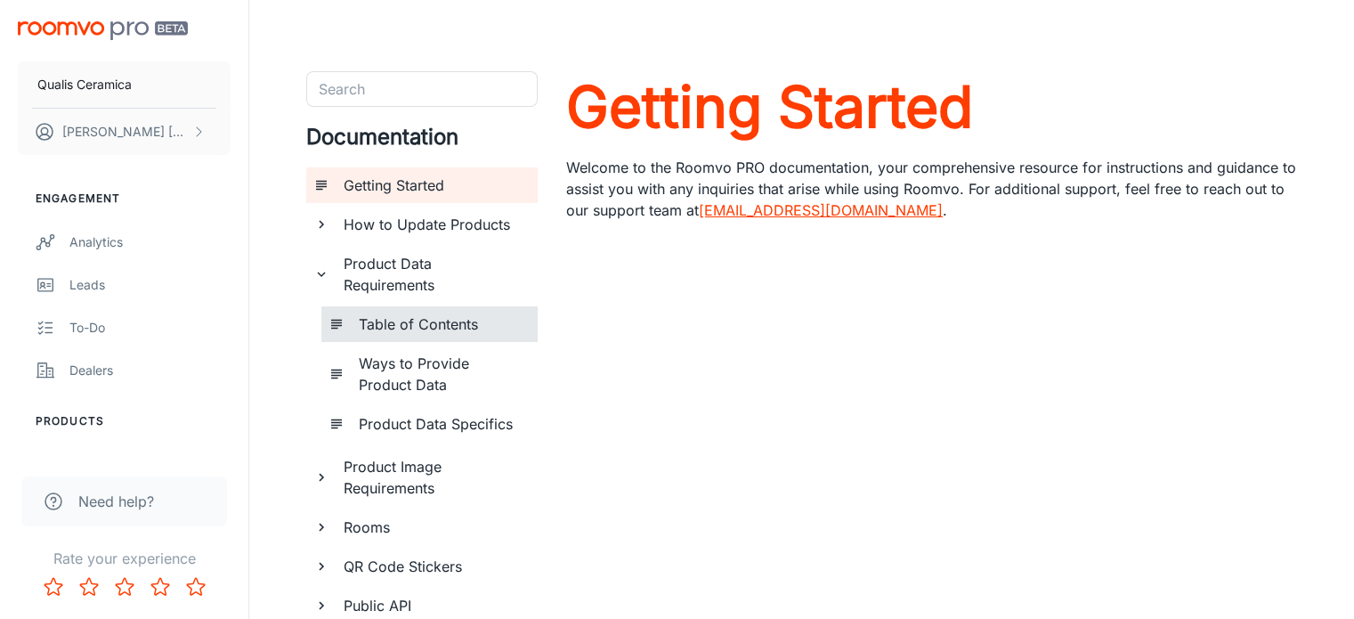
click at [441, 321] on h6 "Table of Contents" at bounding box center [441, 323] width 165 height 21
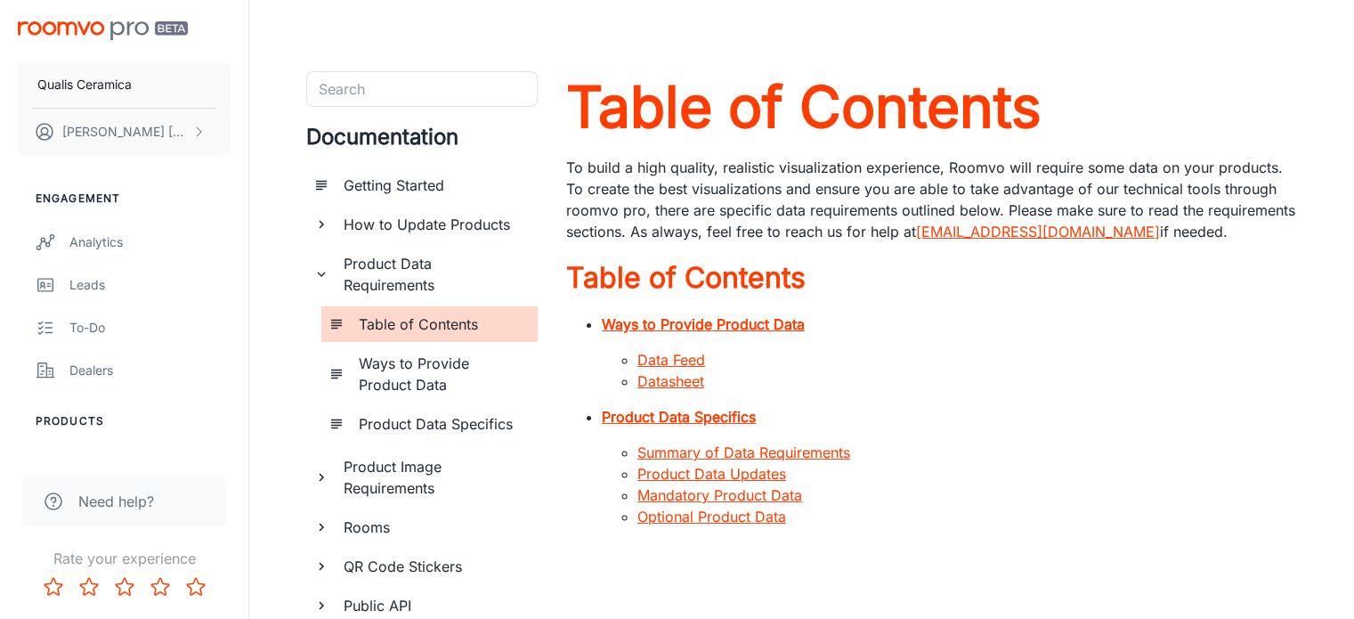
click at [638, 420] on strong "Product Data Specifics" at bounding box center [679, 417] width 154 height 18
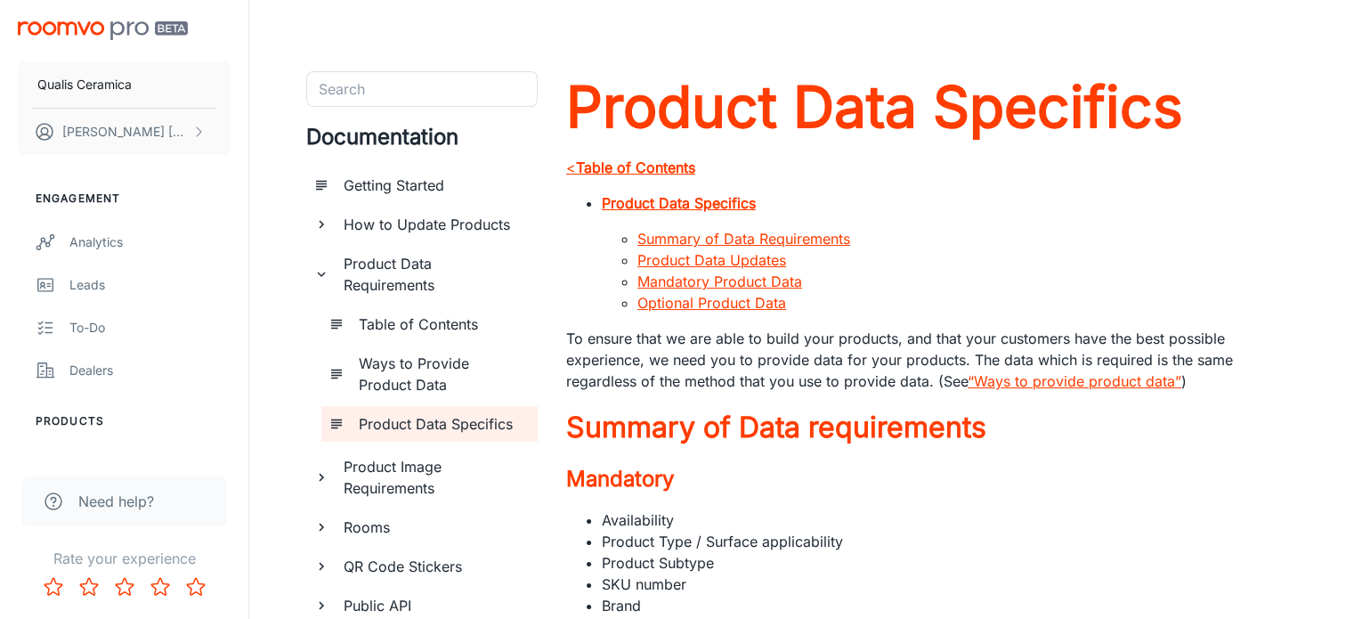
click at [451, 423] on h6 "Product Data Specifics" at bounding box center [441, 423] width 165 height 21
click at [647, 166] on strong "Table of Contents" at bounding box center [635, 168] width 119 height 18
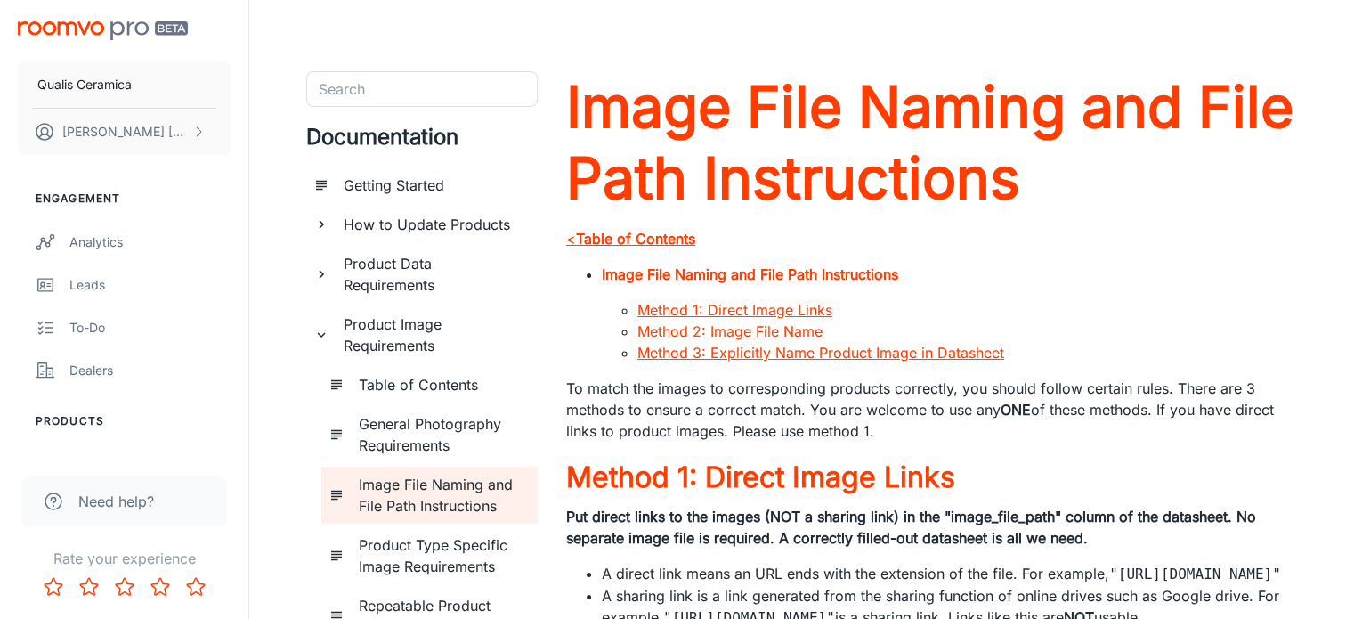
click at [662, 238] on strong "Table of Contents" at bounding box center [635, 239] width 119 height 18
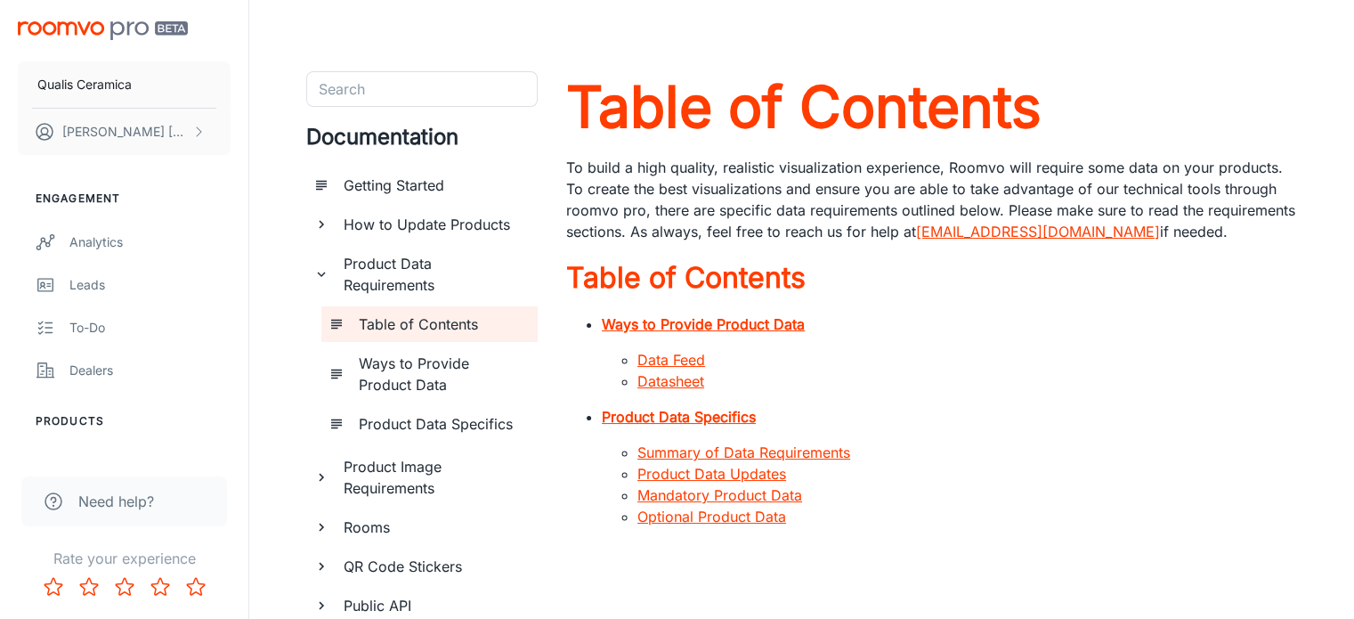
click at [318, 270] on icon "documentation page list" at bounding box center [321, 274] width 16 height 16
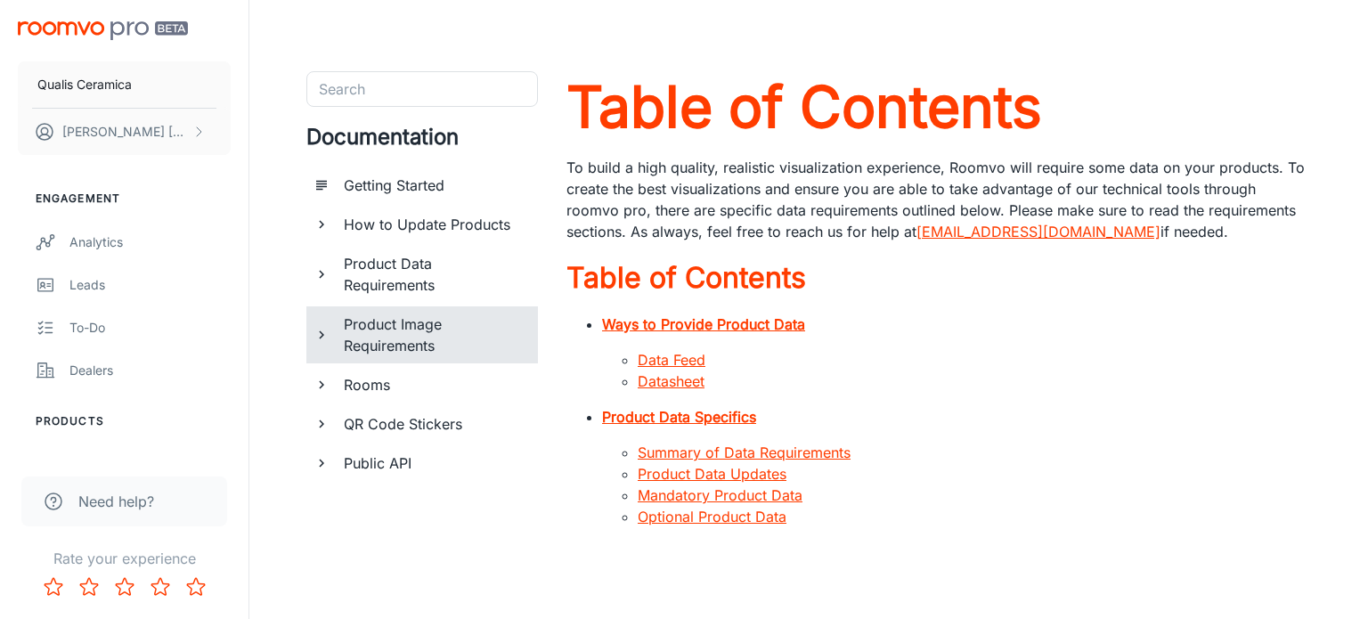
click at [393, 338] on h6 "Product Image Requirements" at bounding box center [434, 334] width 180 height 43
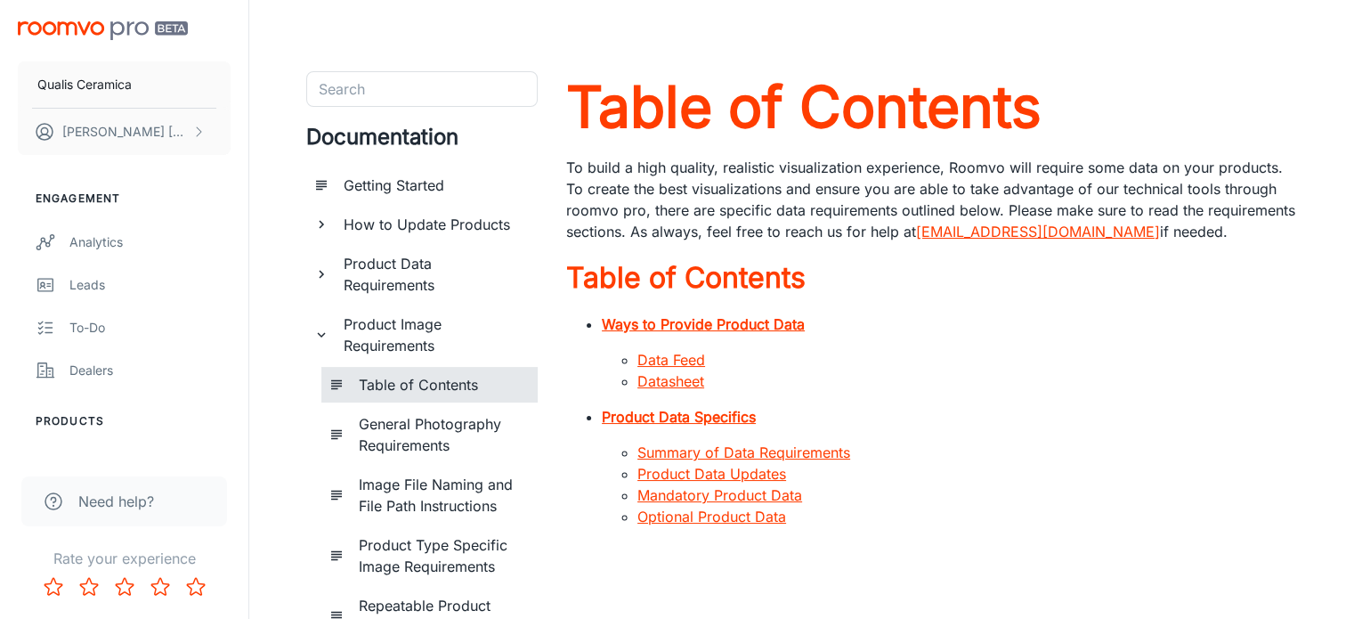
click at [400, 380] on h6 "Table of Contents" at bounding box center [441, 384] width 165 height 21
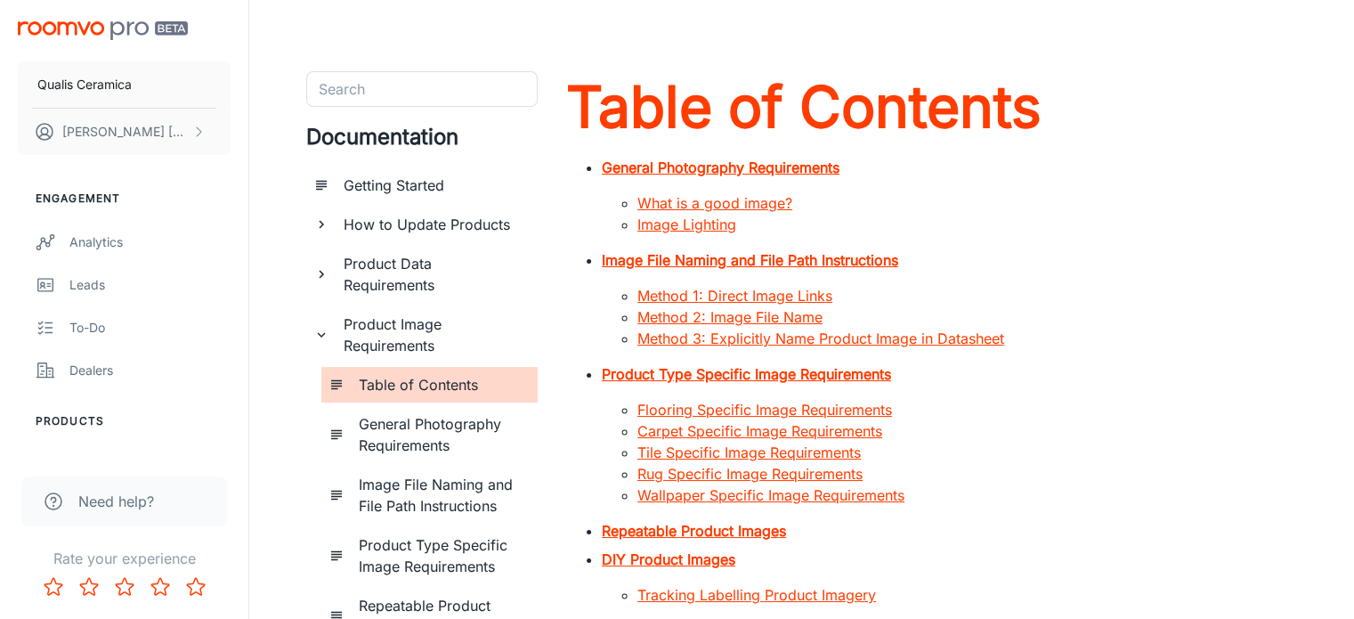
click at [698, 262] on strong "Image File Naming and File Path Instructions" at bounding box center [750, 260] width 297 height 18
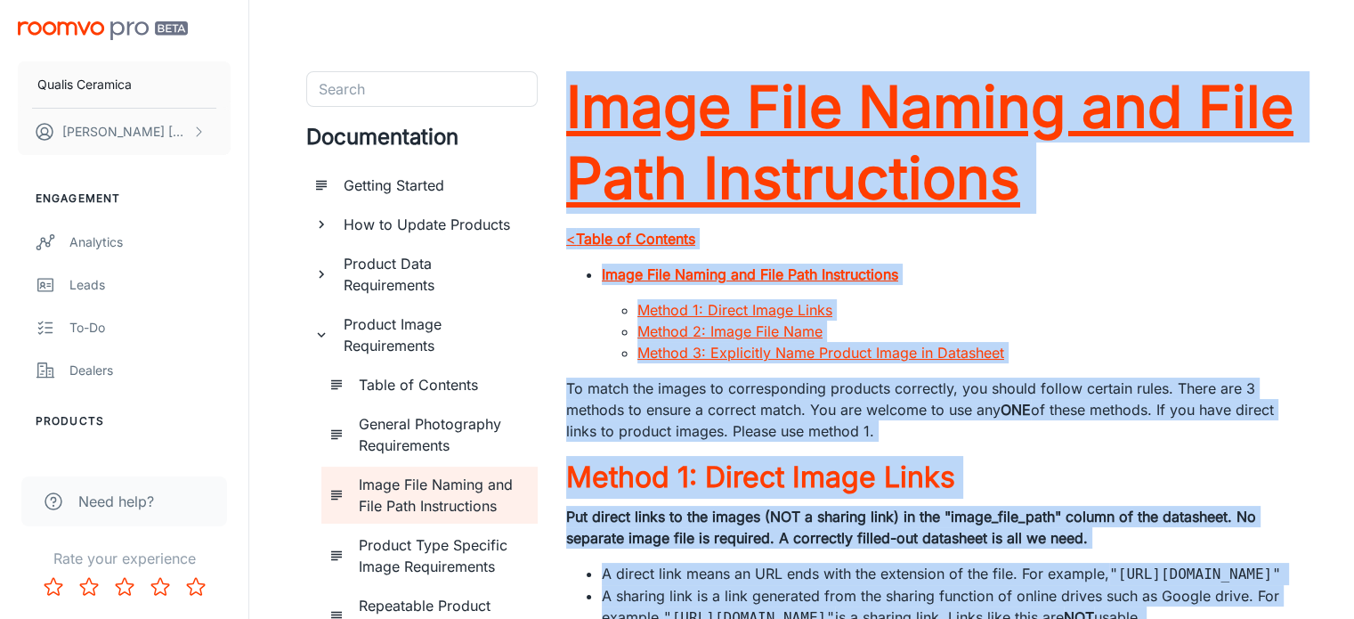
drag, startPoint x: 787, startPoint y: 386, endPoint x: 566, endPoint y: 124, distance: 343.2
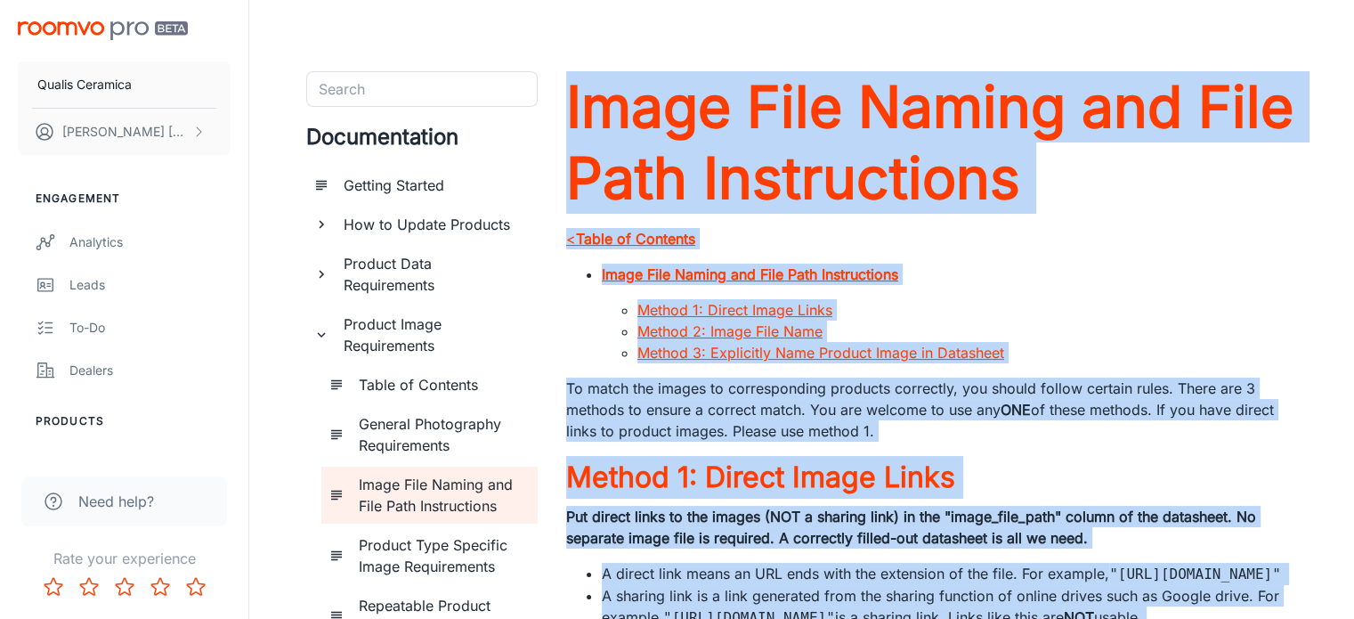
click at [385, 273] on h6 "Product Data Requirements" at bounding box center [434, 274] width 180 height 43
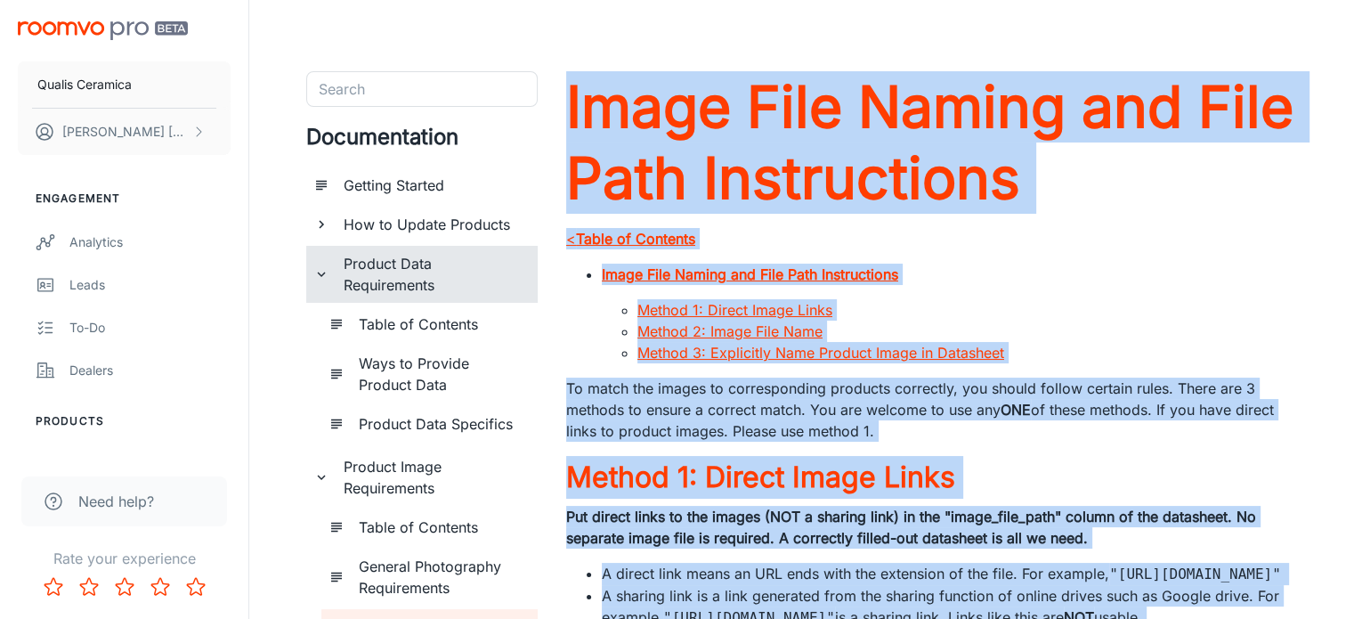
click at [394, 321] on h6 "Table of Contents" at bounding box center [441, 323] width 165 height 21
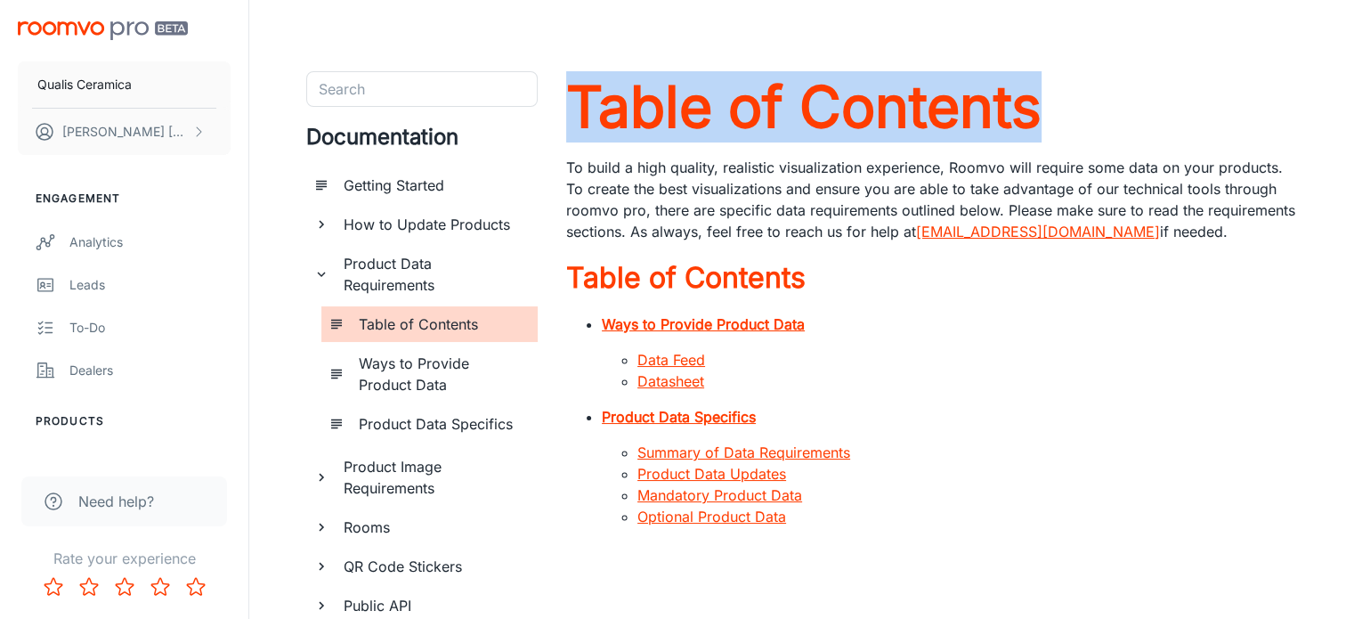
click at [692, 355] on link "Data Feed" at bounding box center [672, 360] width 68 height 18
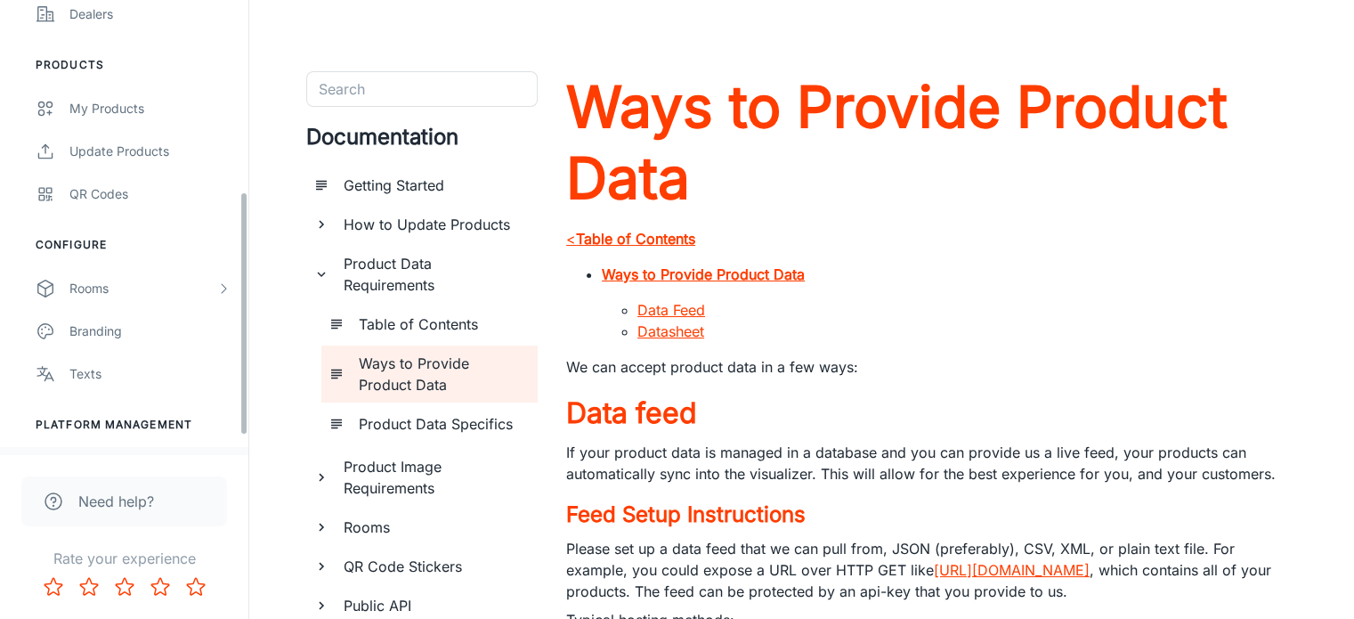
scroll to position [390, 0]
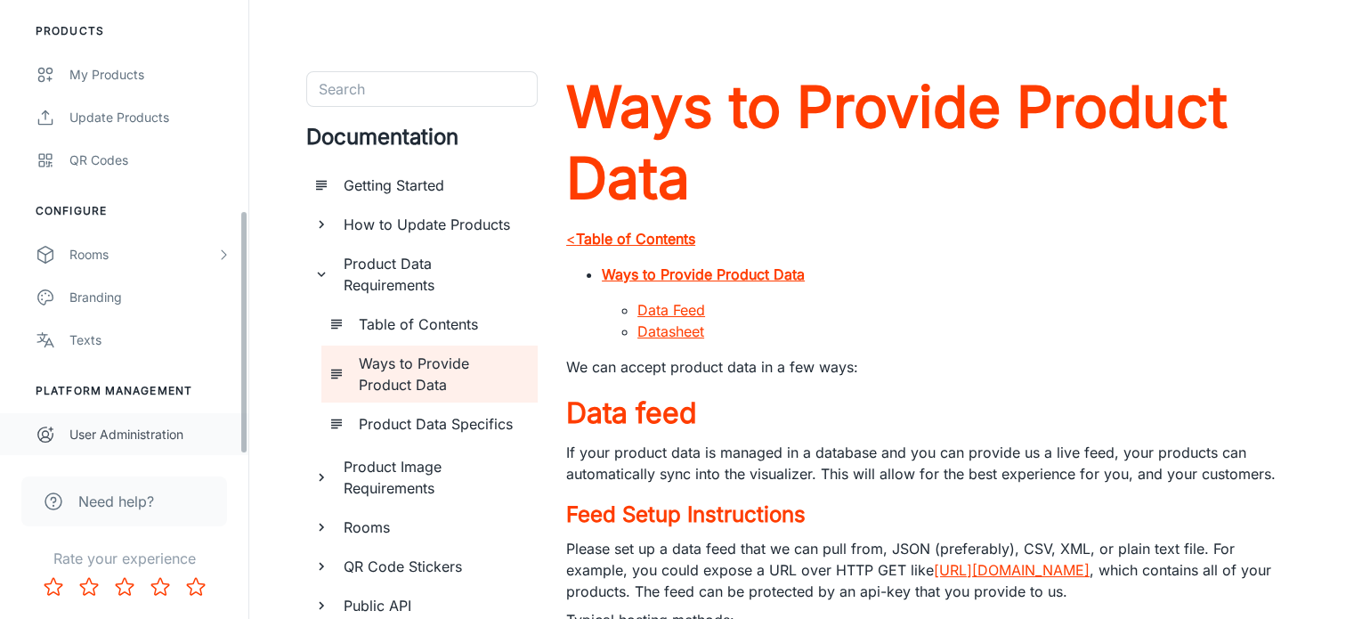
click at [146, 437] on div "User Administration" at bounding box center [149, 435] width 161 height 20
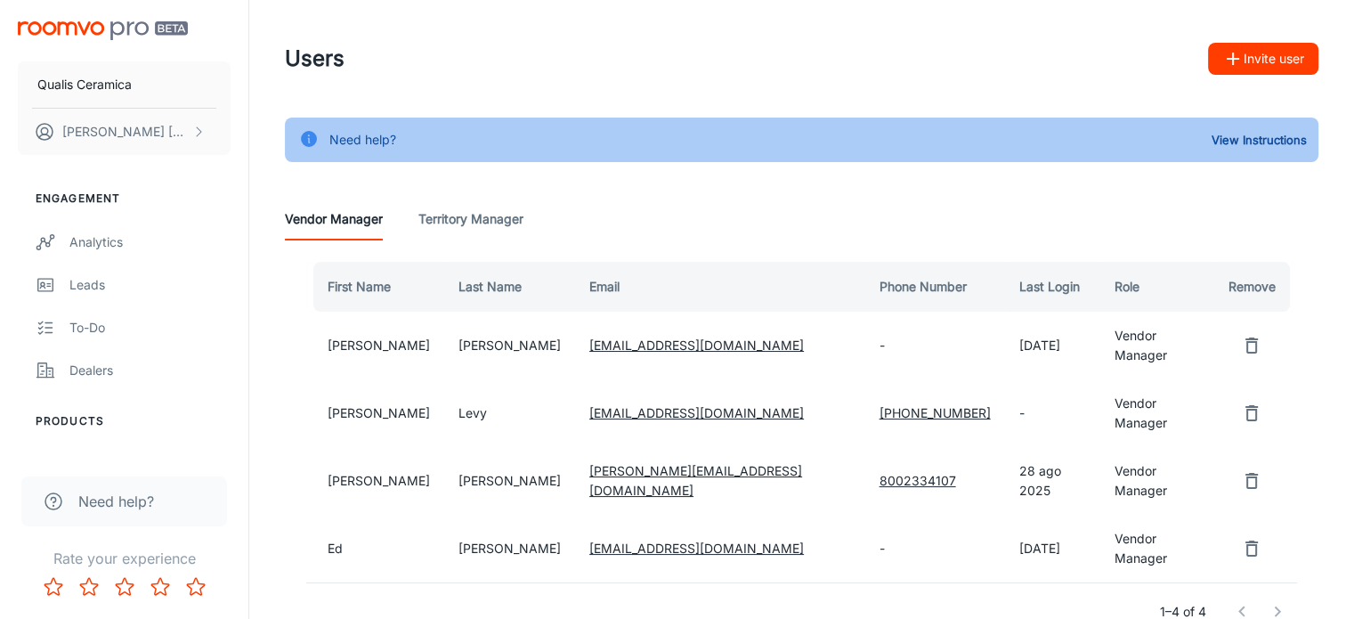
click at [1275, 56] on button "Invite user" at bounding box center [1263, 59] width 110 height 32
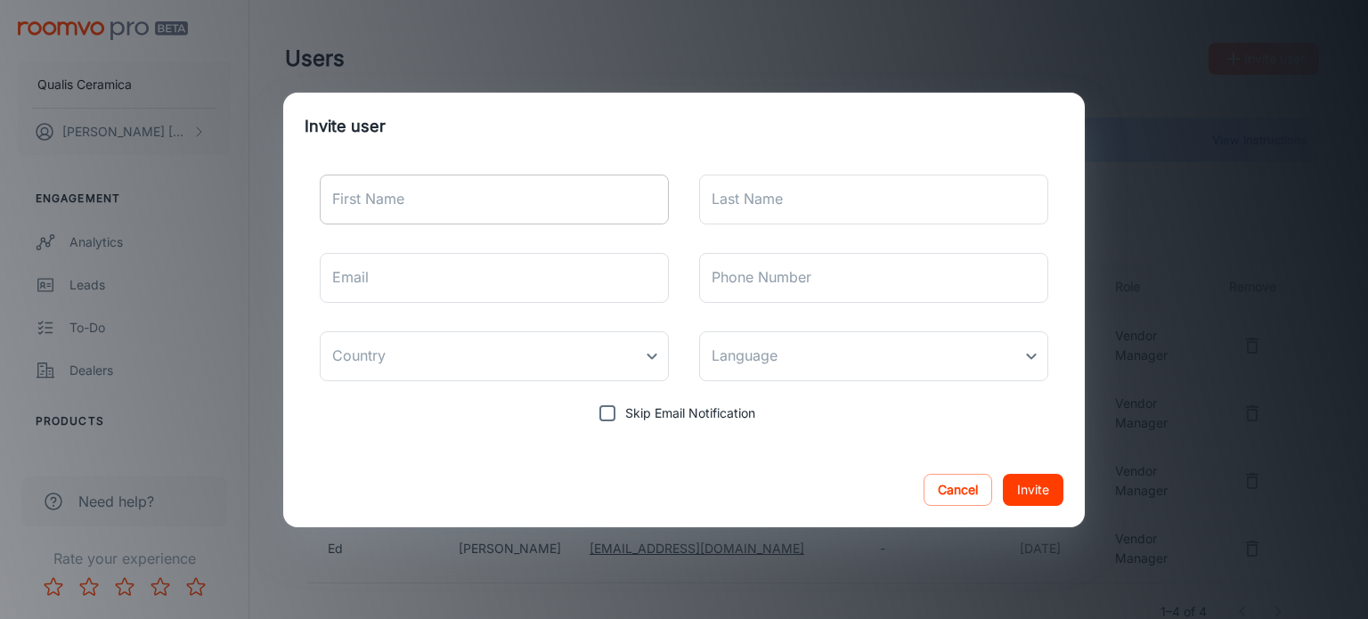
click at [433, 208] on input "First Name" at bounding box center [494, 200] width 349 height 50
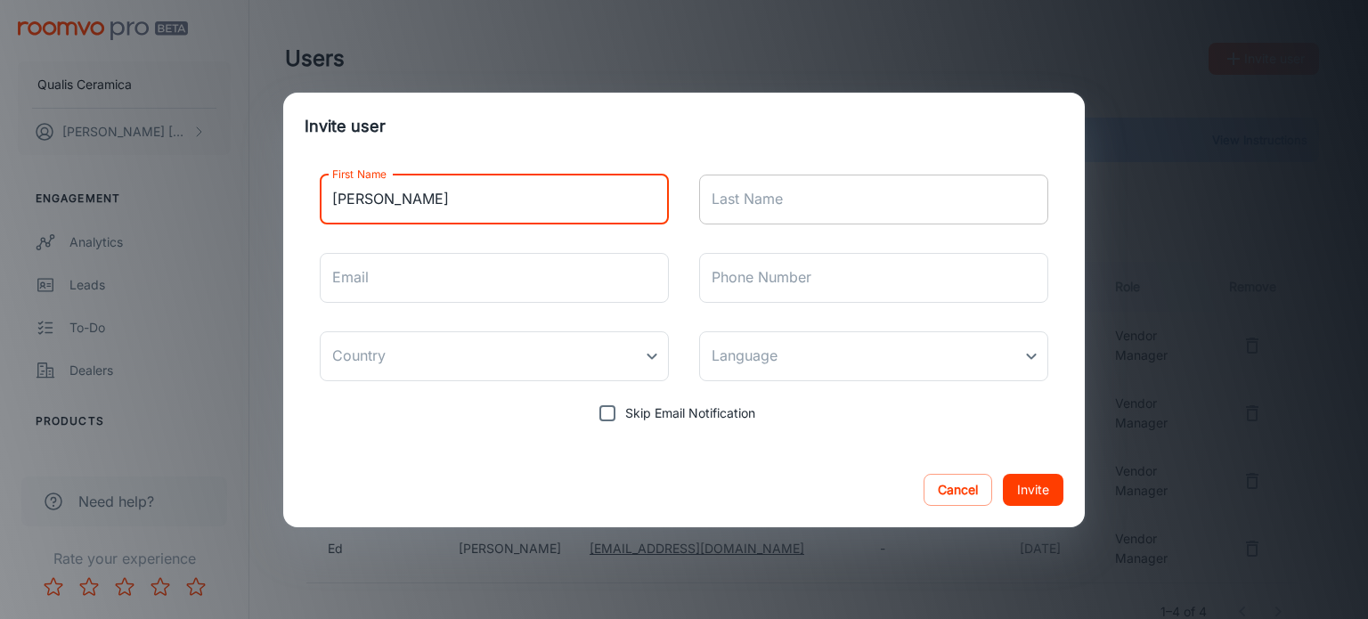
type input "Aarón"
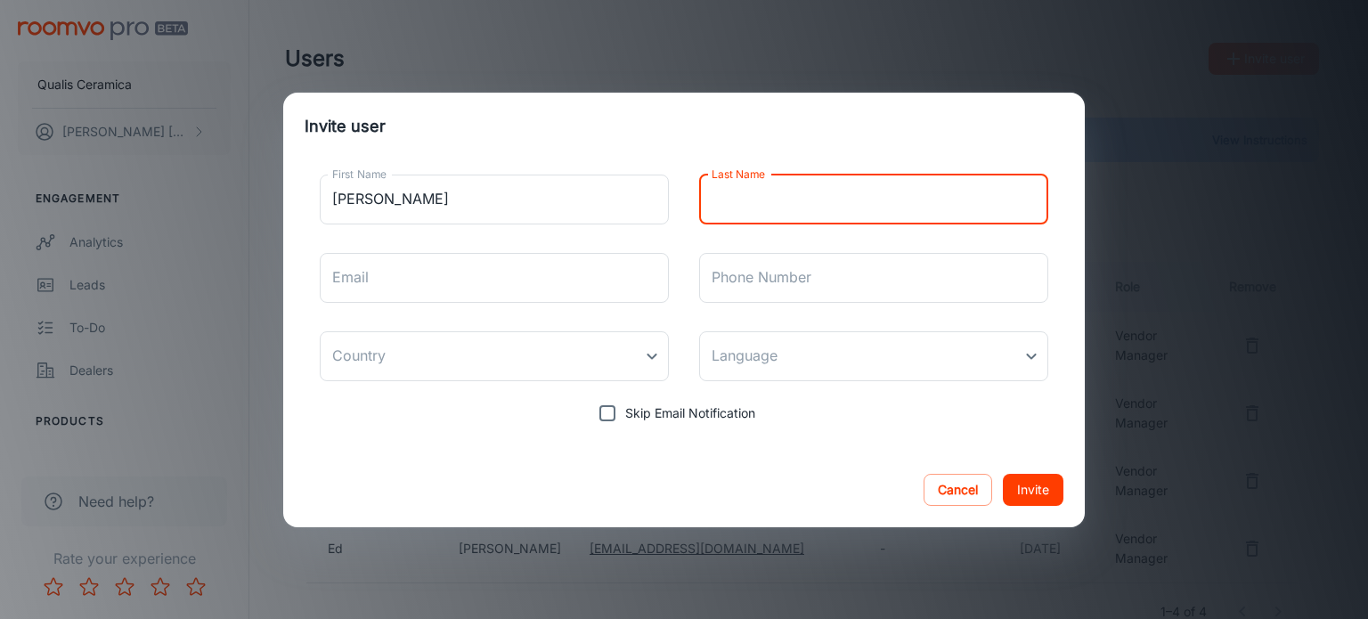
click at [793, 201] on input "Last Name" at bounding box center [873, 200] width 349 height 50
type input "Delgado"
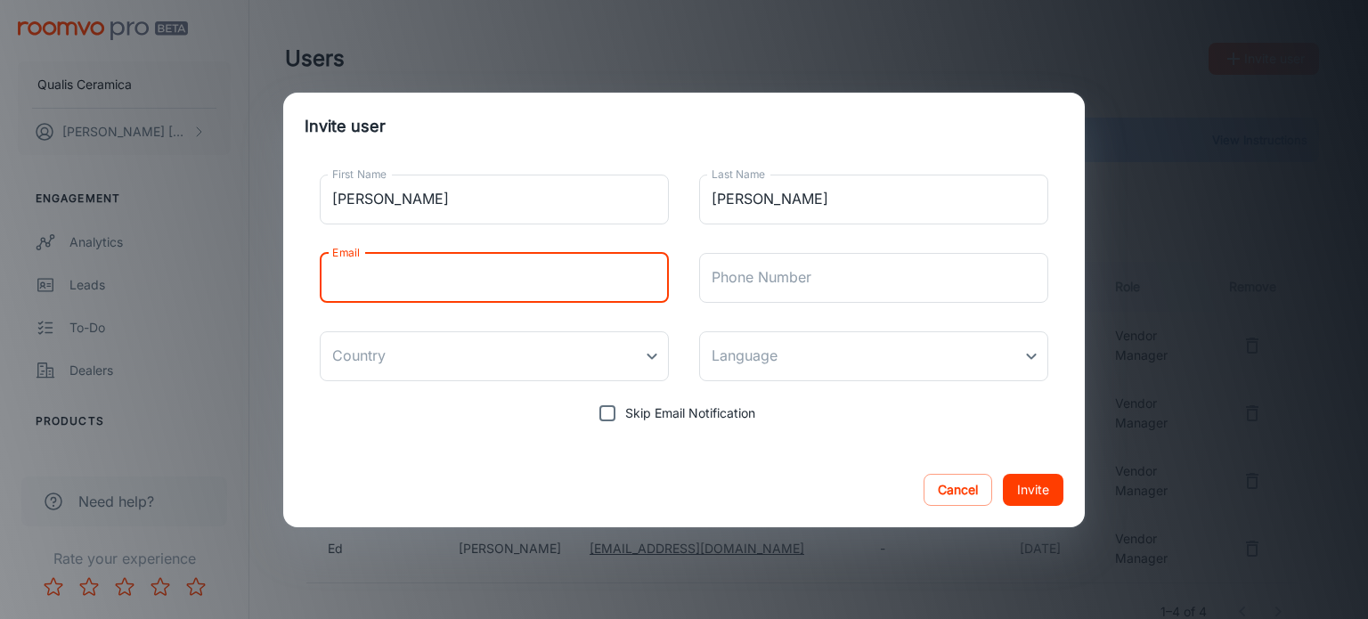
click at [488, 281] on input "Email" at bounding box center [494, 278] width 349 height 50
type input "aaron@xanasystem.com"
click at [504, 341] on body "Qualis Ceramica David Garcia Engagement Analytics Leads To-do Dealers Products …" at bounding box center [684, 309] width 1368 height 619
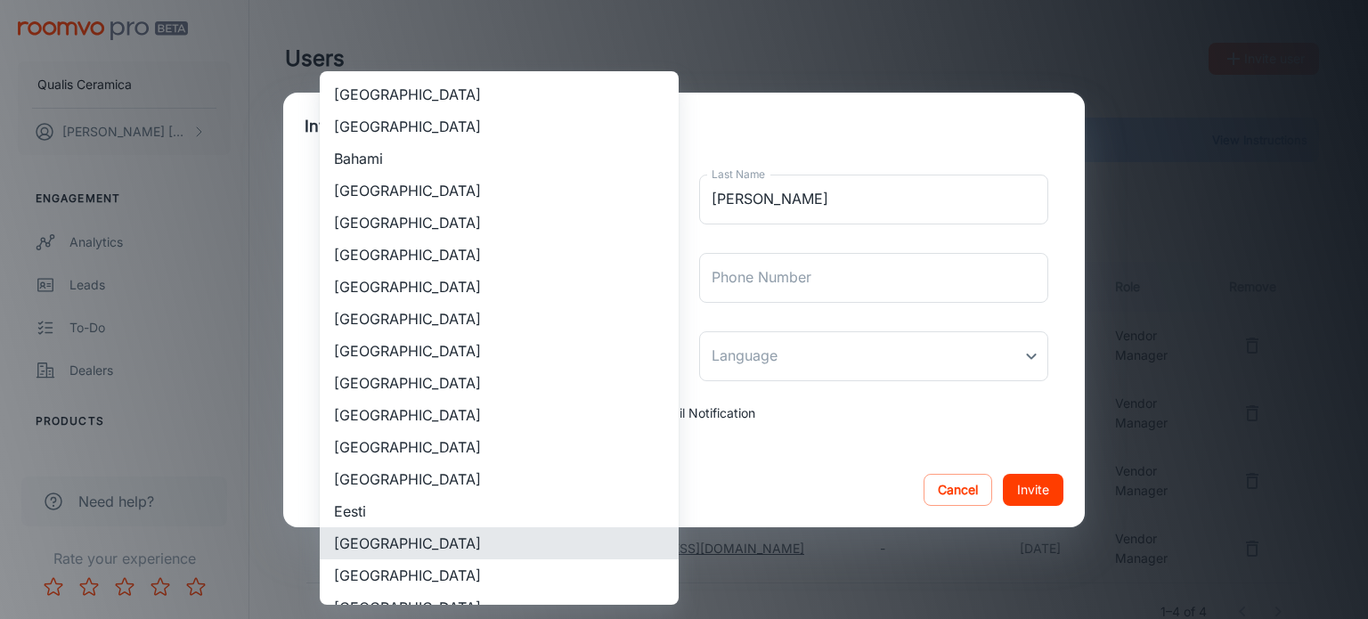
click at [375, 575] on li "España" at bounding box center [499, 575] width 359 height 32
type input "España"
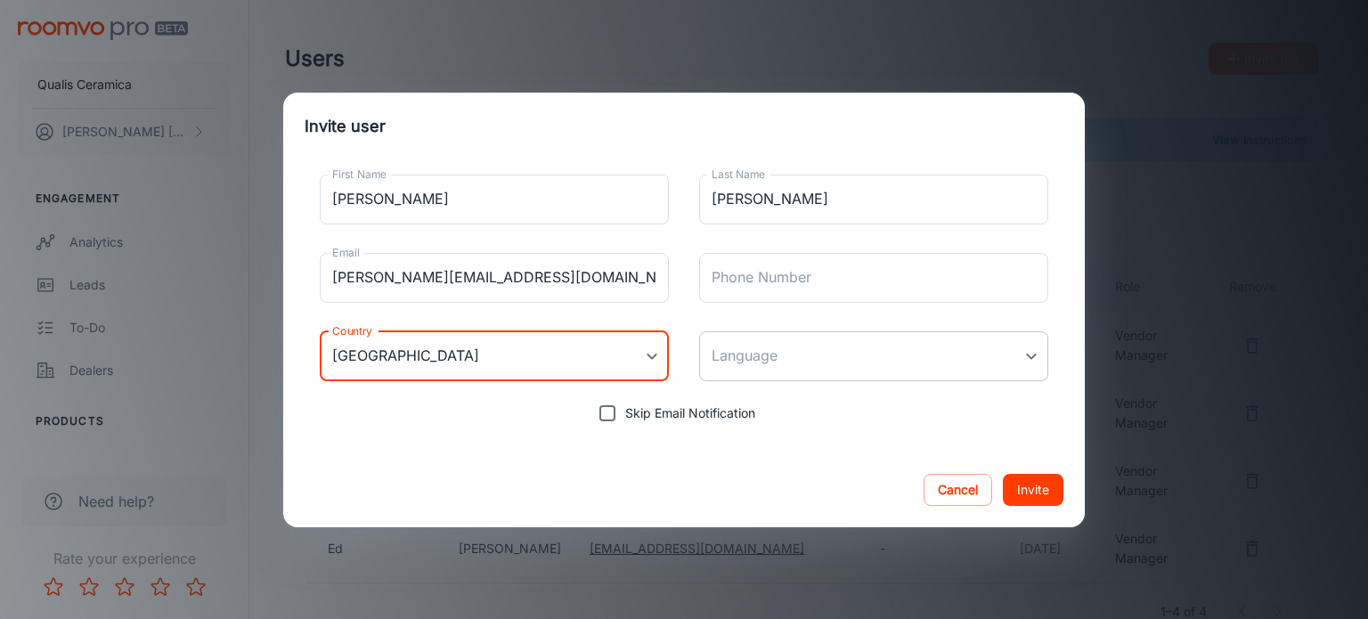
click at [756, 371] on body "Qualis Ceramica David Garcia Engagement Analytics Leads To-do Dealers Products …" at bounding box center [684, 309] width 1368 height 619
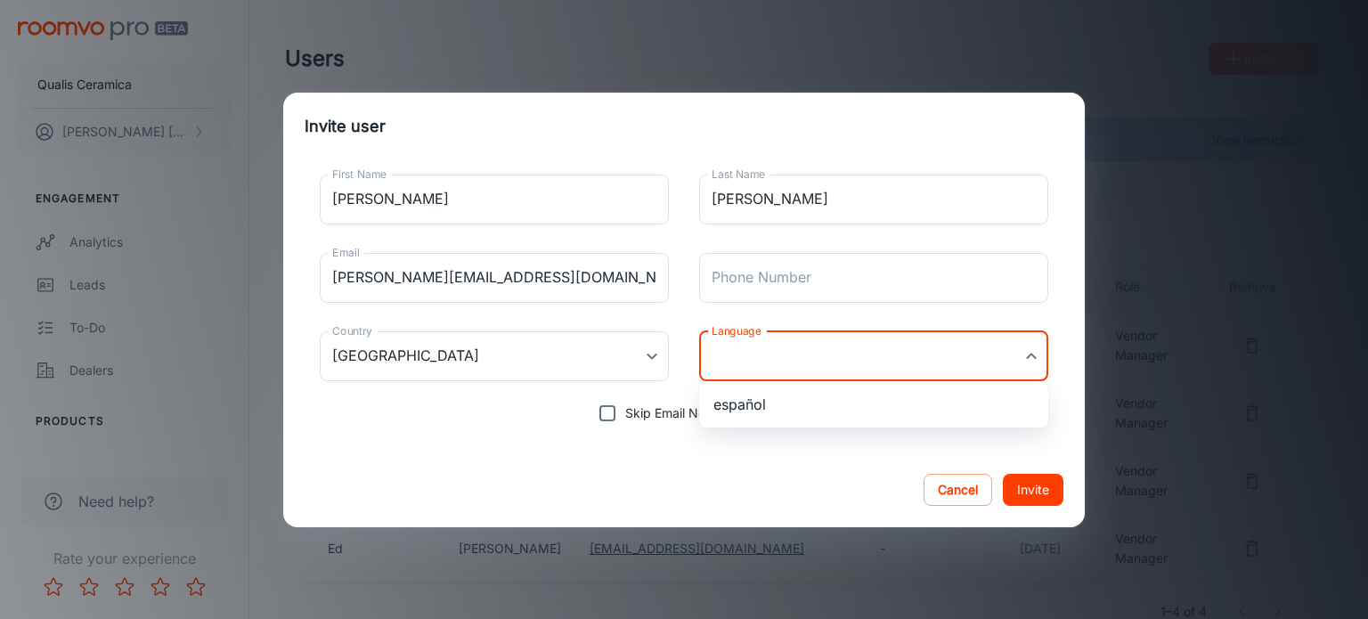
click at [753, 399] on li "español" at bounding box center [873, 404] width 349 height 32
type input "es-es"
click at [702, 461] on div "Cancel Invite" at bounding box center [683, 489] width 801 height 75
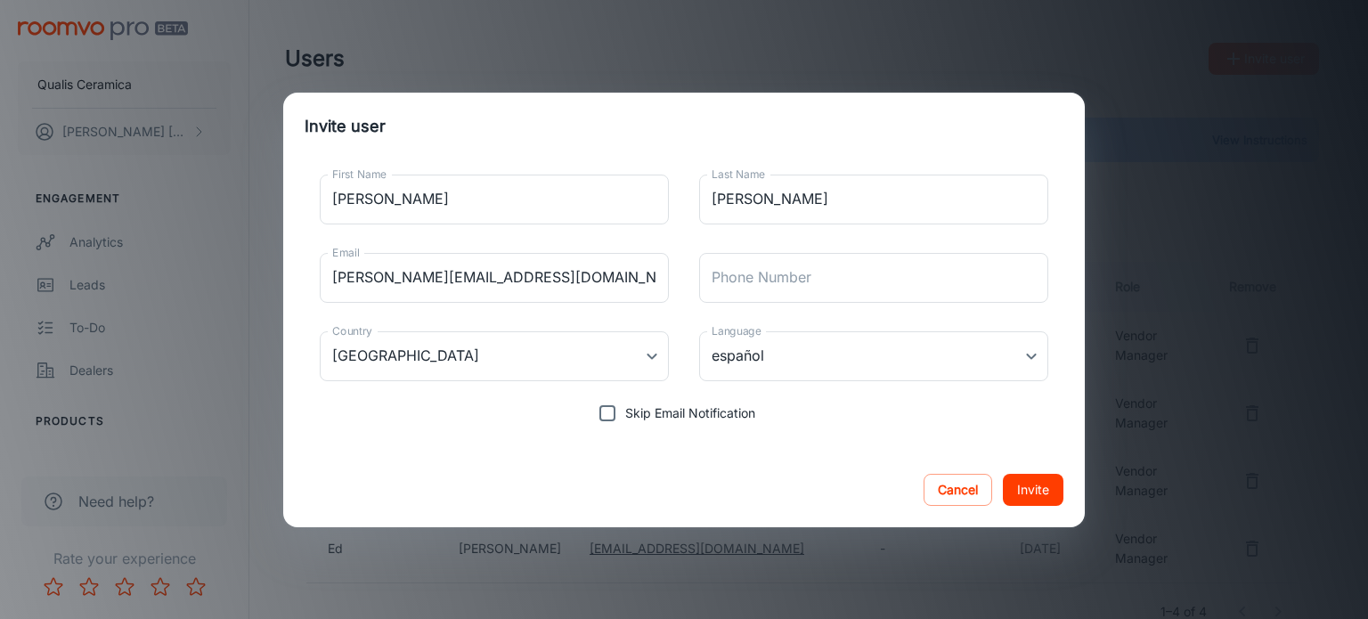
click at [1034, 492] on button "Invite" at bounding box center [1033, 490] width 61 height 32
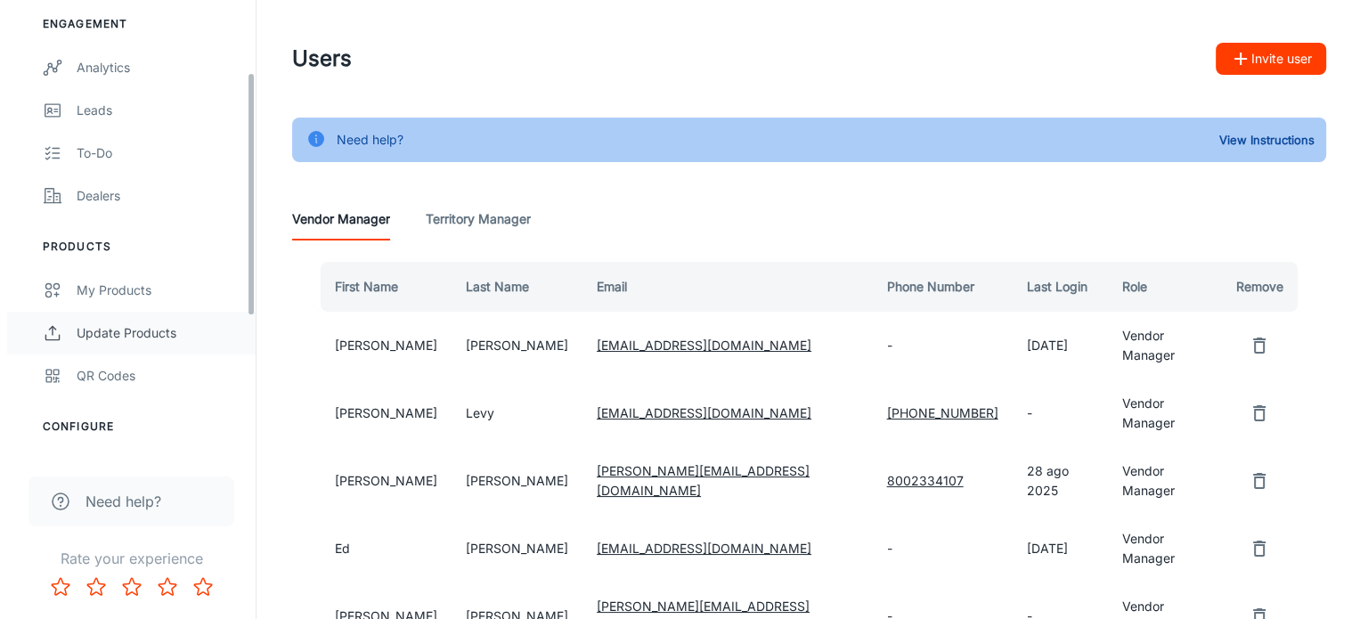
scroll to position [178, 0]
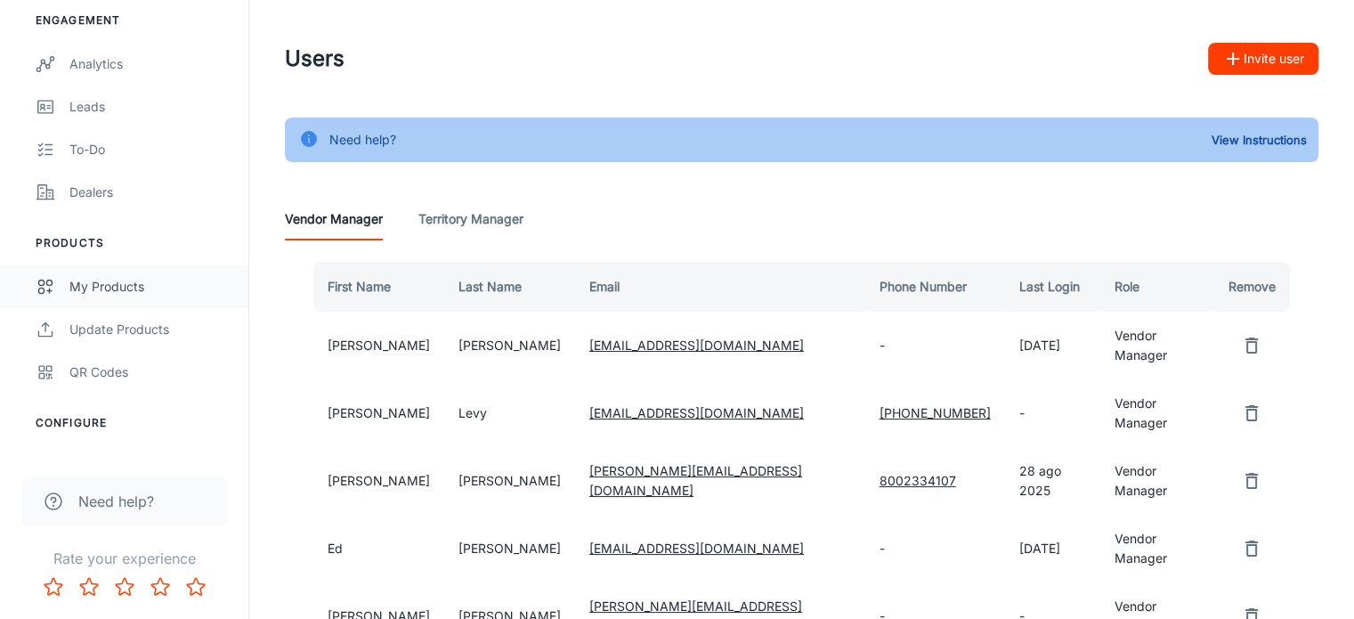
click at [118, 280] on div "My Products" at bounding box center [149, 287] width 161 height 20
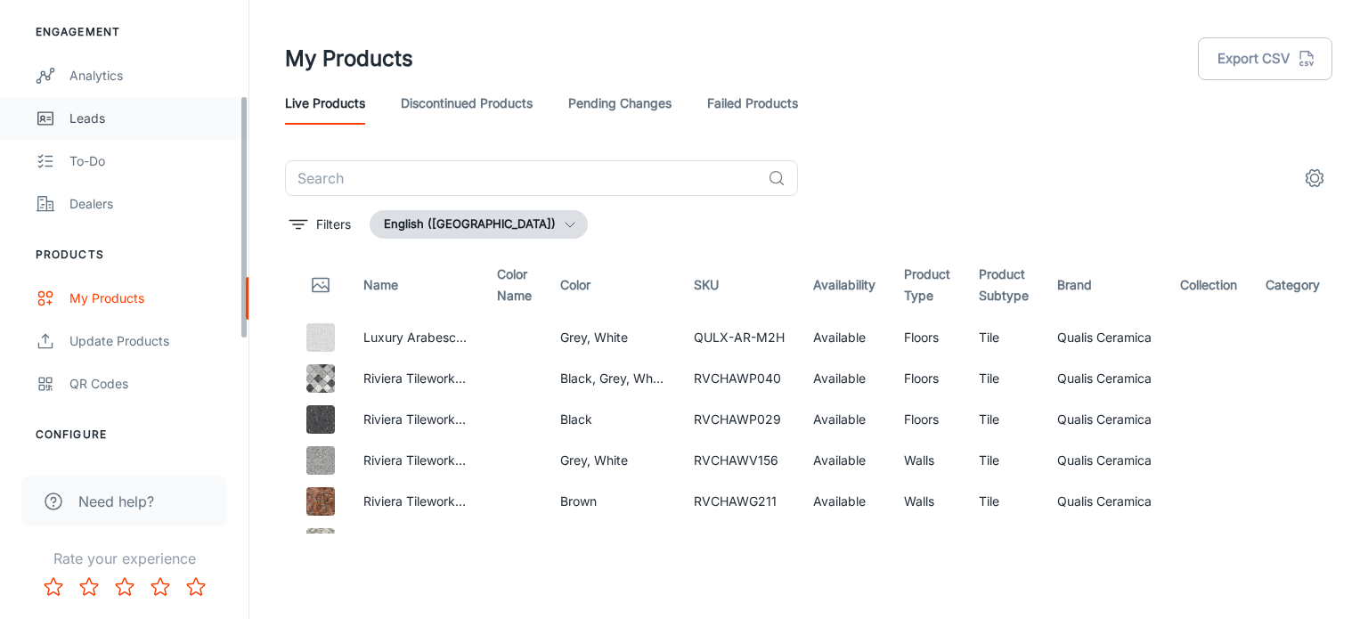
scroll to position [178, 0]
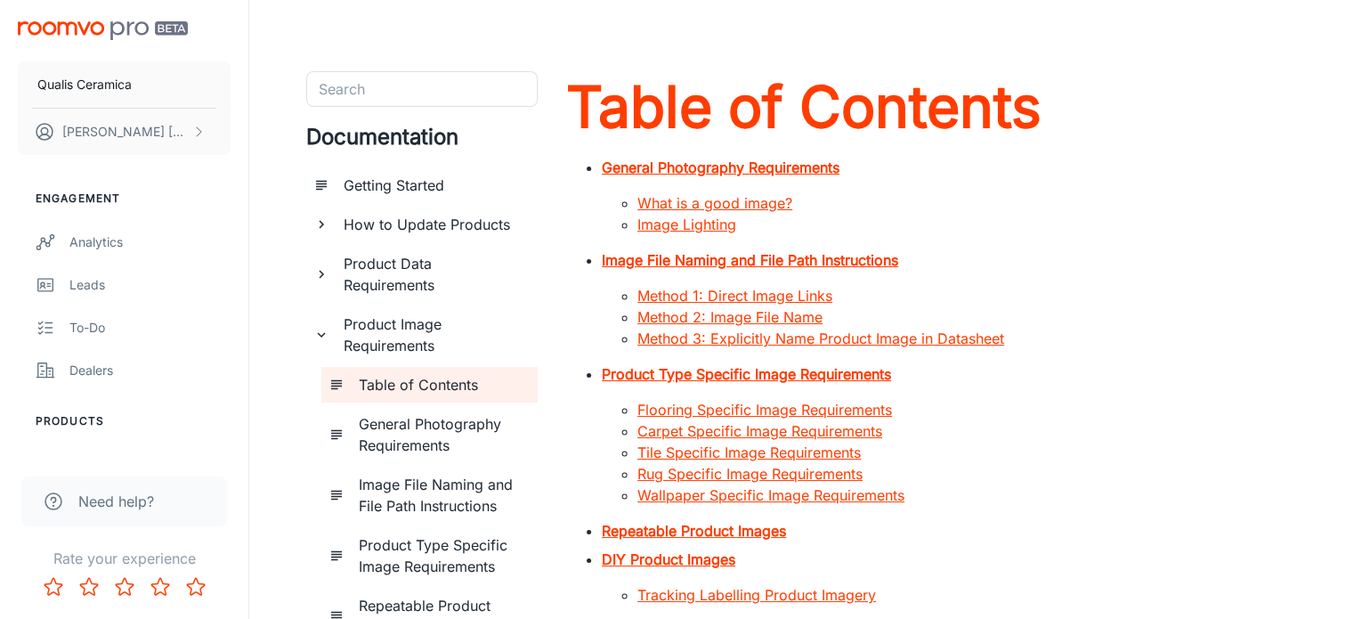
click at [778, 373] on strong "Product Type Specific Image Requirements" at bounding box center [746, 374] width 289 height 18
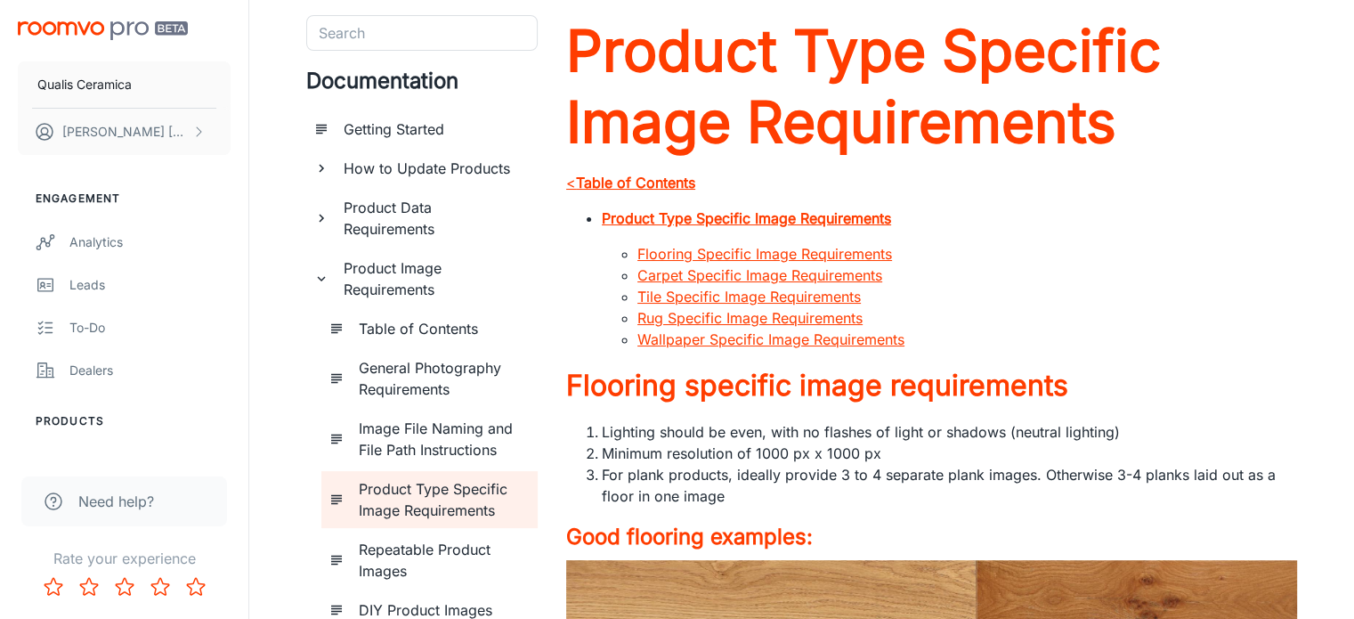
scroll to position [59, 0]
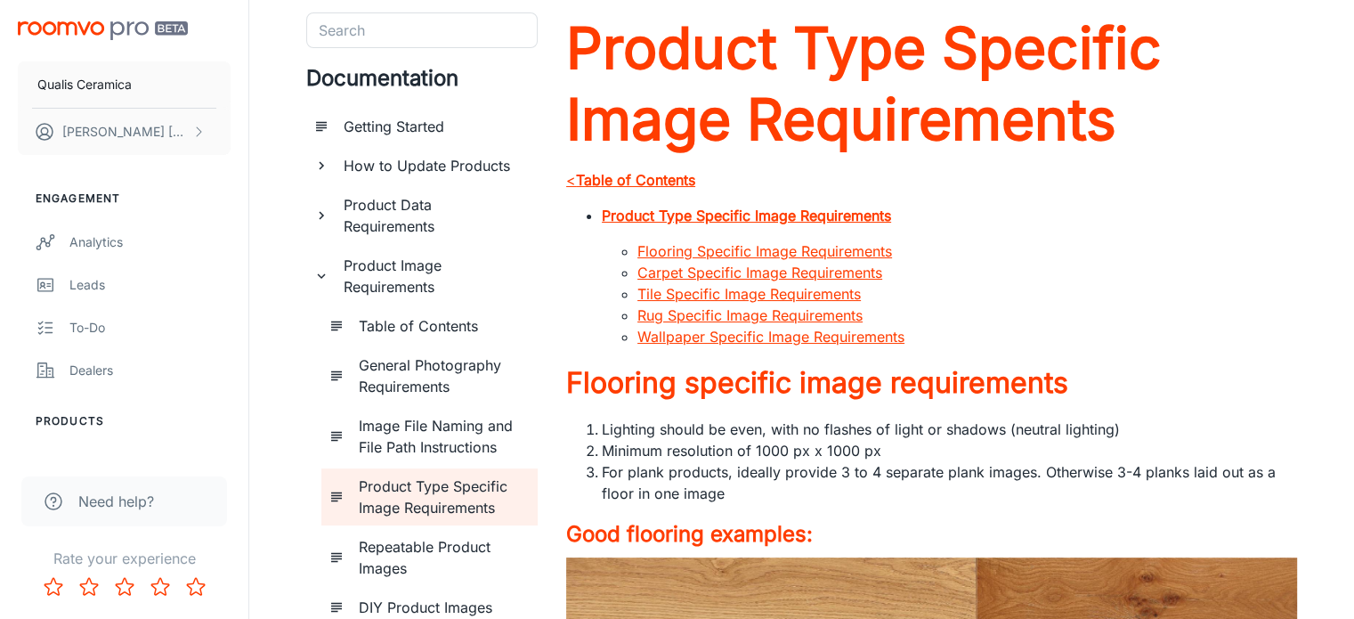
click at [654, 180] on strong "Table of Contents" at bounding box center [635, 180] width 119 height 18
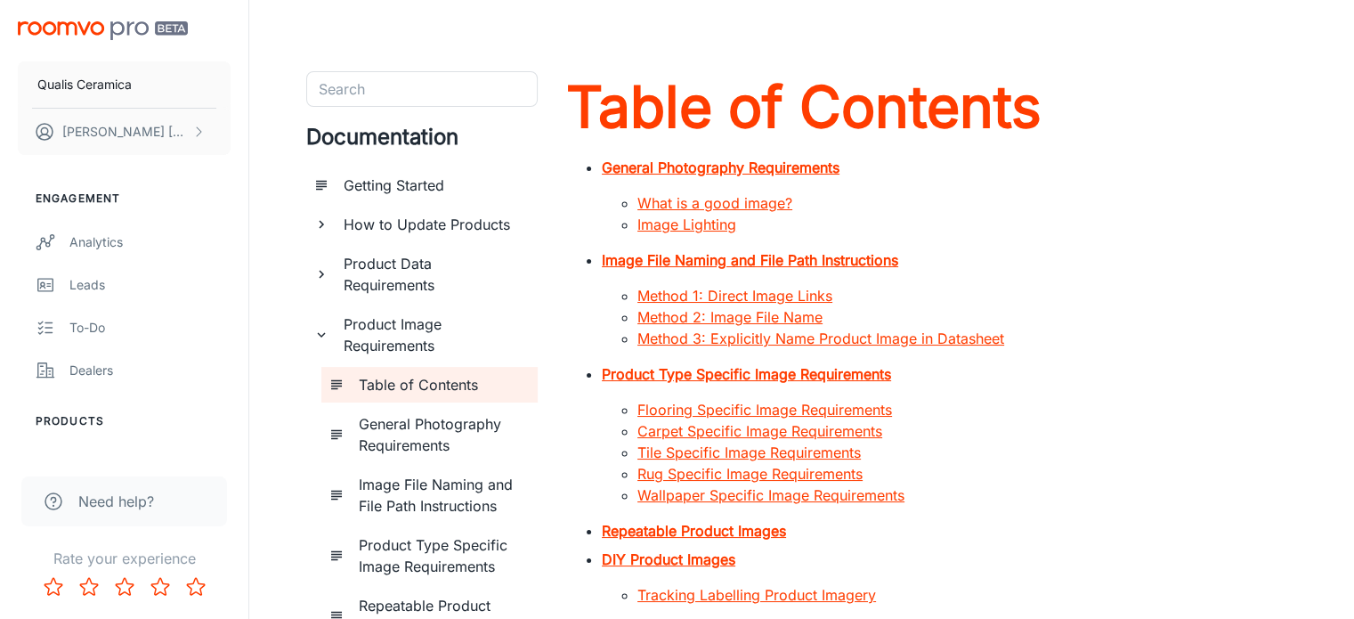
click at [738, 530] on strong "Repeatable Product Images" at bounding box center [694, 531] width 184 height 18
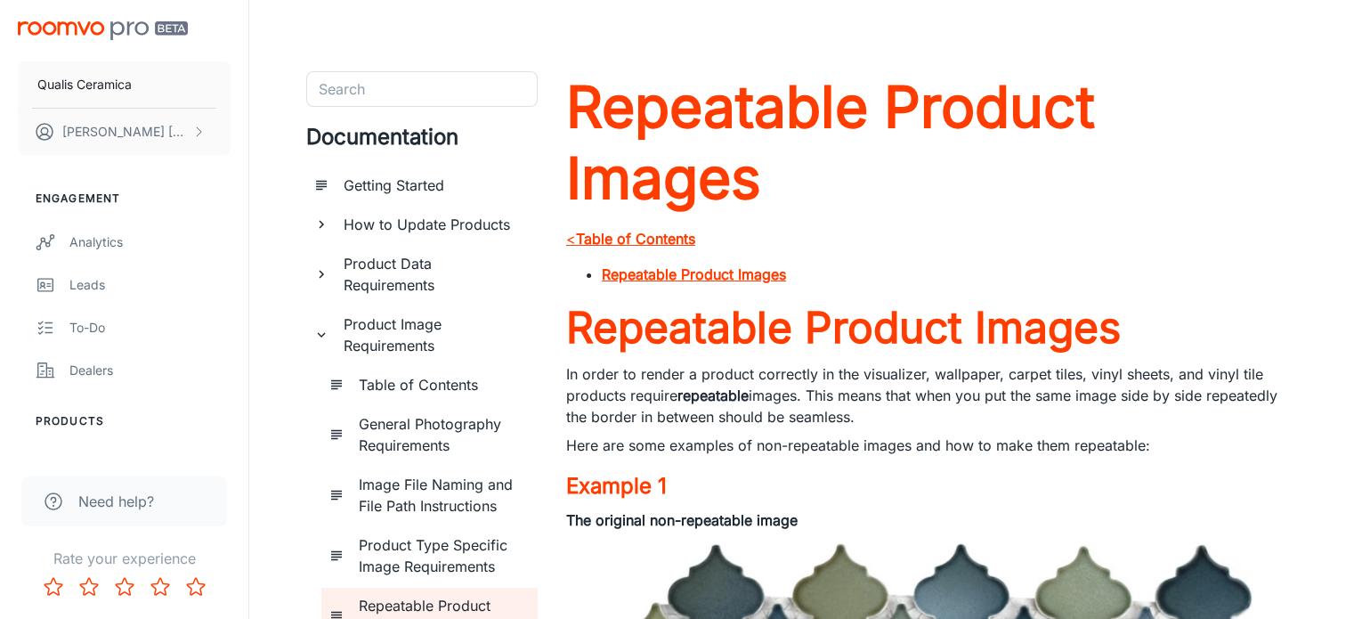
click at [627, 233] on strong "Table of Contents" at bounding box center [635, 239] width 119 height 18
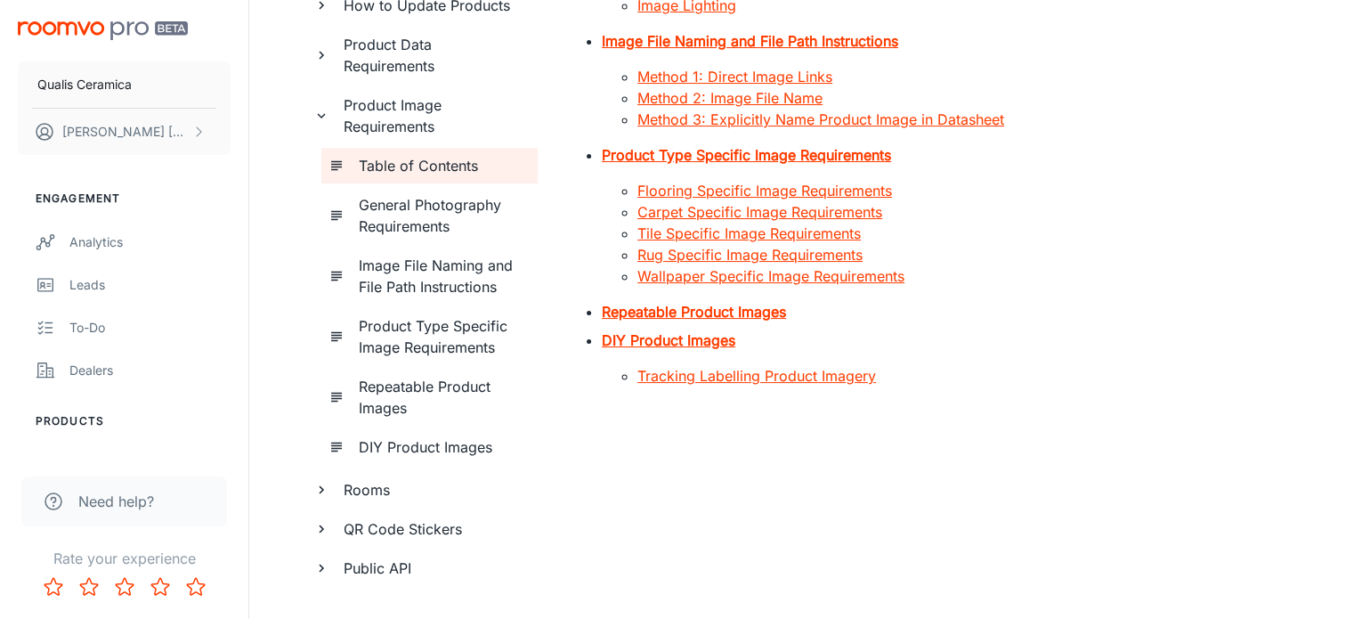
scroll to position [237, 0]
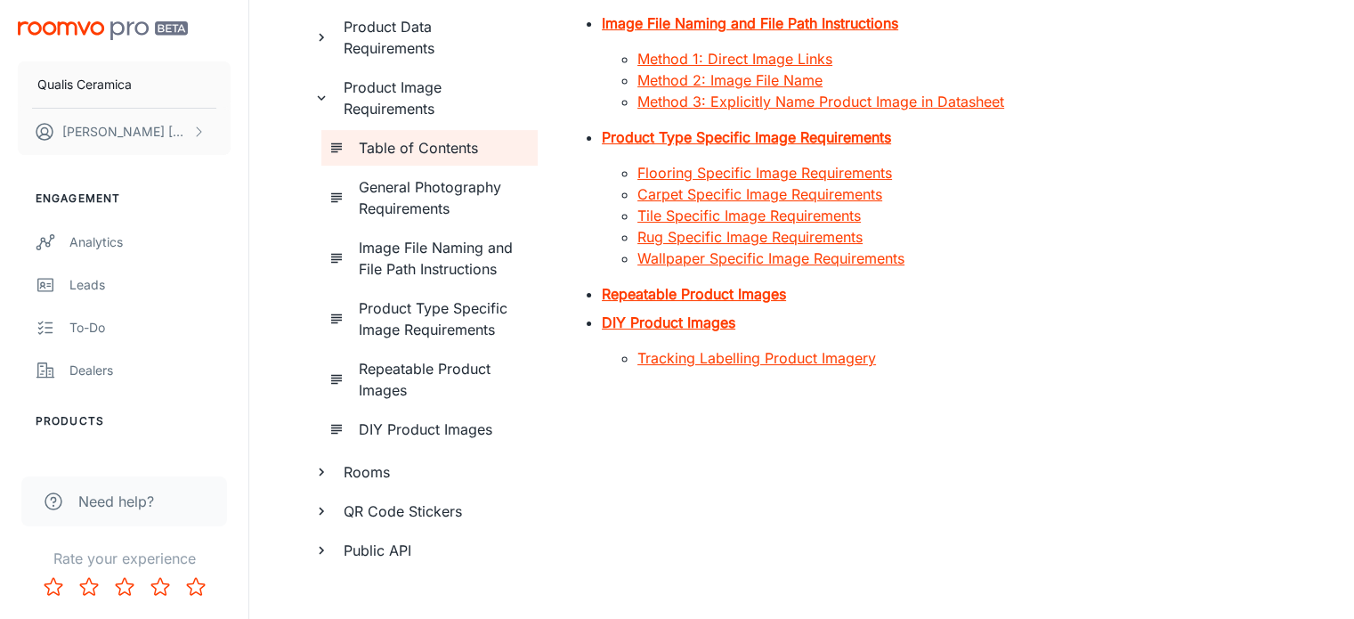
click at [317, 106] on div "Product Image Requirements" at bounding box center [422, 97] width 232 height 57
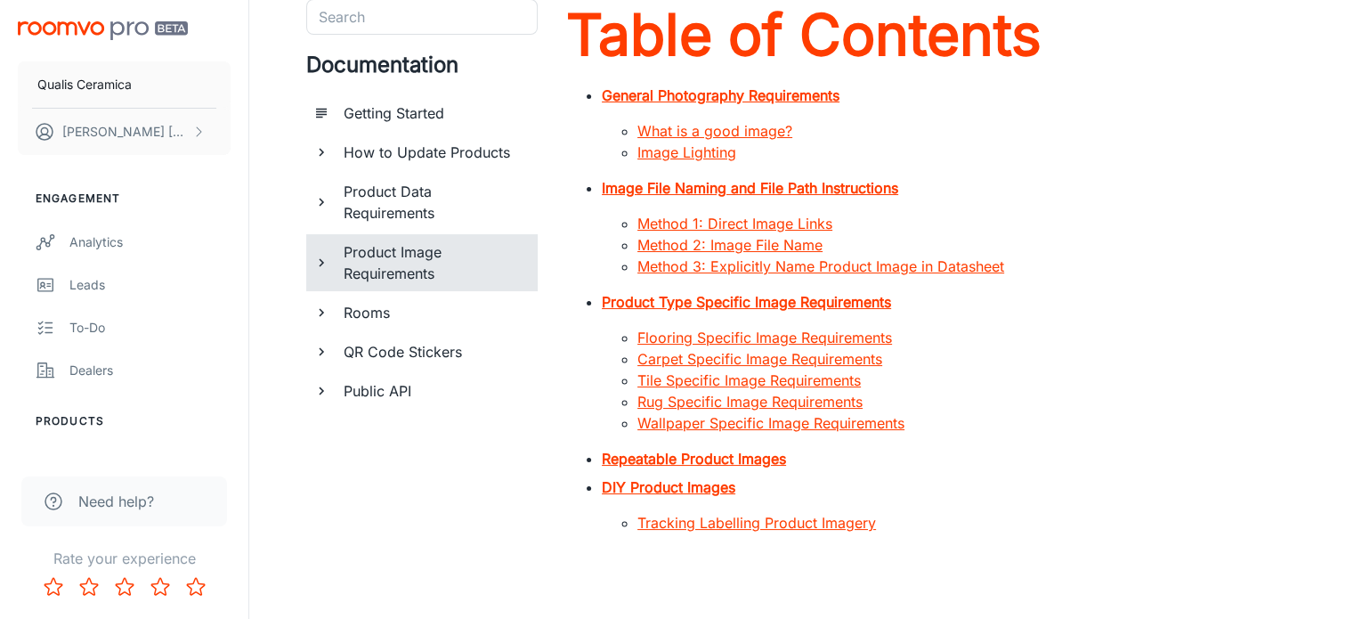
scroll to position [71, 0]
click at [384, 316] on h6 "Rooms" at bounding box center [434, 313] width 180 height 21
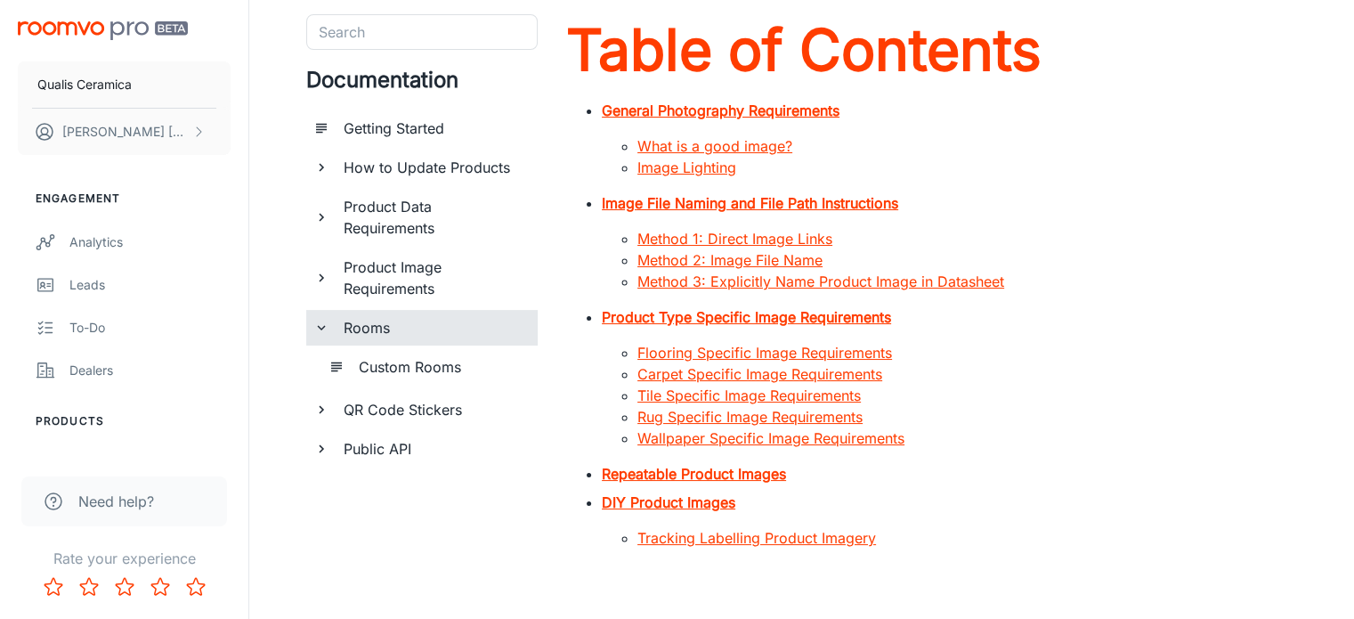
scroll to position [12, 0]
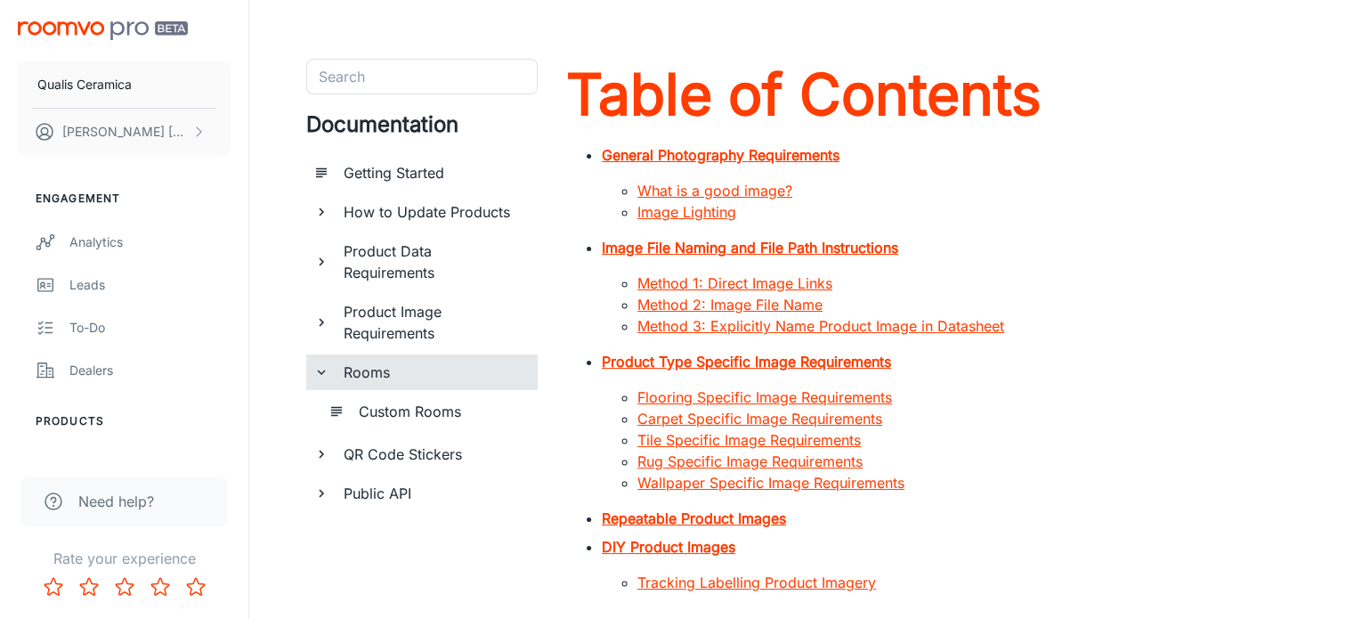
click at [392, 355] on li "Rooms Custom Rooms" at bounding box center [422, 393] width 232 height 78
click at [417, 411] on h6 "Custom Rooms" at bounding box center [441, 411] width 165 height 21
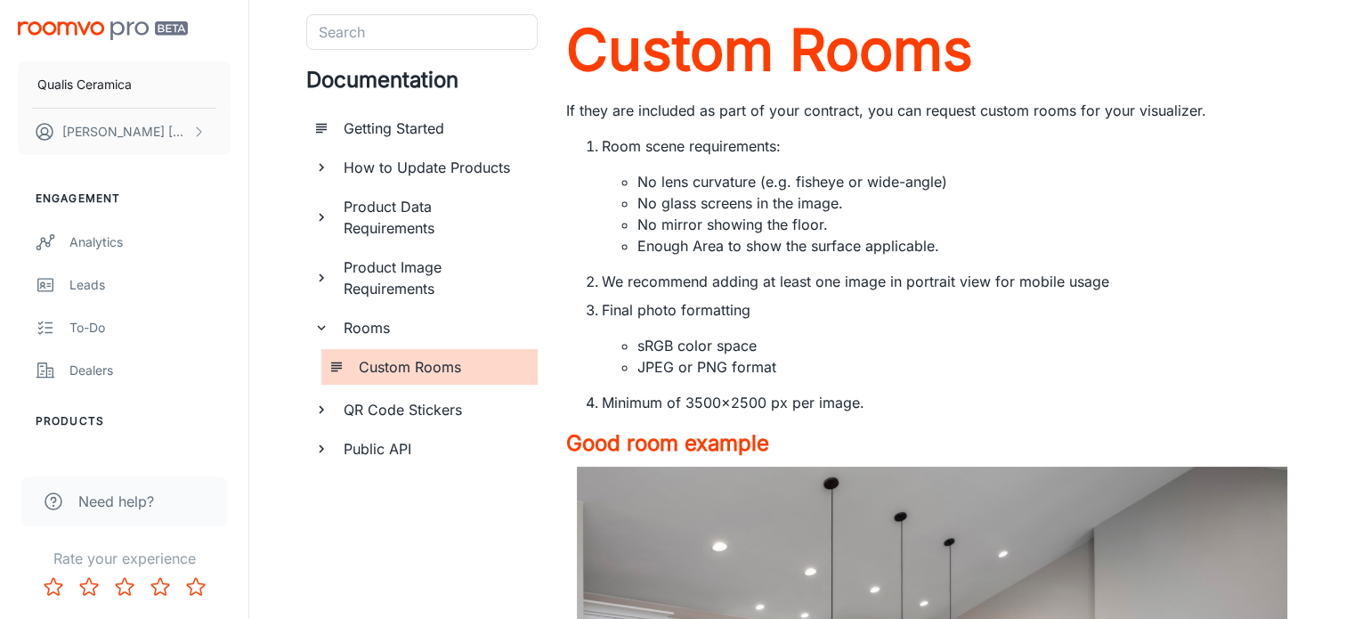
scroll to position [118, 0]
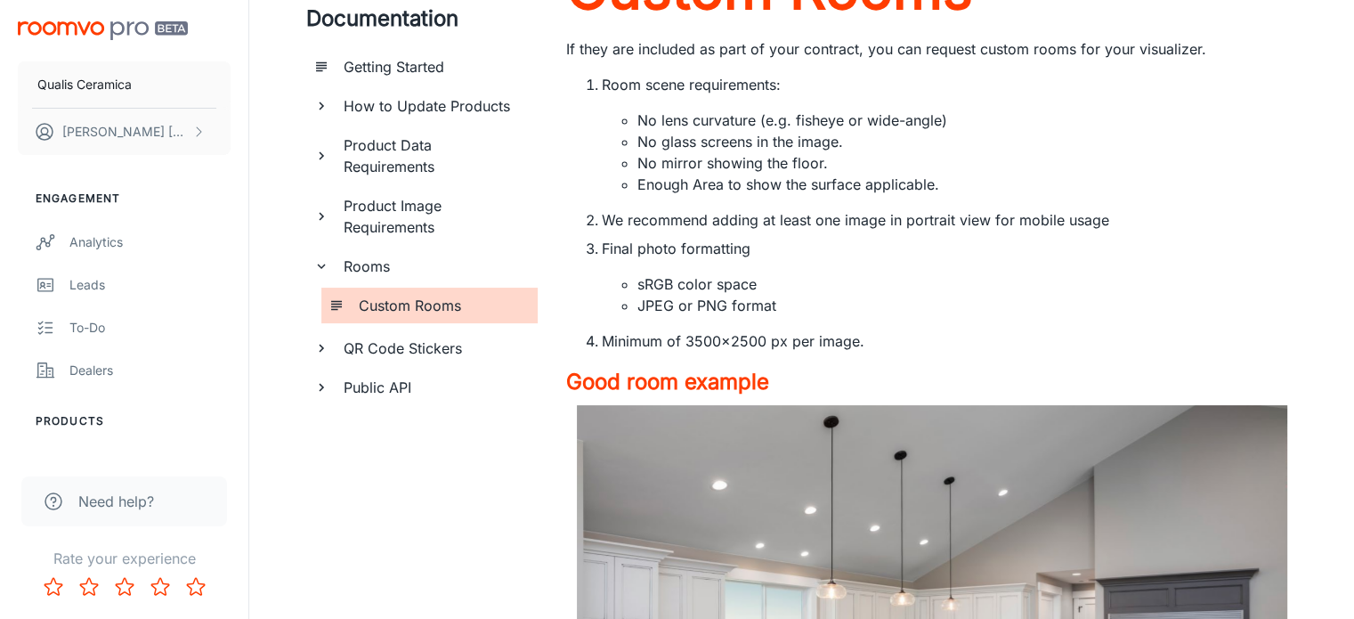
click at [322, 391] on icon "documentation page list" at bounding box center [321, 387] width 16 height 16
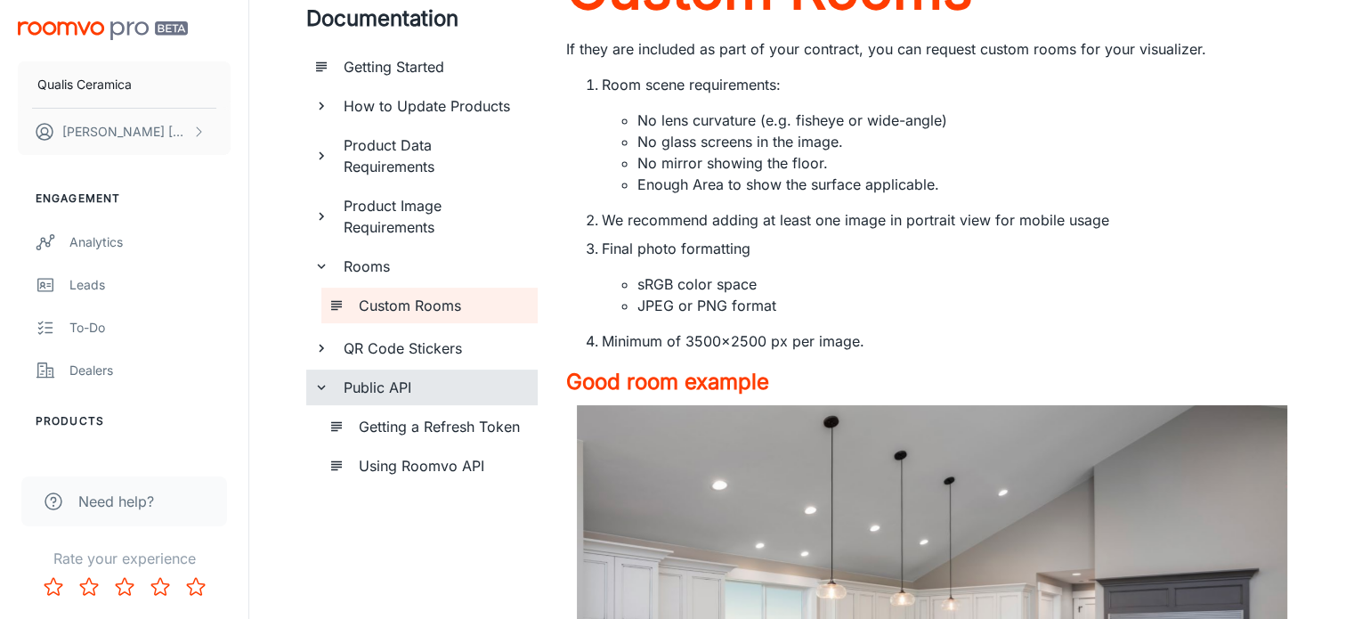
click at [420, 427] on h6 "Getting a Refresh Token" at bounding box center [441, 426] width 165 height 21
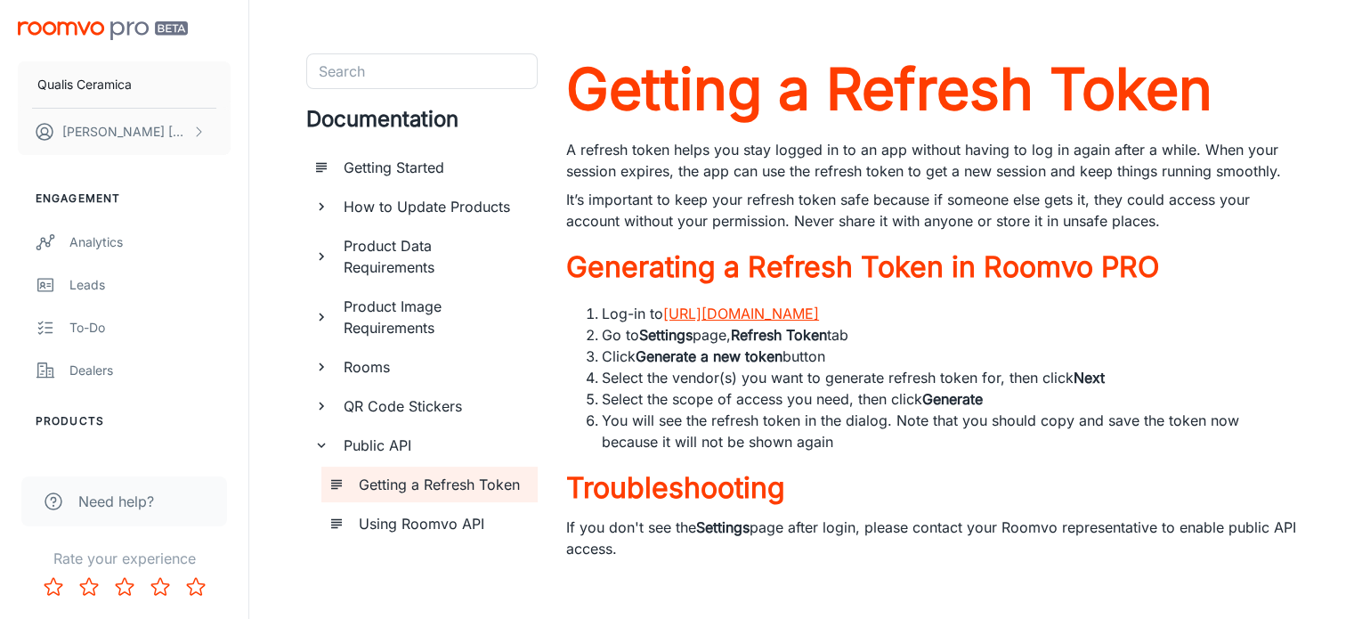
scroll to position [36, 0]
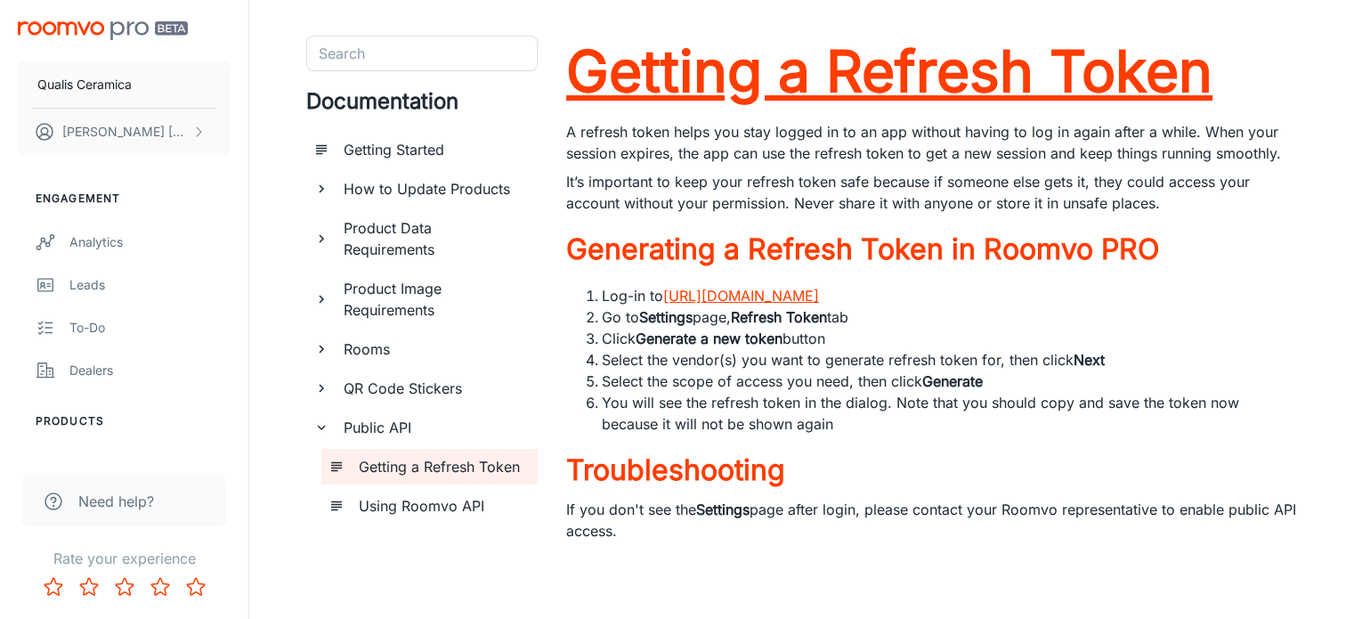
drag, startPoint x: 625, startPoint y: 351, endPoint x: 573, endPoint y: 64, distance: 291.4
click at [573, 64] on div "Getting a Refresh Token A refresh token helps you stay logged in to an app with…" at bounding box center [931, 292] width 731 height 513
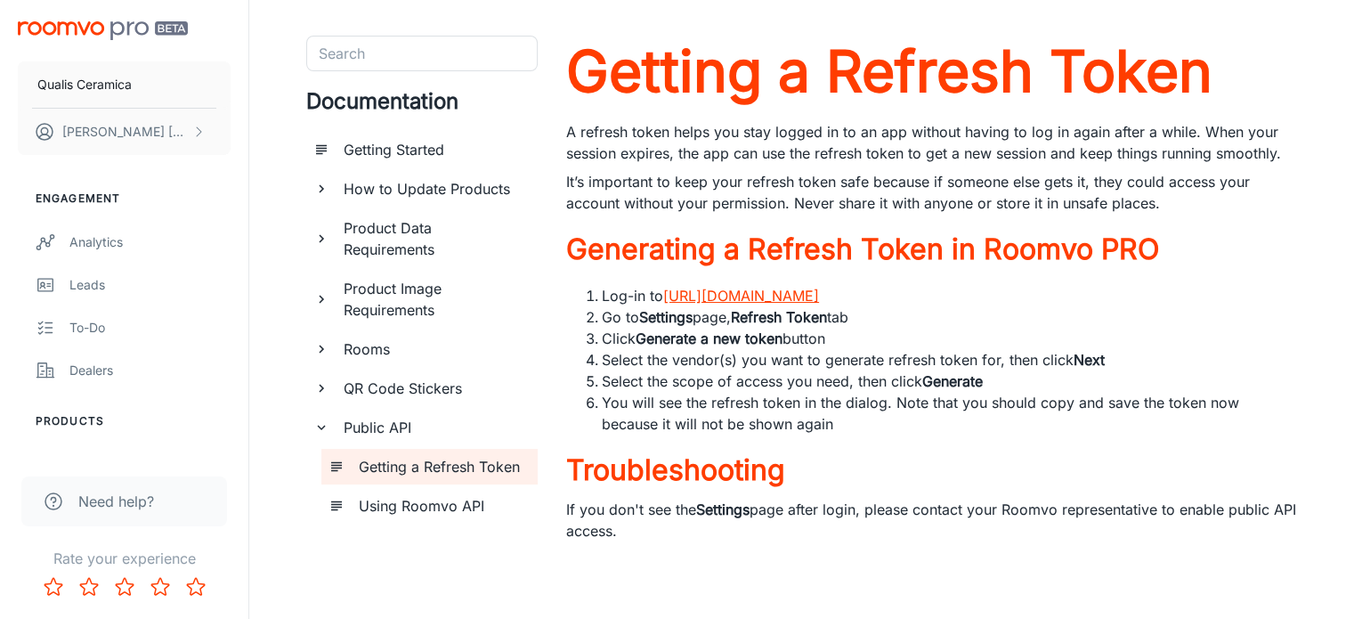
copy div "Getting a Refresh Token A refresh token helps you stay logged in to an app with…"
click at [426, 505] on h6 "Using Roomvo API" at bounding box center [441, 505] width 165 height 21
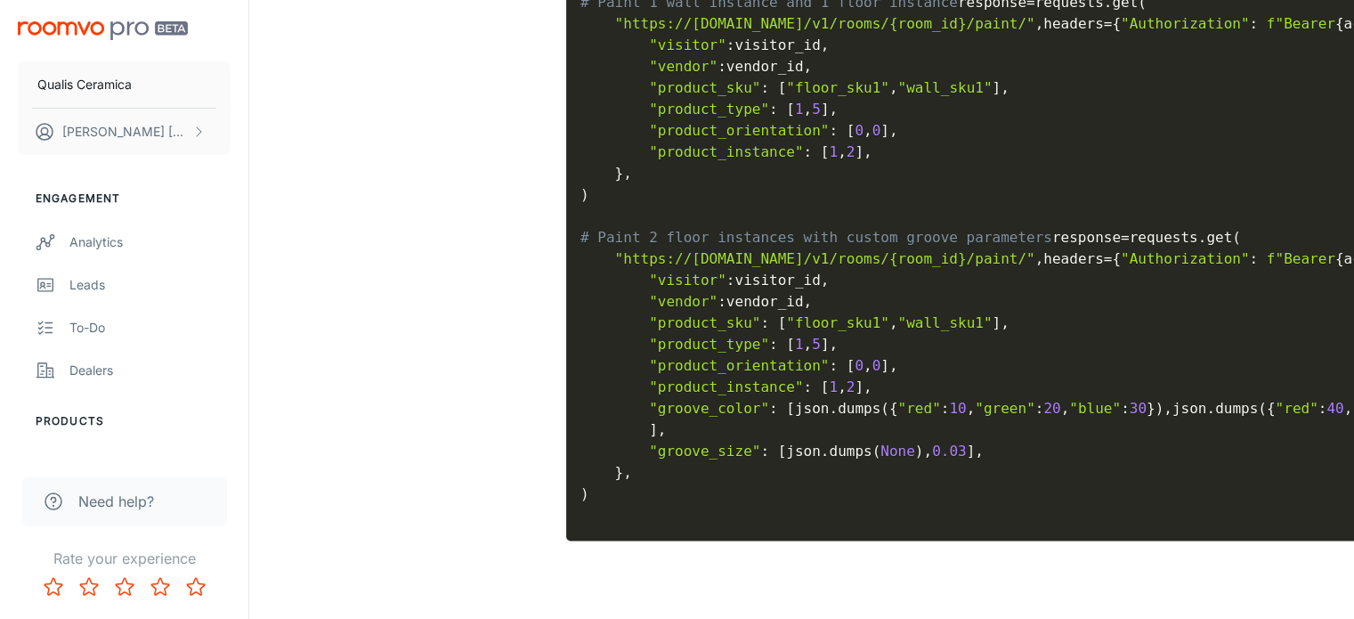
scroll to position [3269, 0]
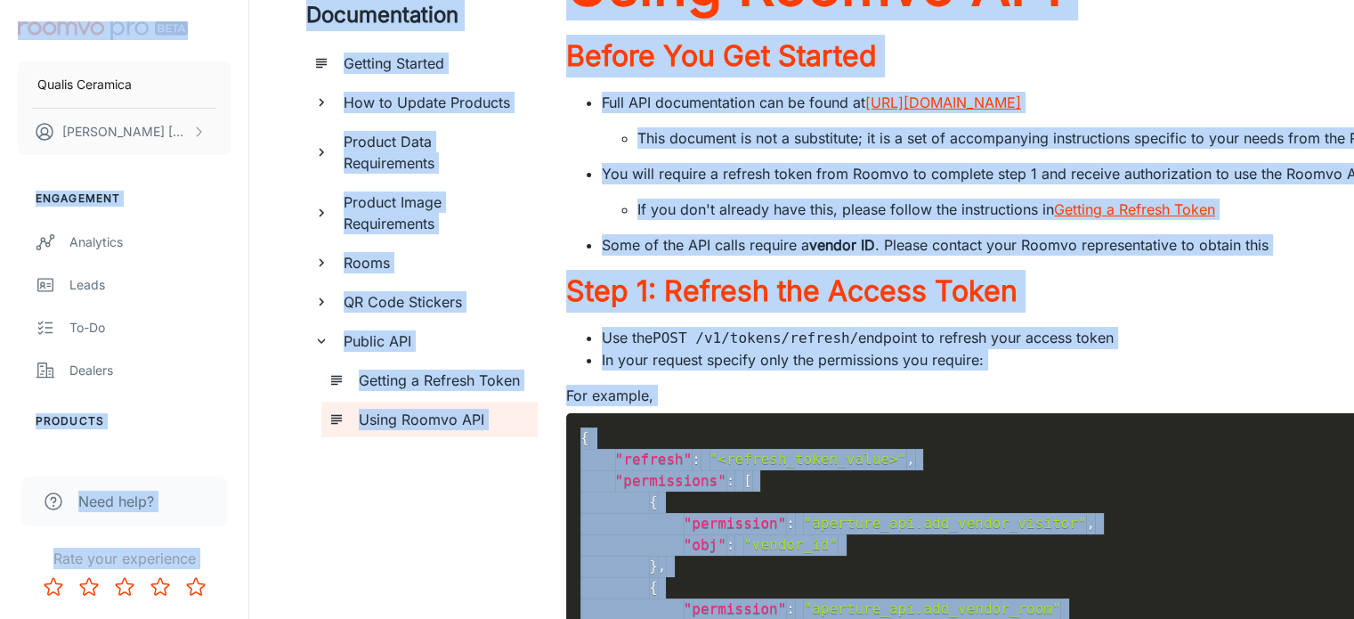
click at [824, 220] on li "You will require a refresh token from Roomvo to complete step 1 and receive aut…" at bounding box center [1250, 191] width 1297 height 57
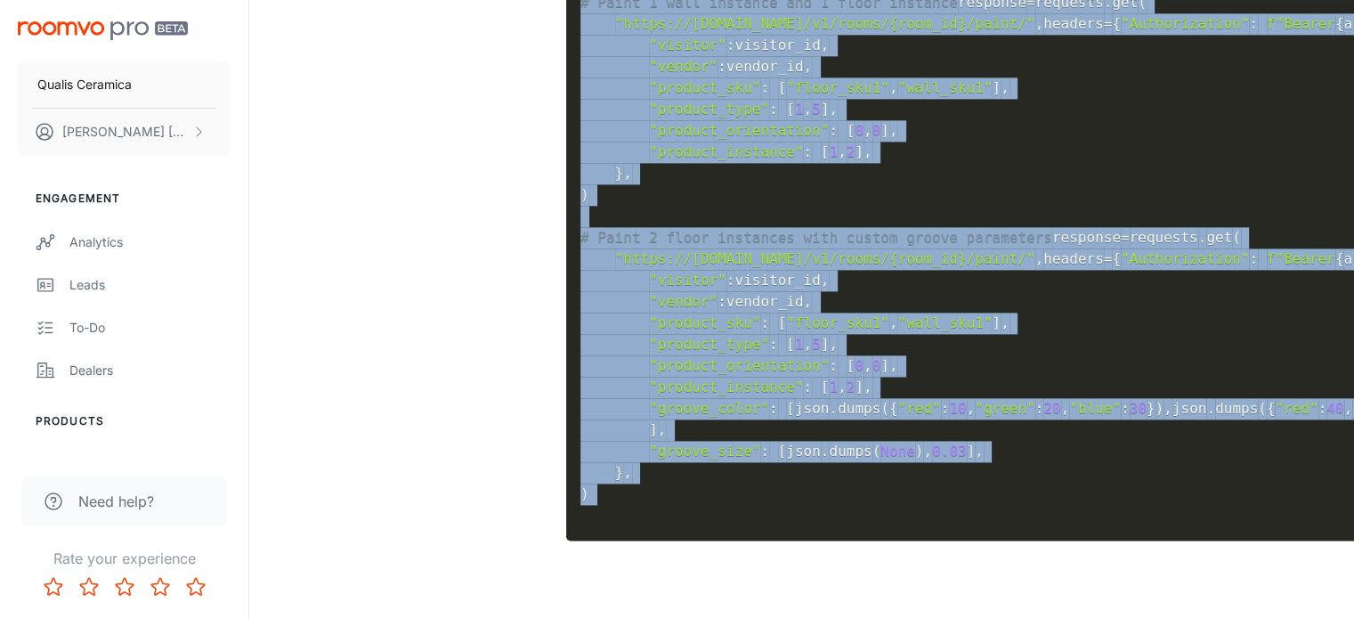
drag, startPoint x: 559, startPoint y: 100, endPoint x: 971, endPoint y: 661, distance: 695.7
copy div "Using Roomvo API Before You Get Started Full API documentation can be found at …"
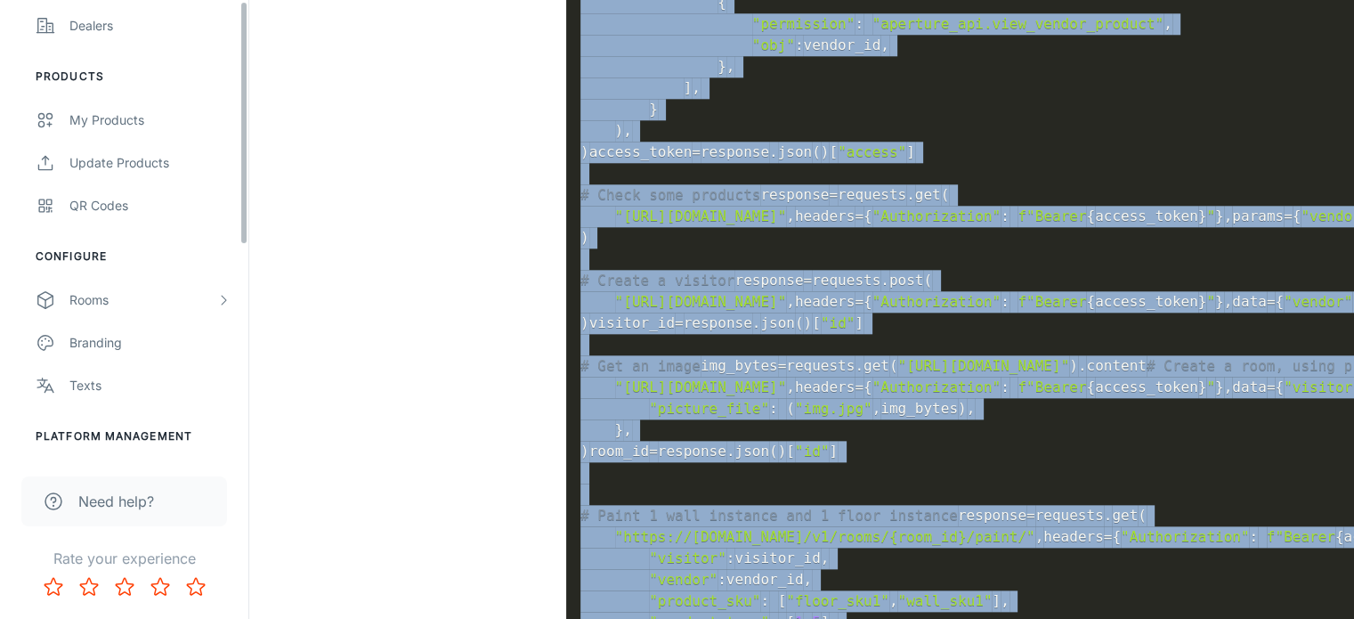
scroll to position [390, 0]
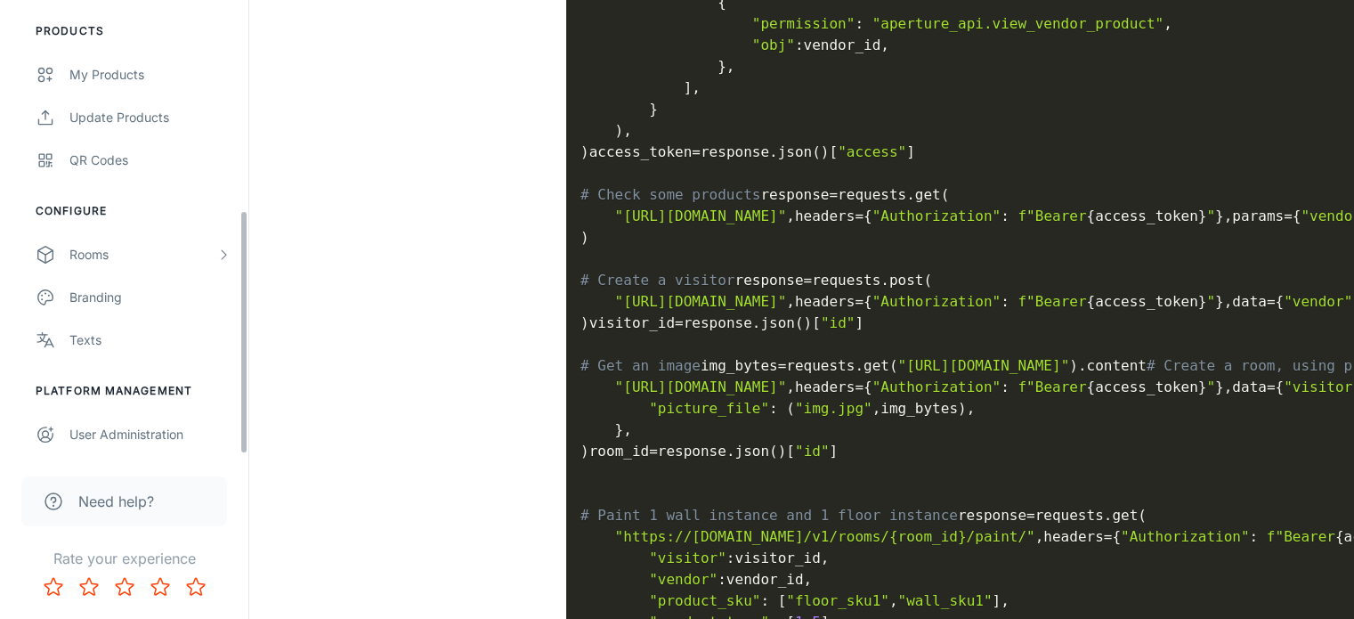
click at [135, 507] on span "Need help?" at bounding box center [116, 501] width 76 height 21
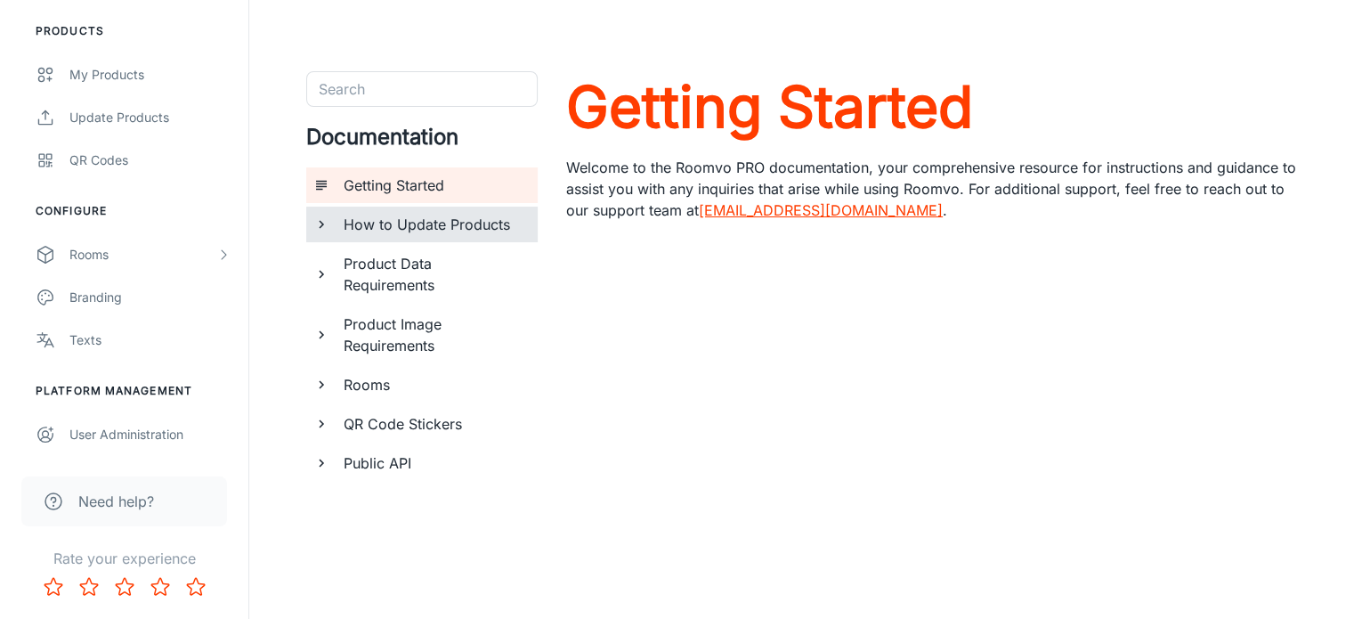
click at [432, 222] on h6 "How to Update Products" at bounding box center [434, 224] width 180 height 21
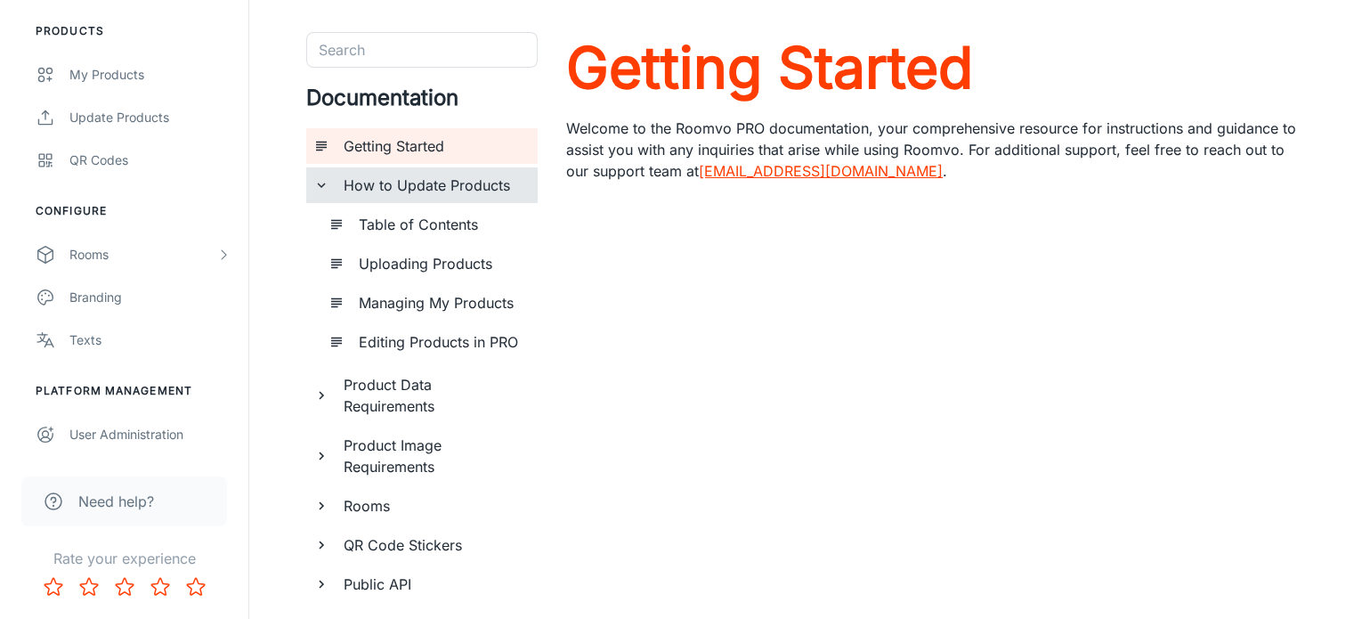
scroll to position [59, 0]
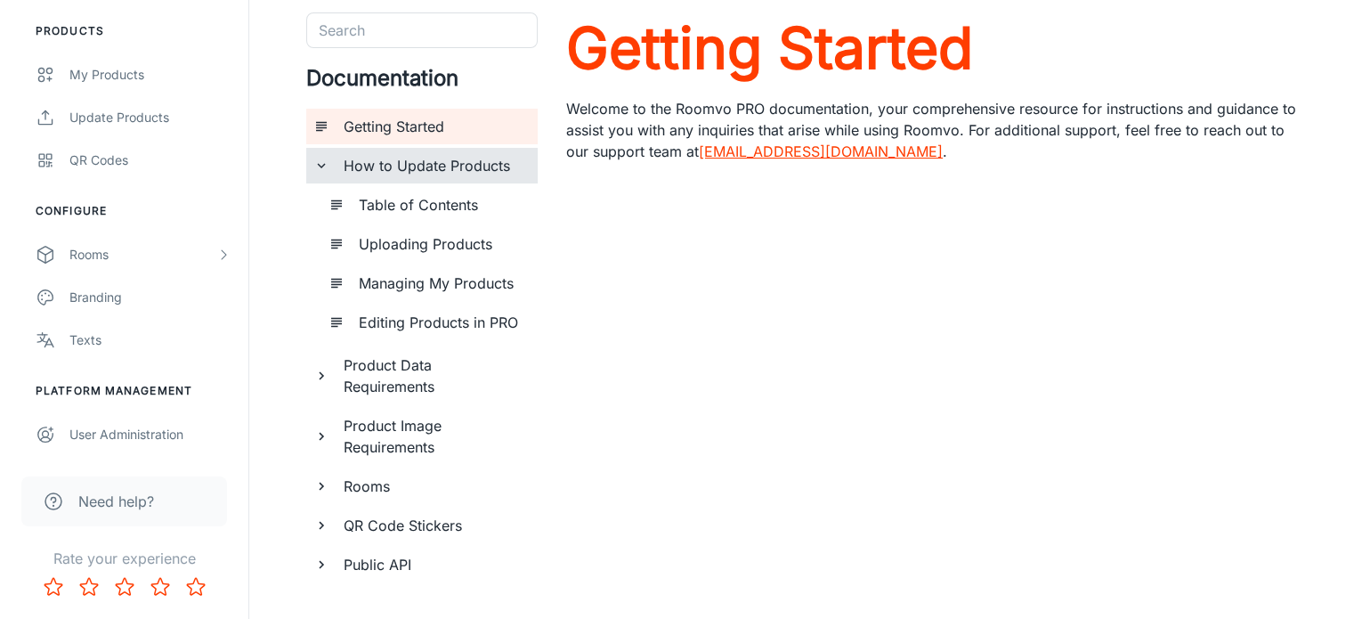
click at [454, 242] on h6 "Uploading Products" at bounding box center [441, 243] width 165 height 21
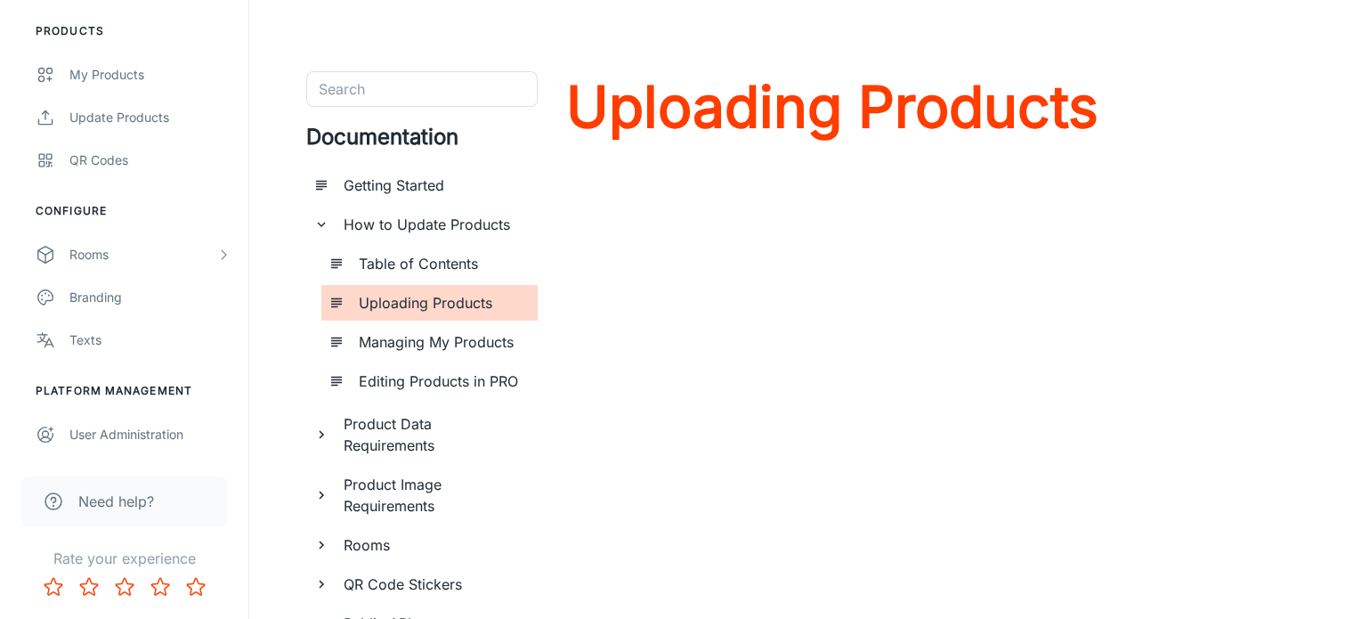
click at [427, 256] on h6 "Table of Contents" at bounding box center [441, 263] width 165 height 21
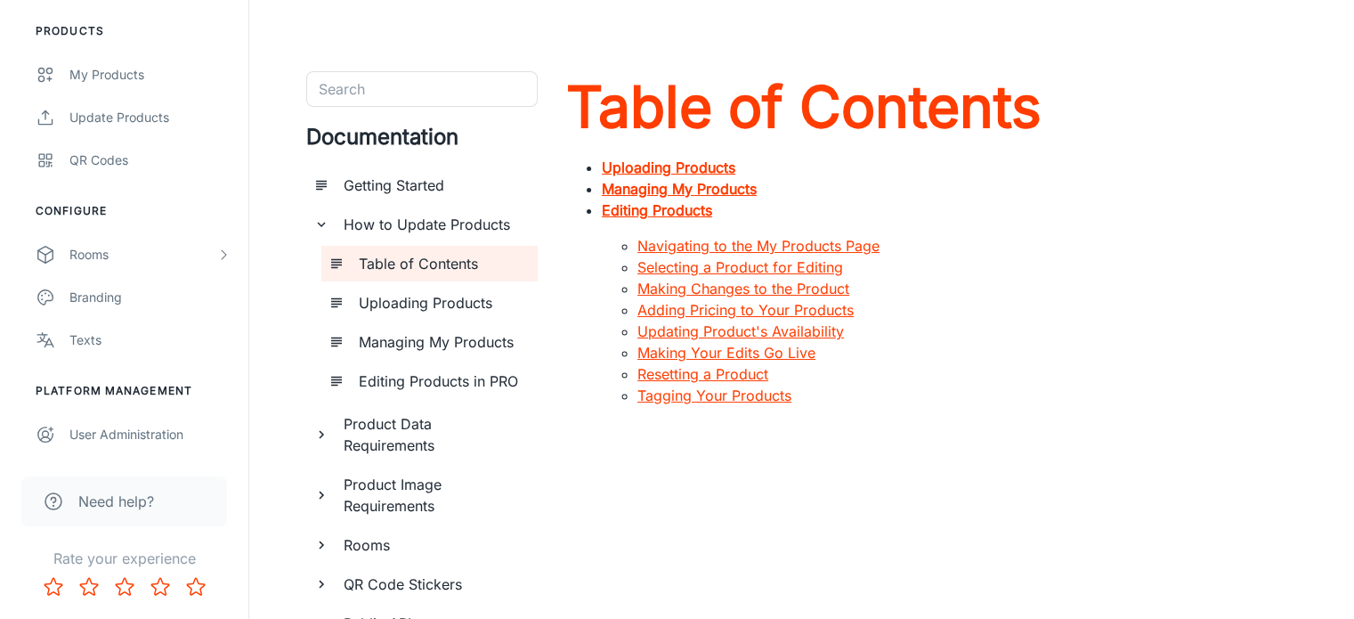
click at [687, 167] on strong "Uploading Products" at bounding box center [669, 168] width 134 height 18
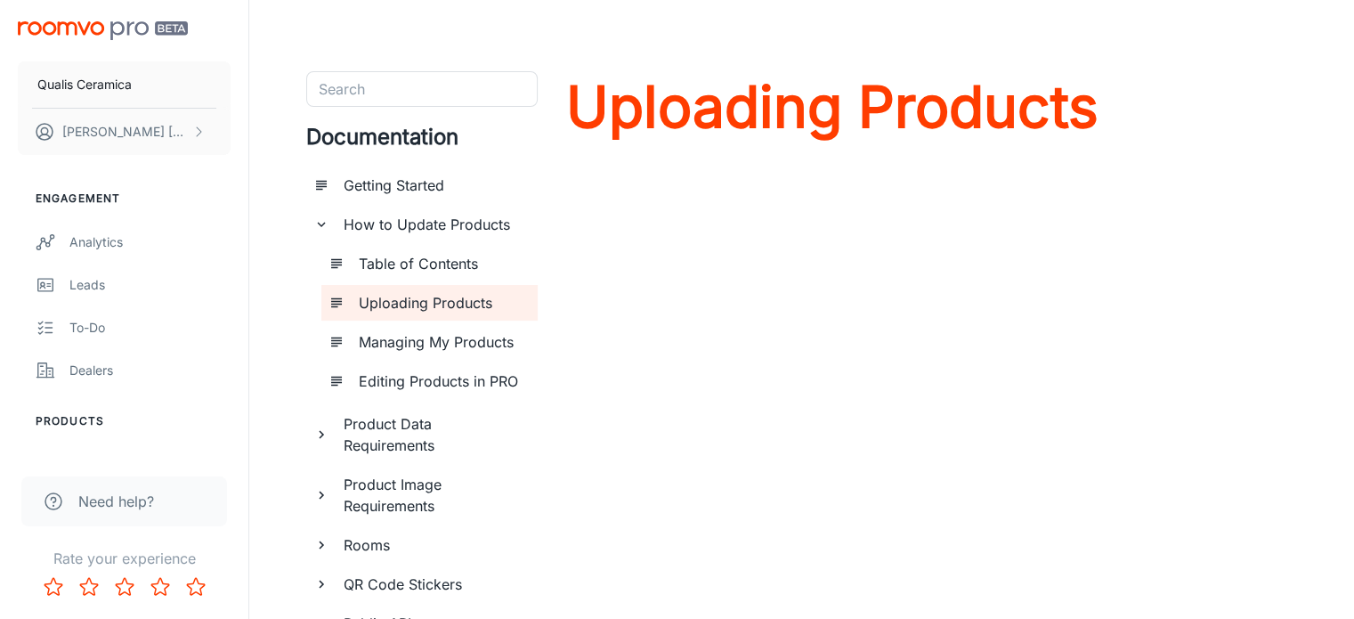
drag, startPoint x: 396, startPoint y: 426, endPoint x: 410, endPoint y: 429, distance: 13.8
click at [395, 427] on h6 "Product Data Requirements" at bounding box center [434, 434] width 180 height 43
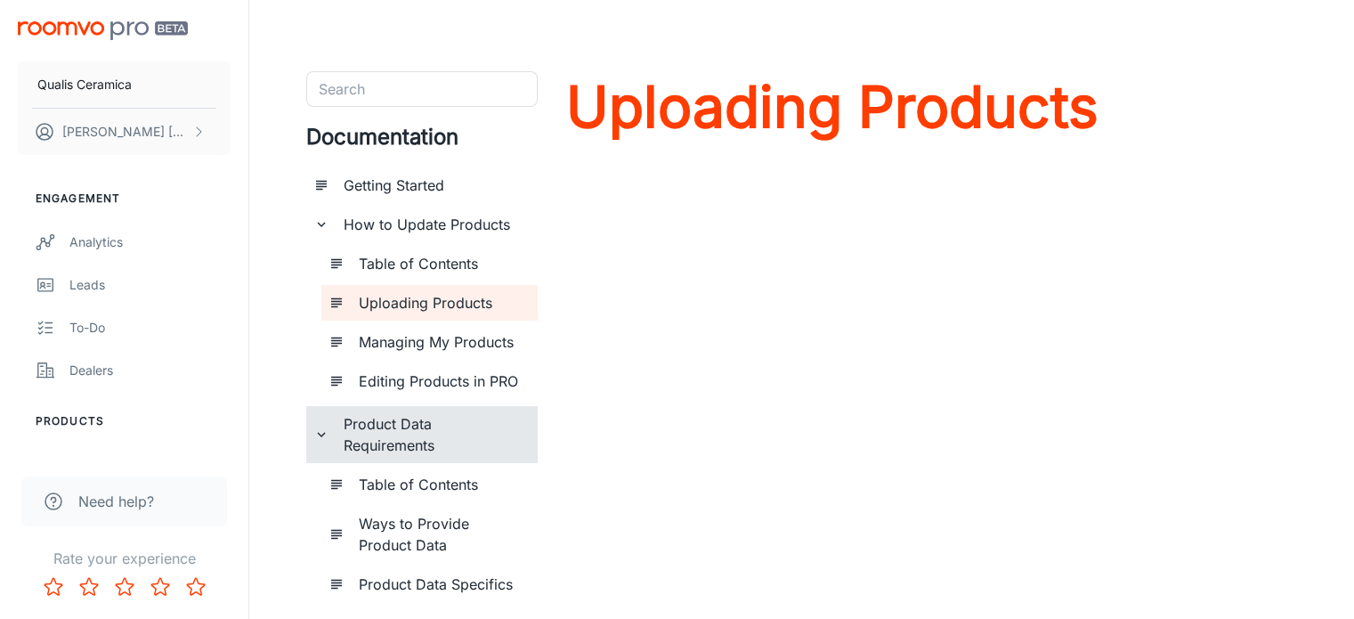
click at [427, 488] on h6 "Table of Contents" at bounding box center [441, 484] width 165 height 21
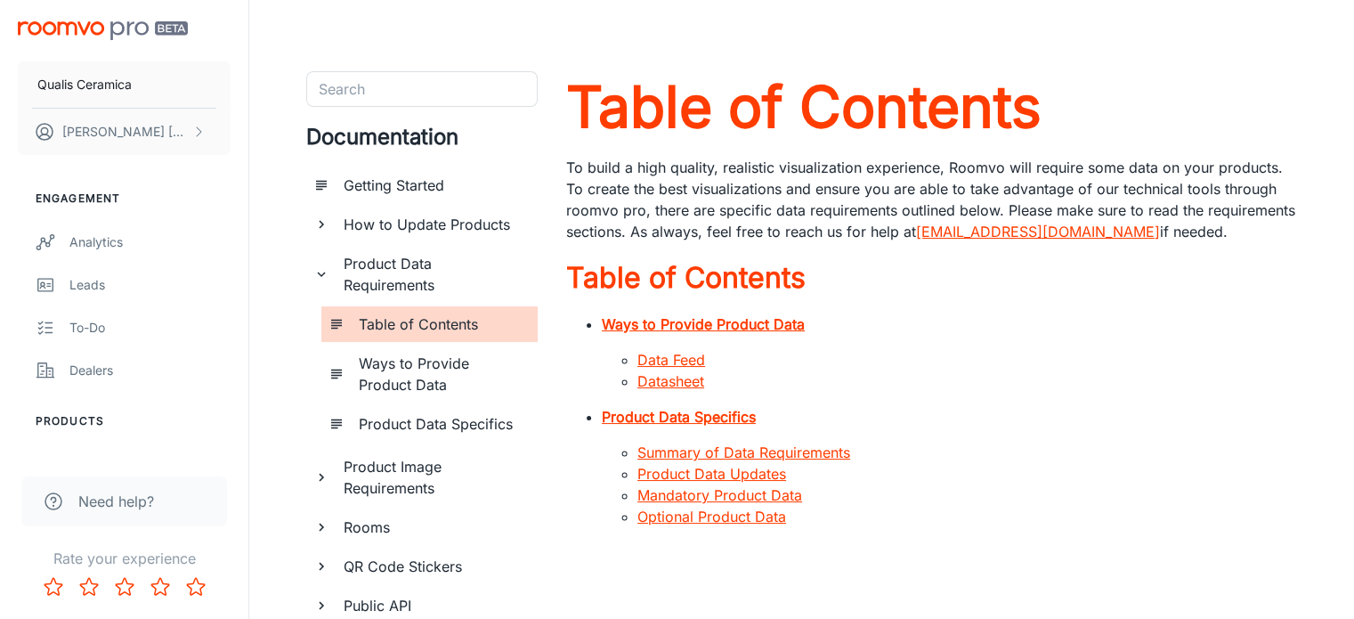
click at [712, 321] on strong "Ways to Provide Product Data" at bounding box center [703, 324] width 203 height 18
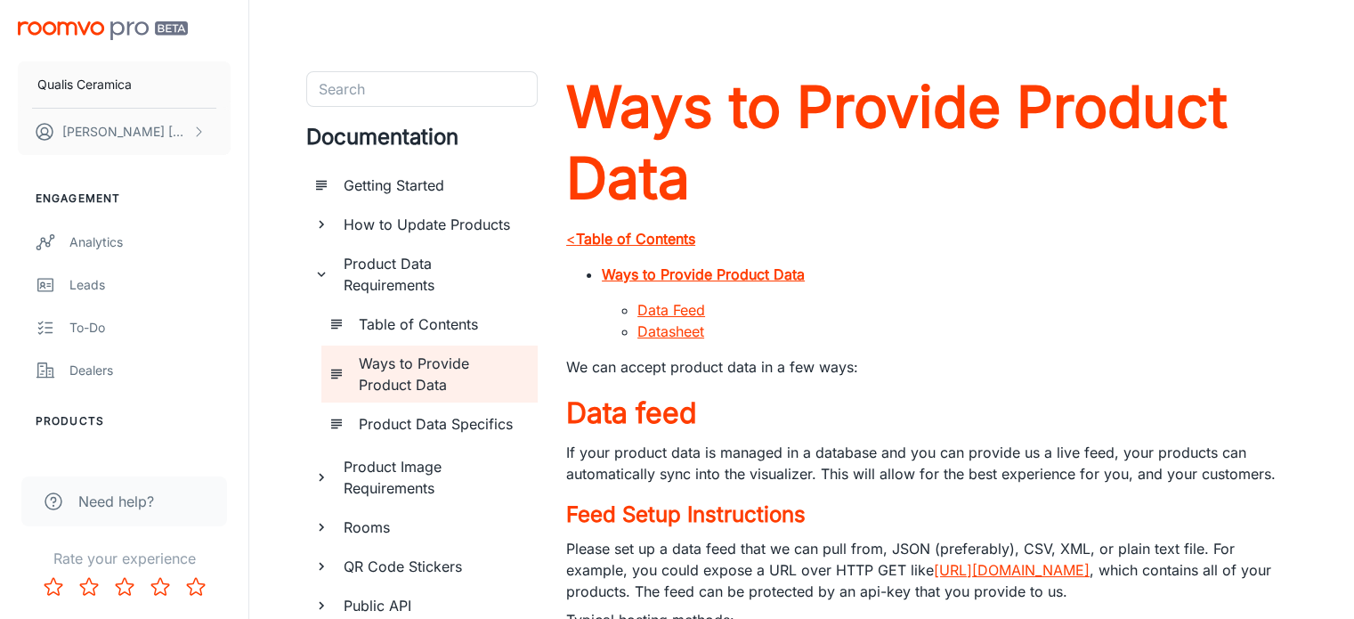
click at [641, 241] on strong "Table of Contents" at bounding box center [635, 239] width 119 height 18
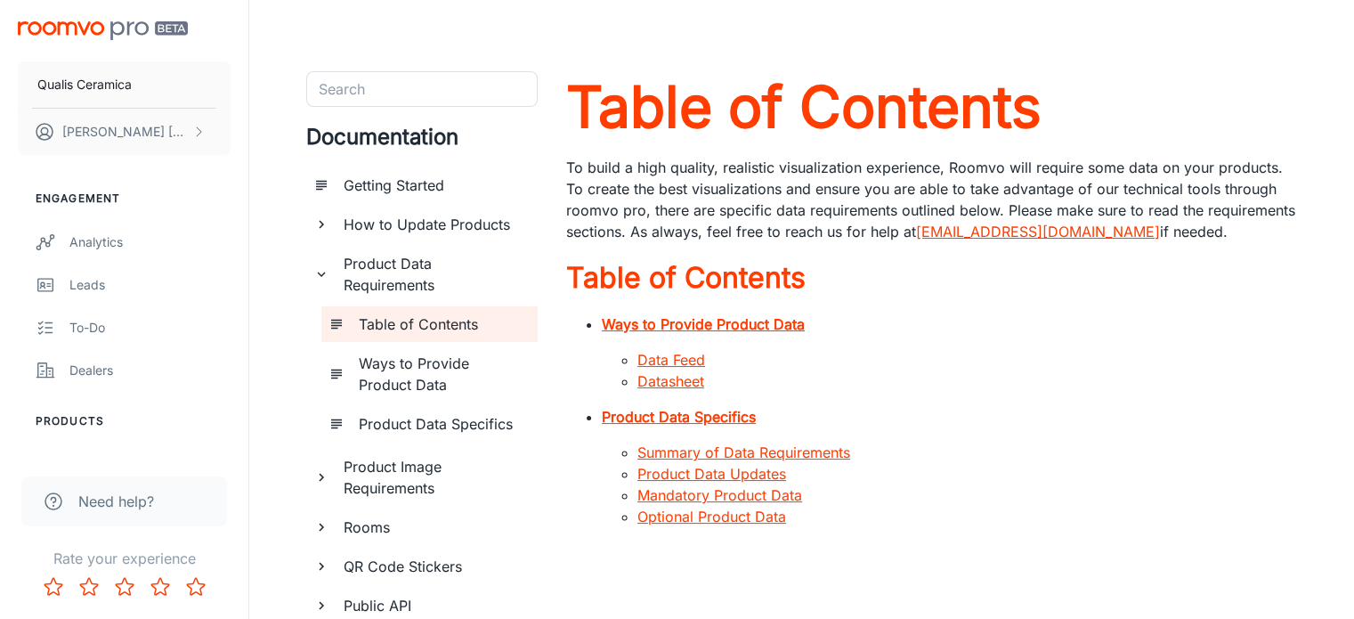
click at [686, 419] on strong "Product Data Specifics" at bounding box center [679, 417] width 154 height 18
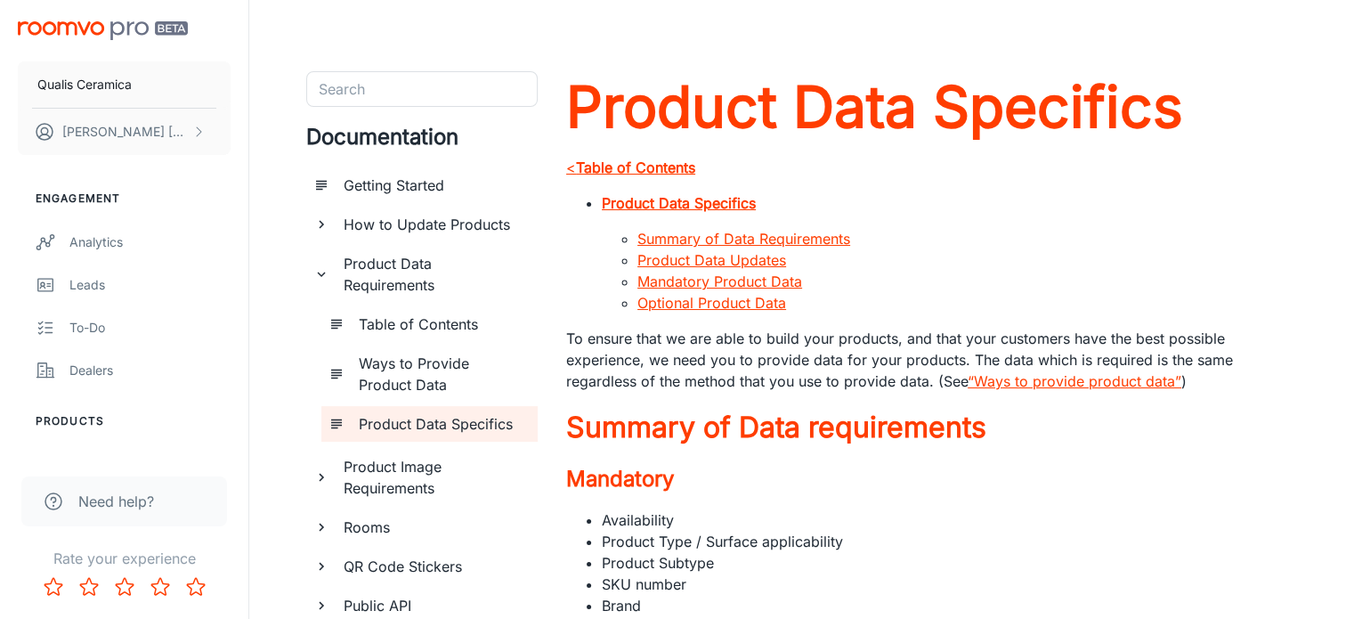
click at [324, 271] on icon "documentation page list" at bounding box center [321, 274] width 16 height 16
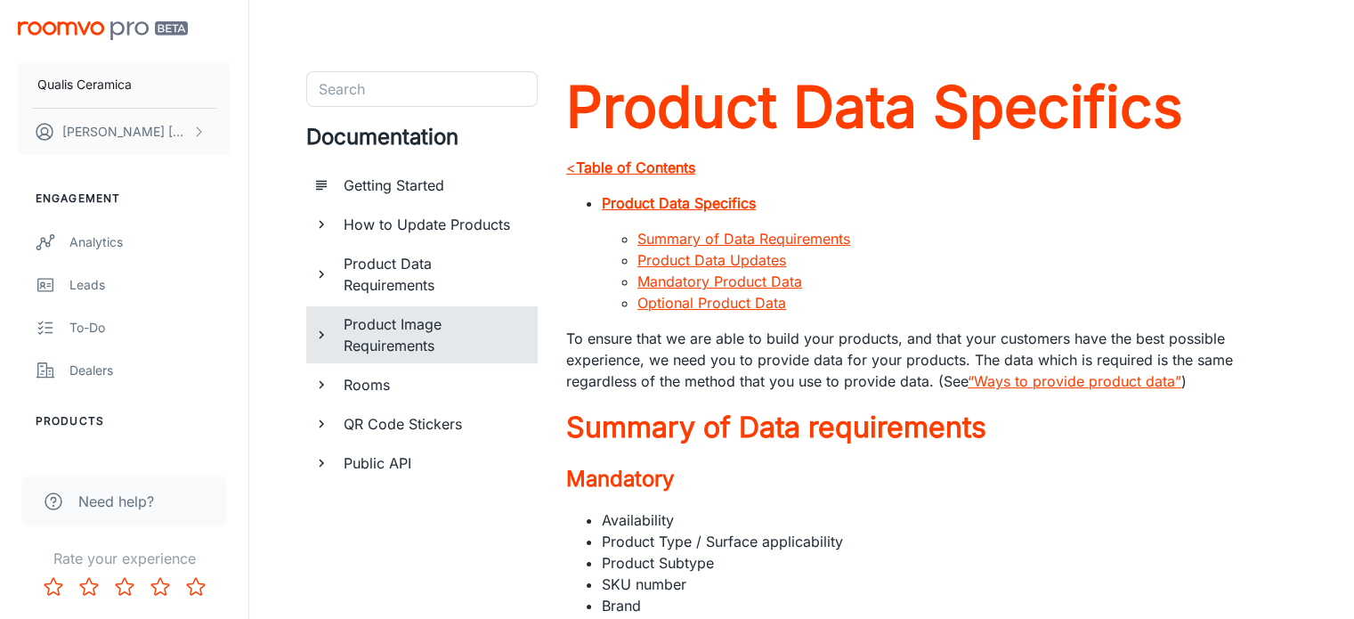
click at [362, 334] on h6 "Product Image Requirements" at bounding box center [434, 334] width 180 height 43
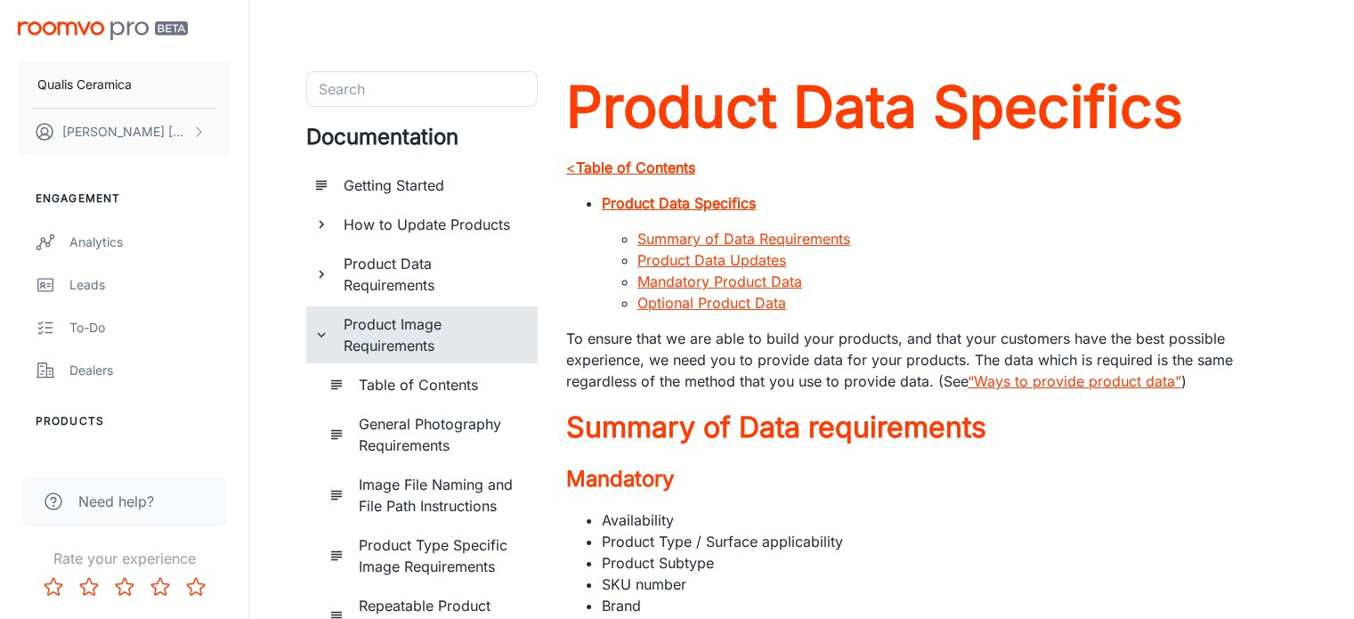
click at [424, 387] on h6 "Table of Contents" at bounding box center [441, 384] width 165 height 21
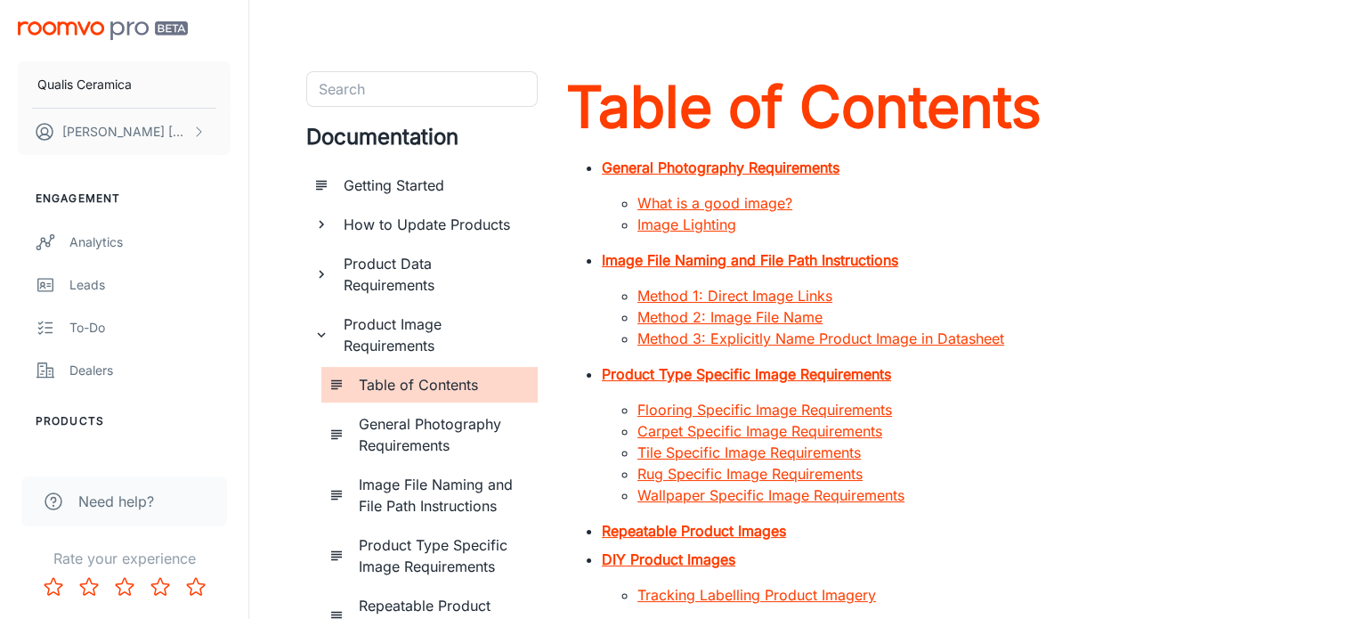
click at [766, 259] on strong "Image File Naming and File Path Instructions" at bounding box center [750, 260] width 297 height 18
